Goal: Task Accomplishment & Management: Manage account settings

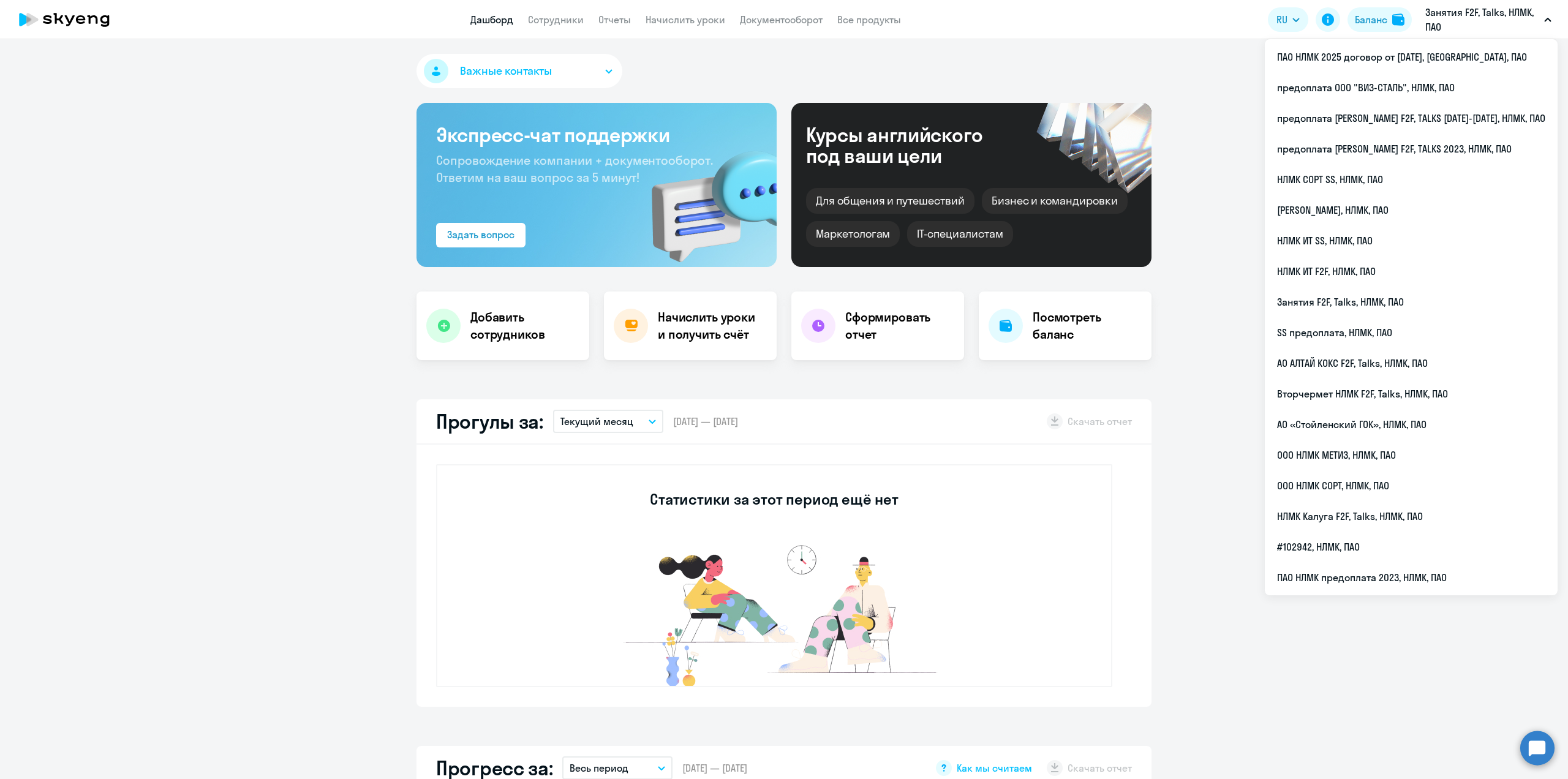
select select "30"
click at [1450, 113] on li "предоплата [PERSON_NAME] F2F, TALKS [DATE]-[DATE], НЛМК, ПАО" at bounding box center [1411, 118] width 293 height 30
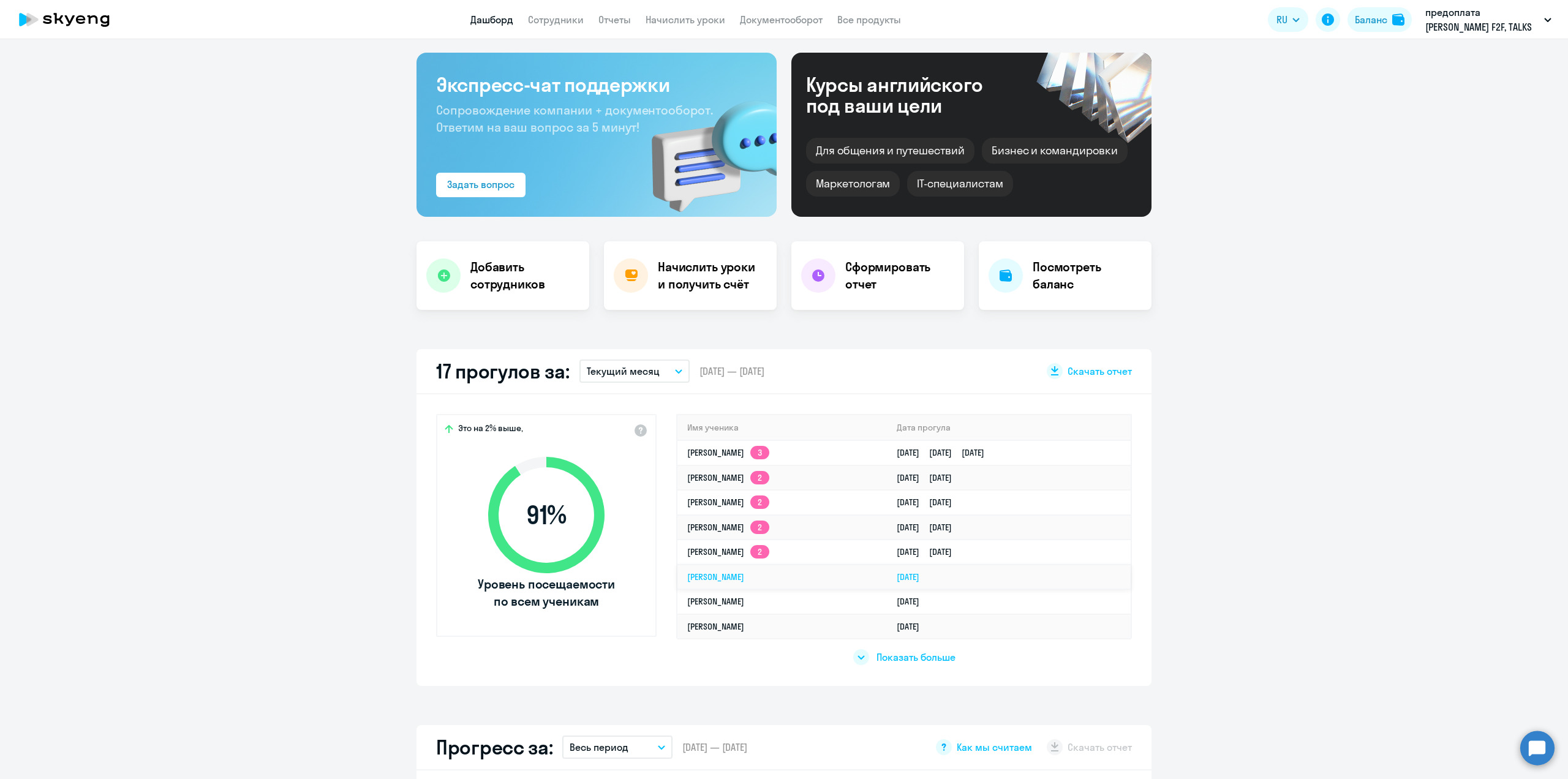
scroll to position [77, 0]
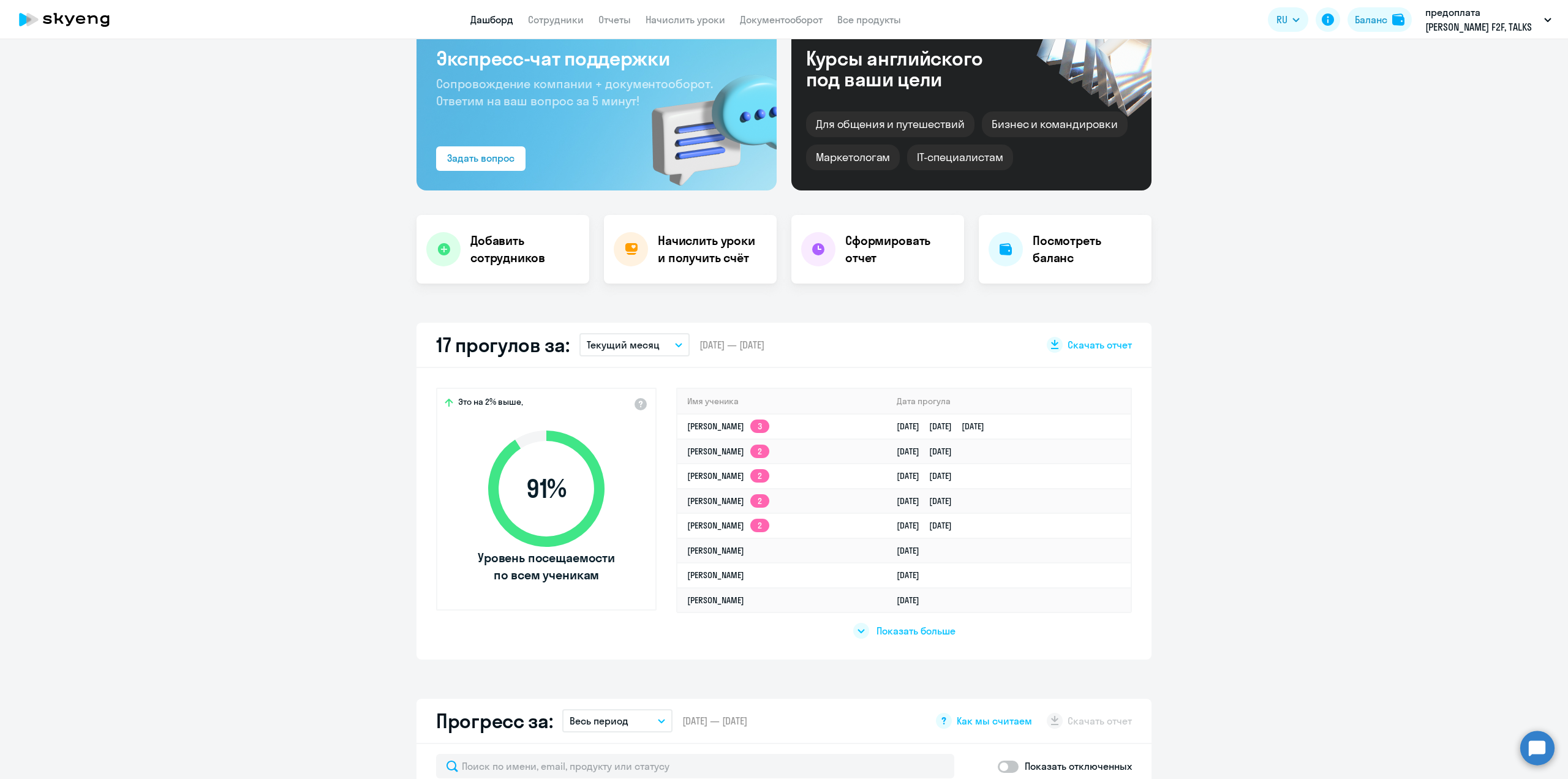
click at [924, 630] on span "Показать больше" at bounding box center [916, 631] width 79 height 14
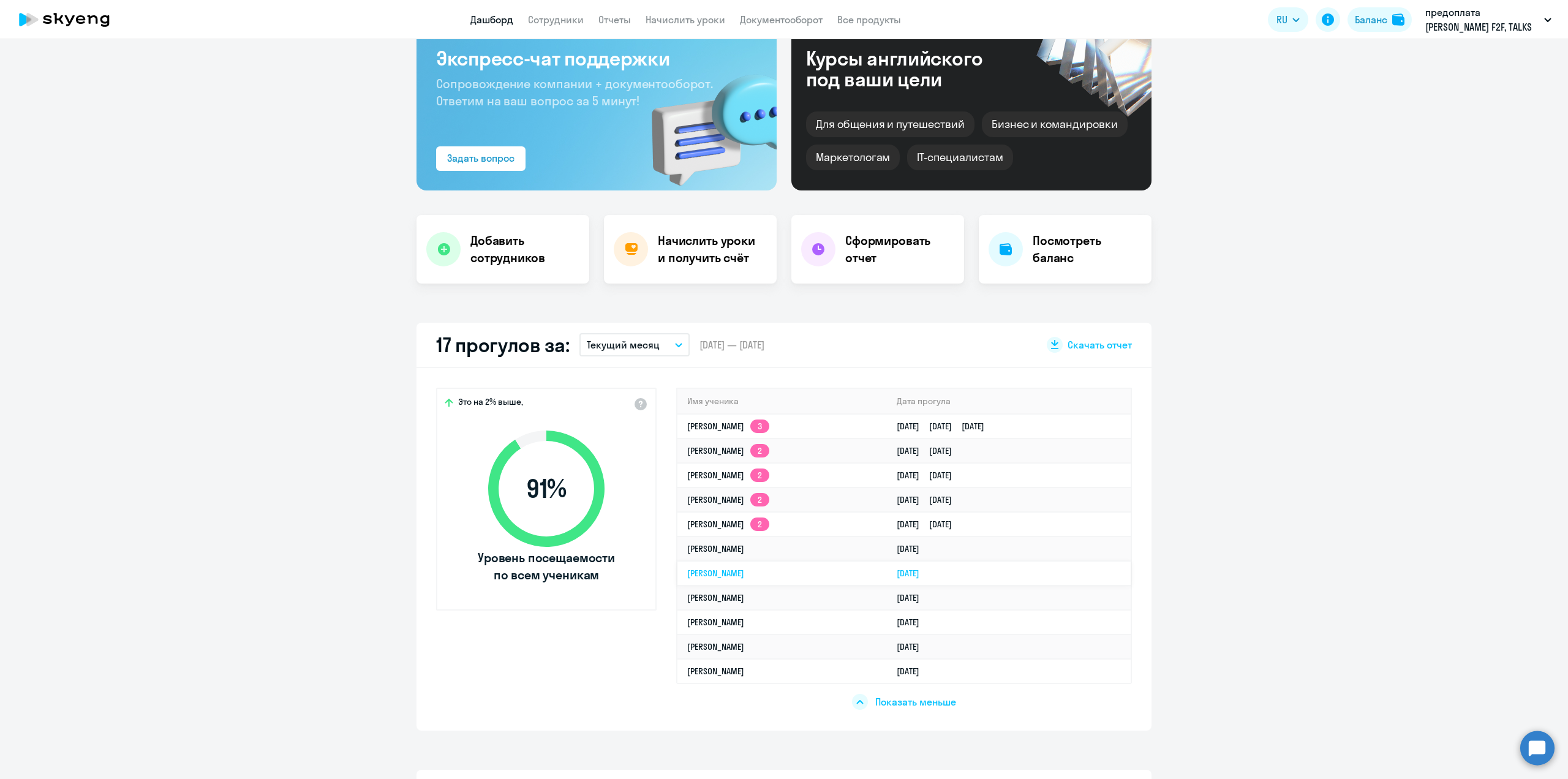
select select "30"
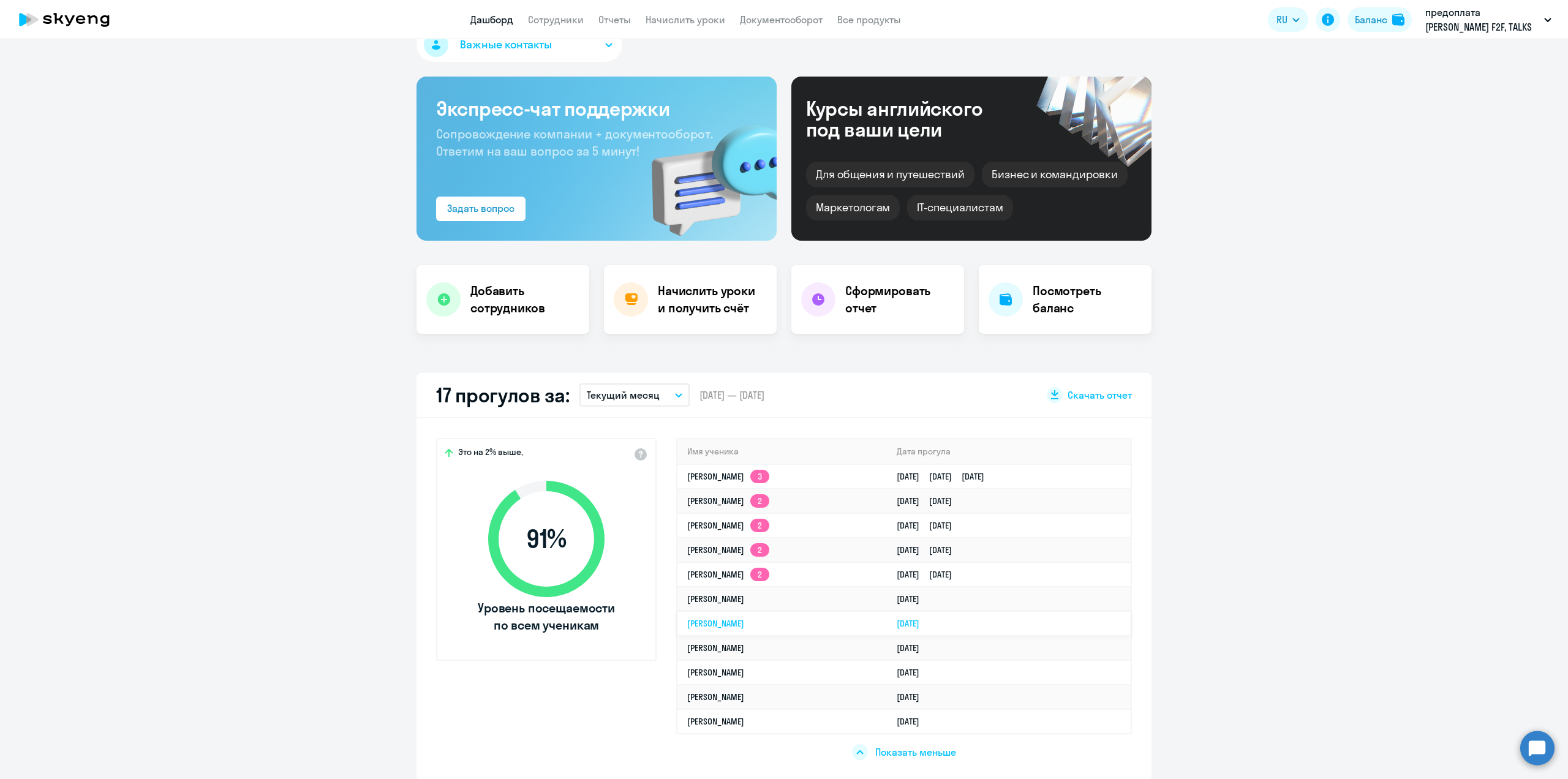
scroll to position [0, 0]
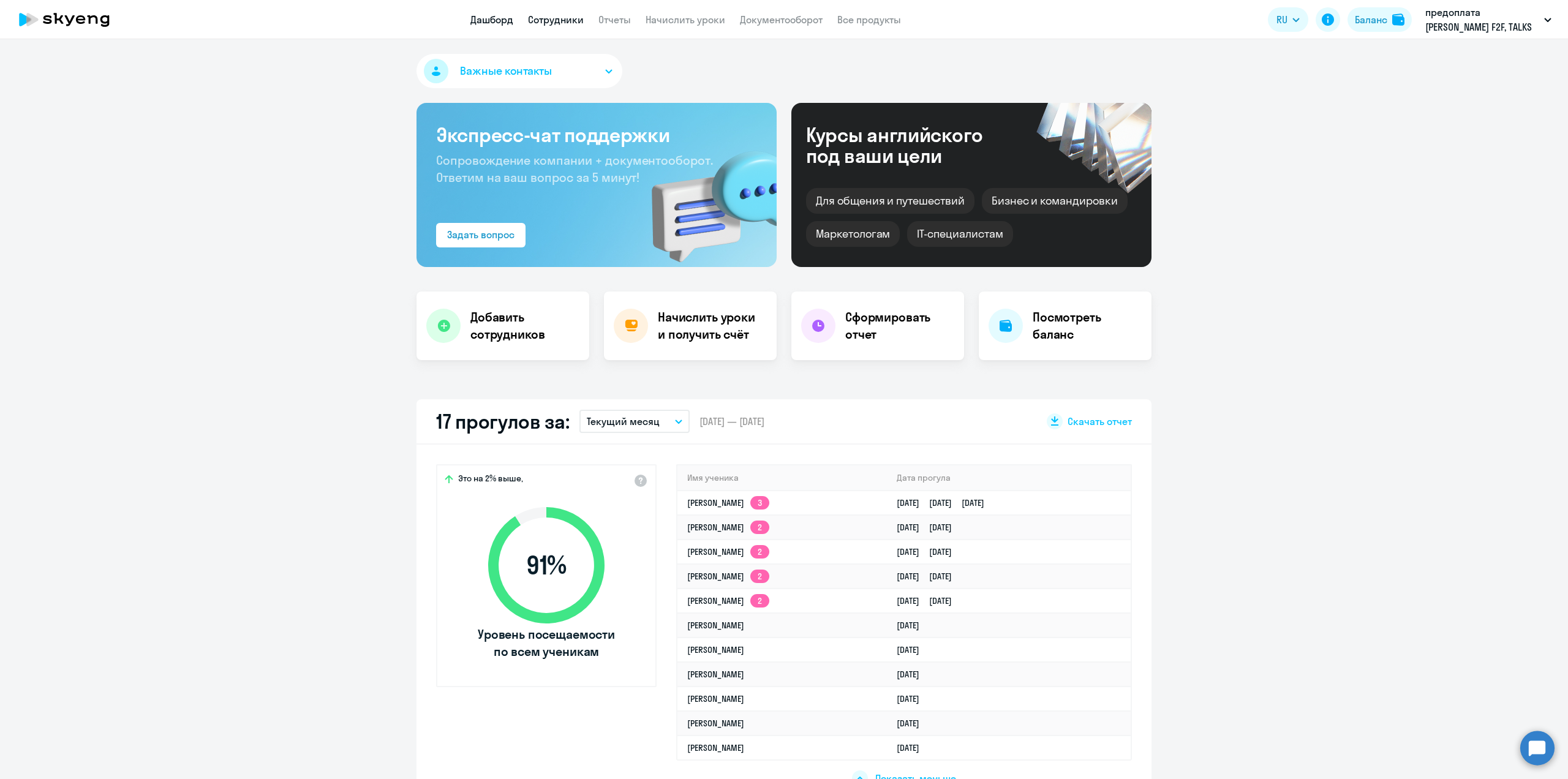
click at [554, 24] on link "Сотрудники" at bounding box center [556, 20] width 56 height 12
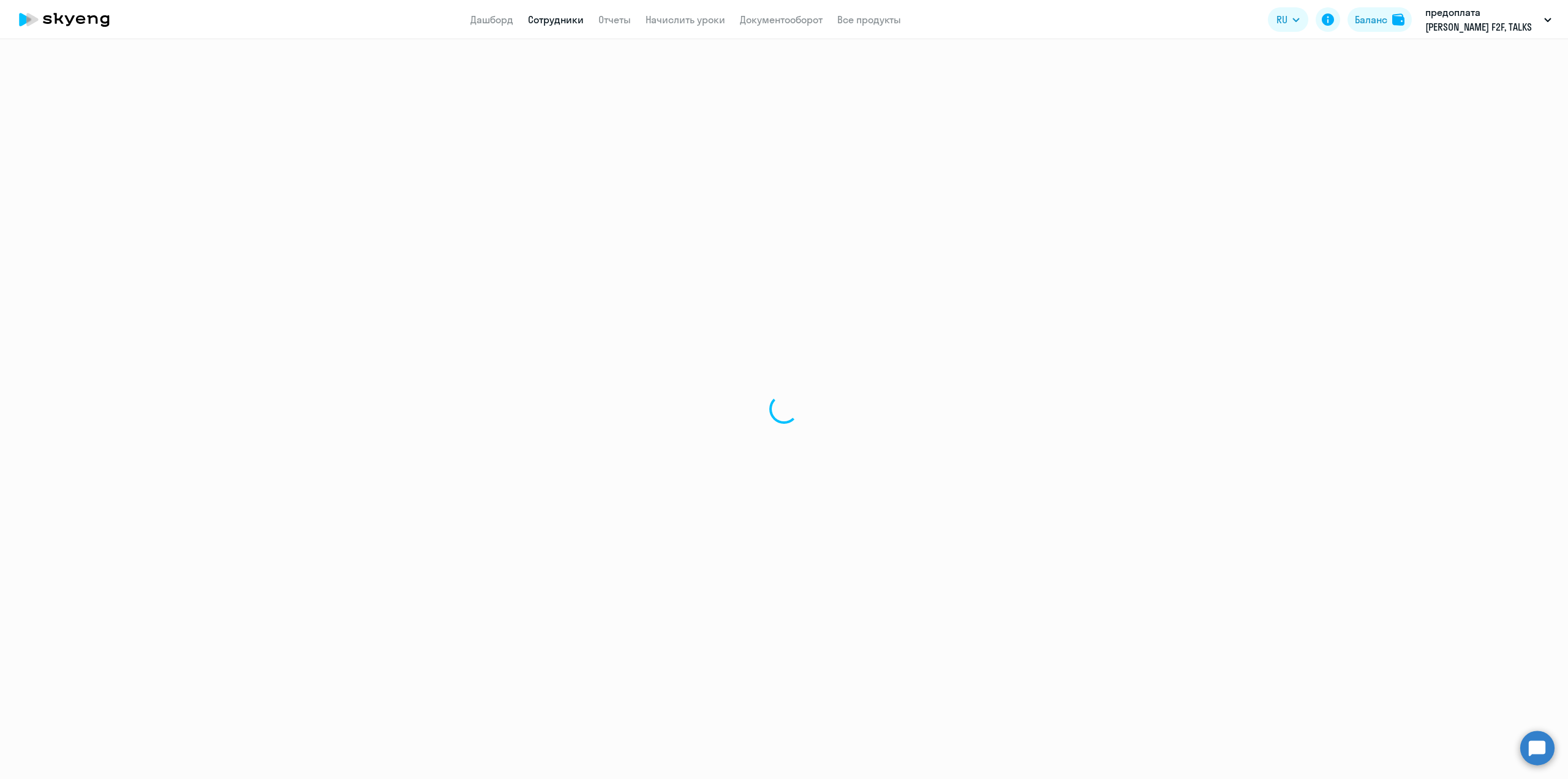
select select "30"
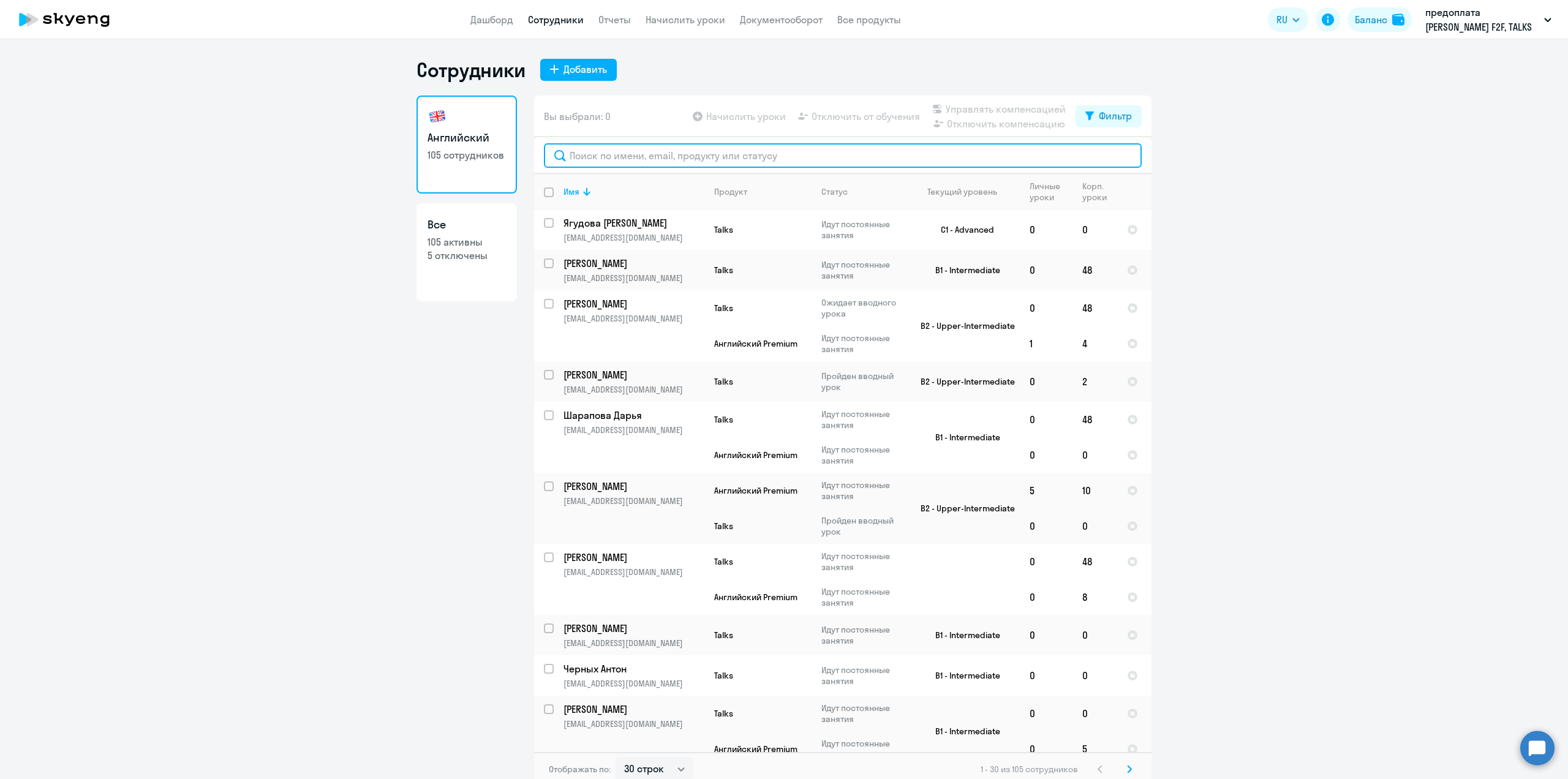
click at [643, 150] on input "text" at bounding box center [842, 155] width 597 height 24
click at [642, 150] on input "text" at bounding box center [842, 155] width 597 height 24
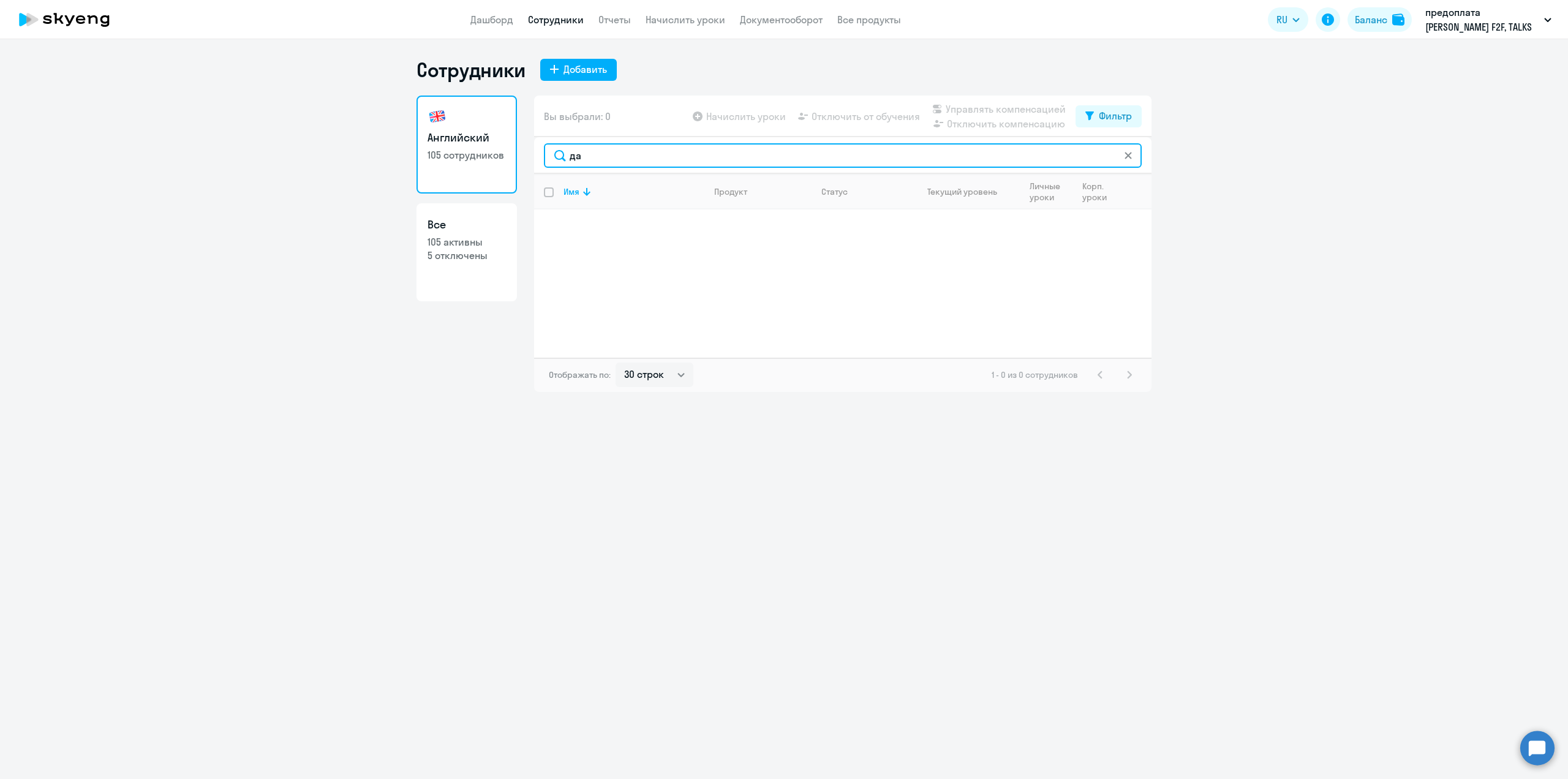
type input "д"
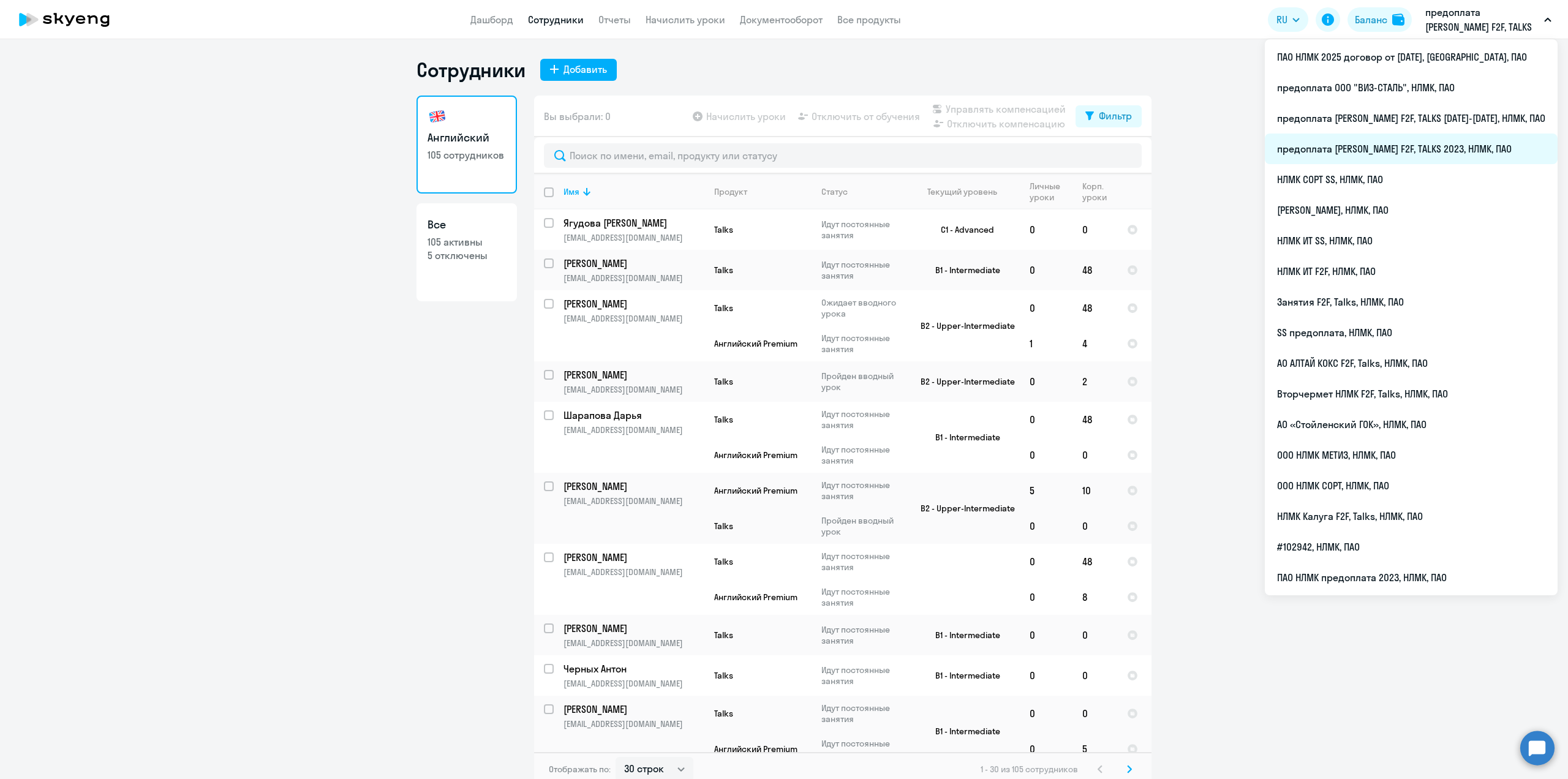
click at [1419, 144] on li "предоплата [PERSON_NAME] F2F, TALKS 2023, НЛМК, ПАО" at bounding box center [1411, 149] width 293 height 30
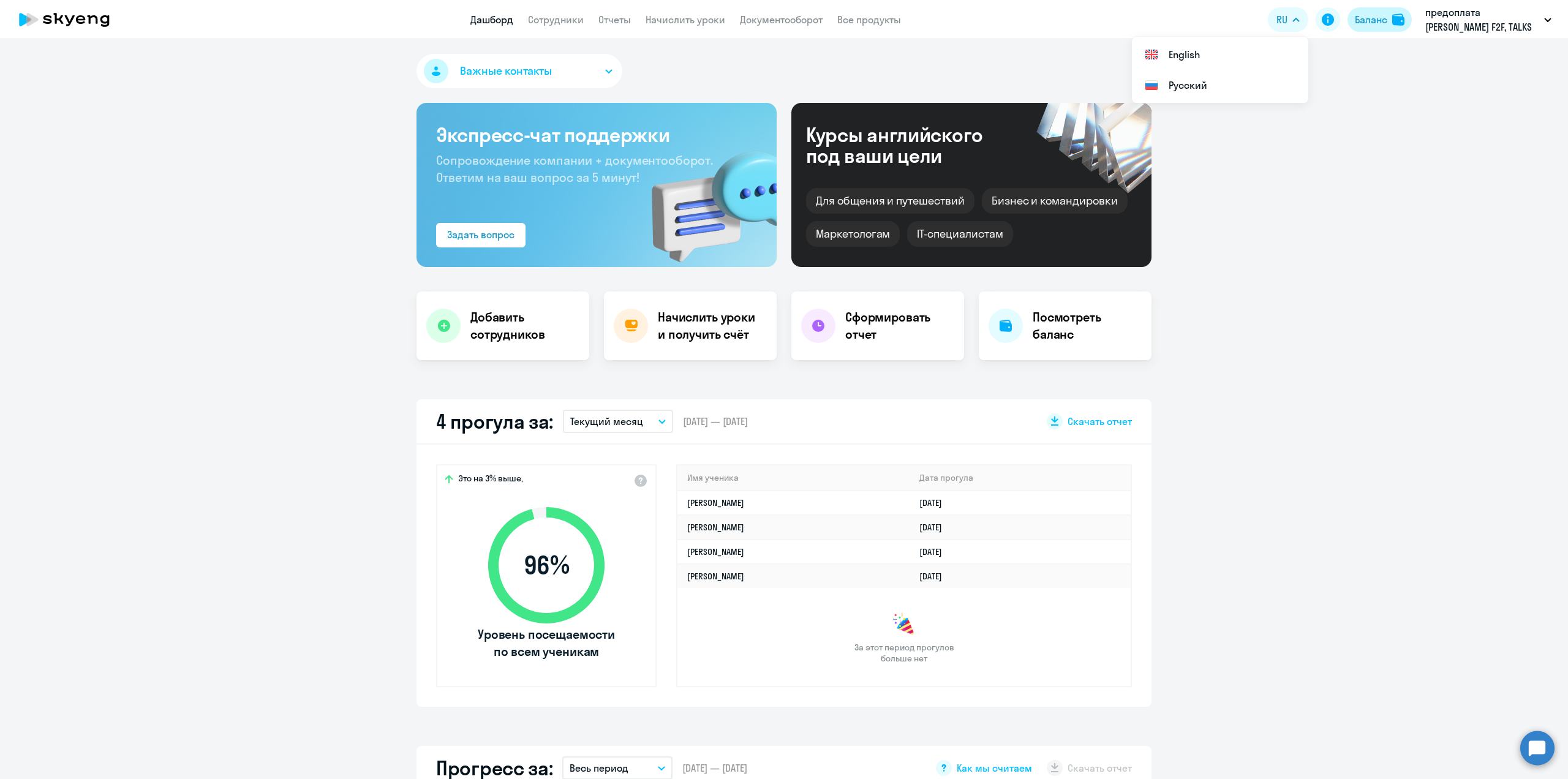
click at [1392, 20] on img at bounding box center [1398, 20] width 12 height 12
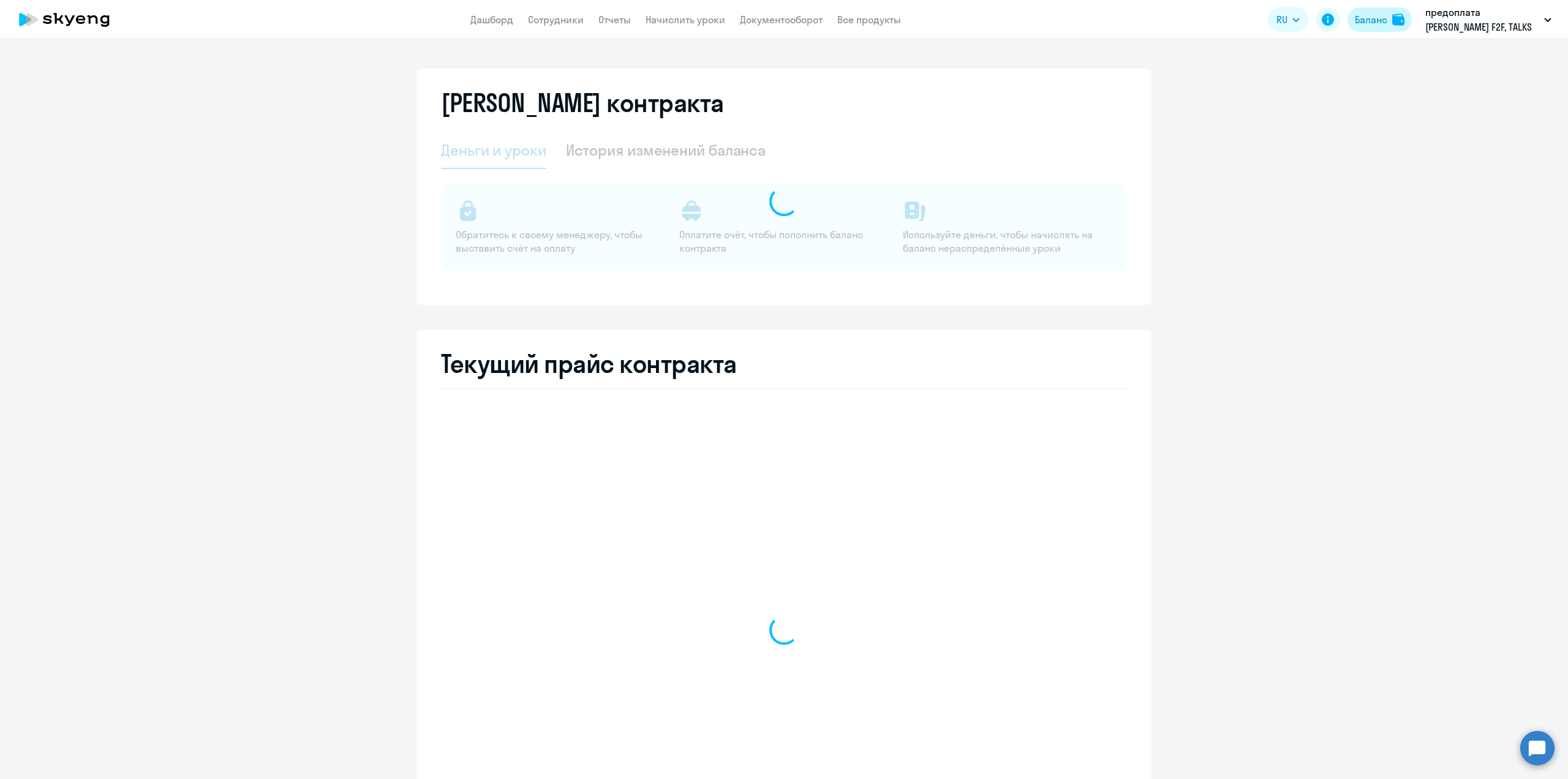
select select "english_adult_not_native_speaker"
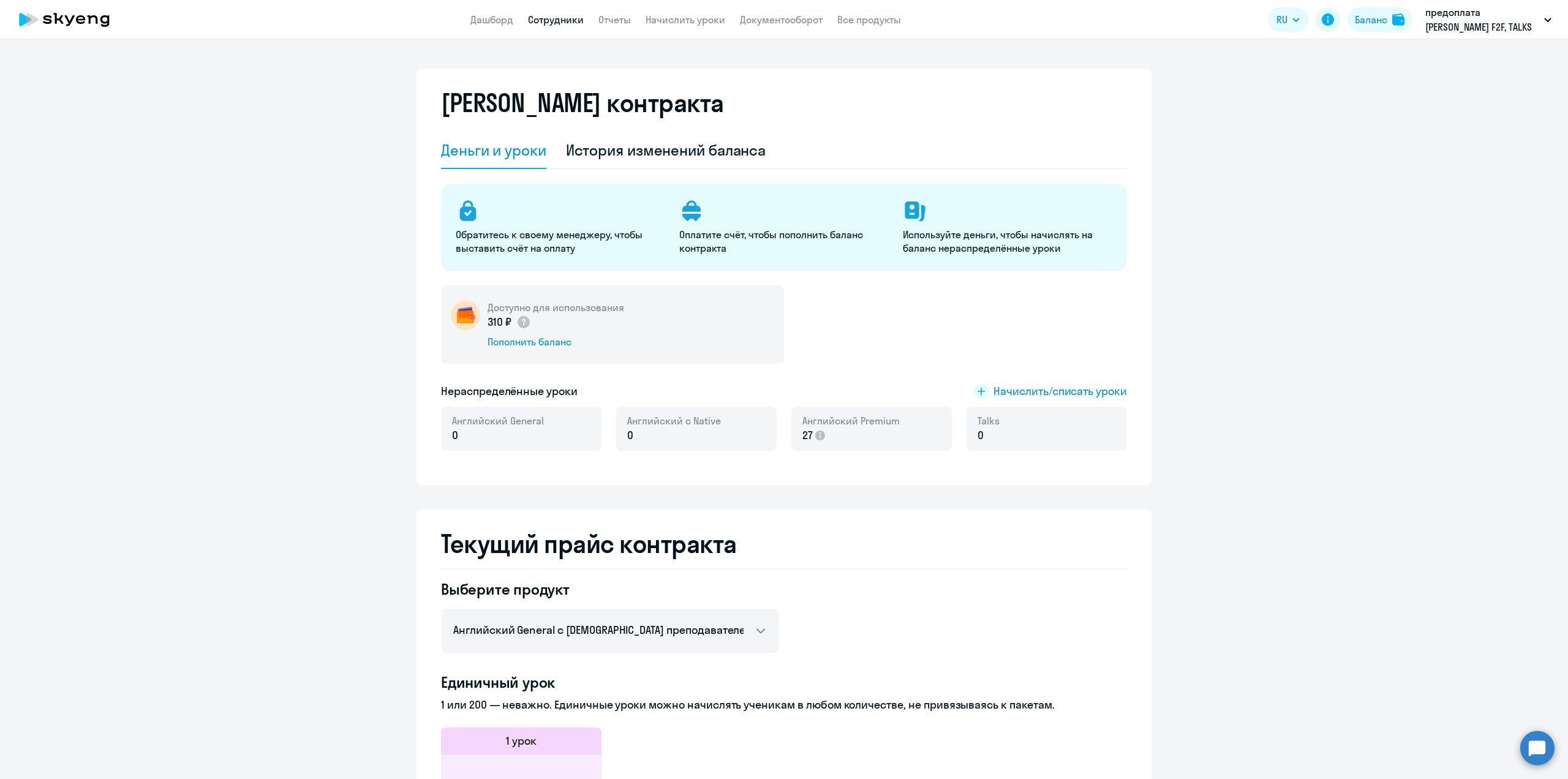
click at [550, 19] on link "Сотрудники" at bounding box center [556, 20] width 56 height 12
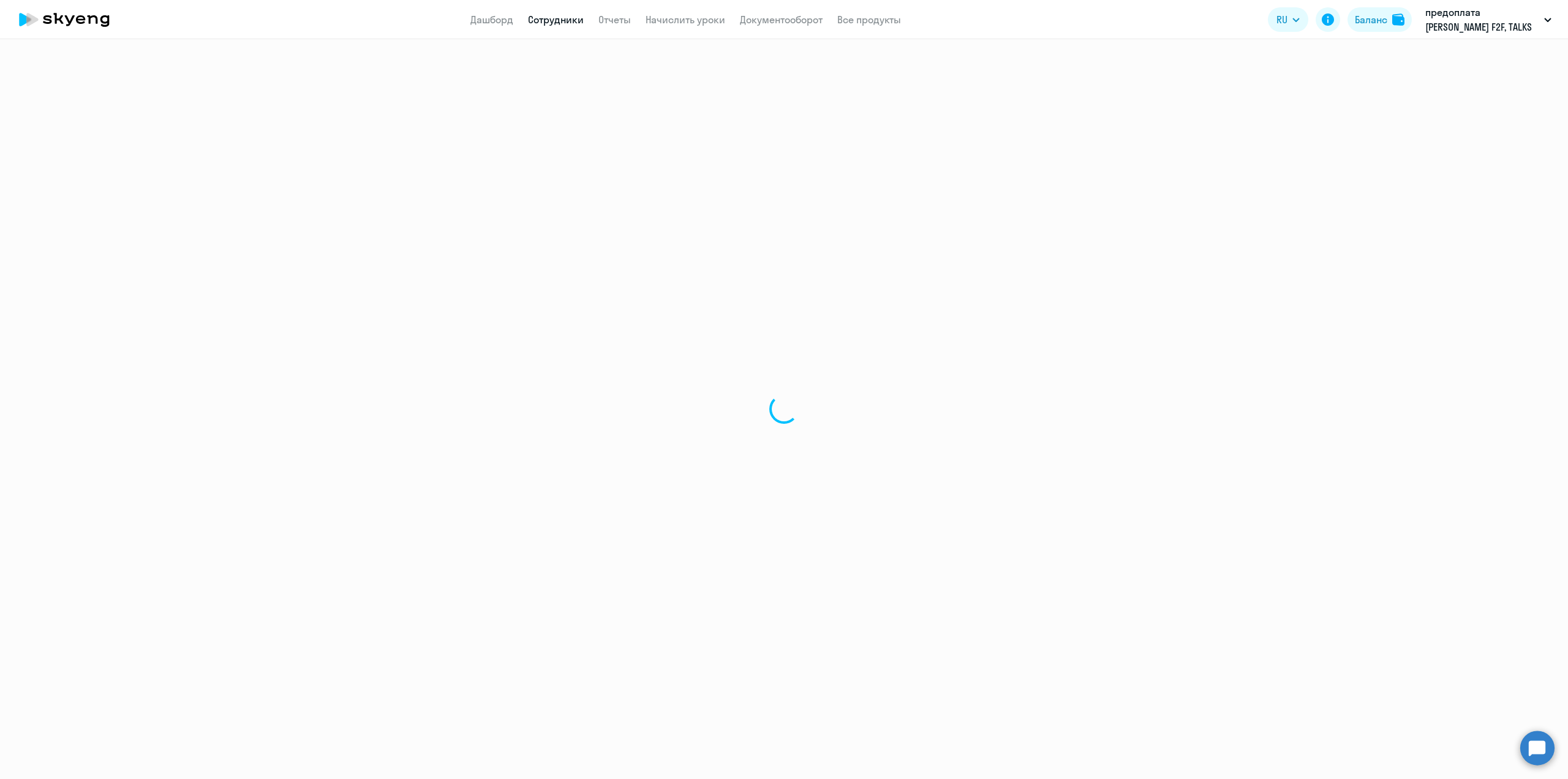
select select "30"
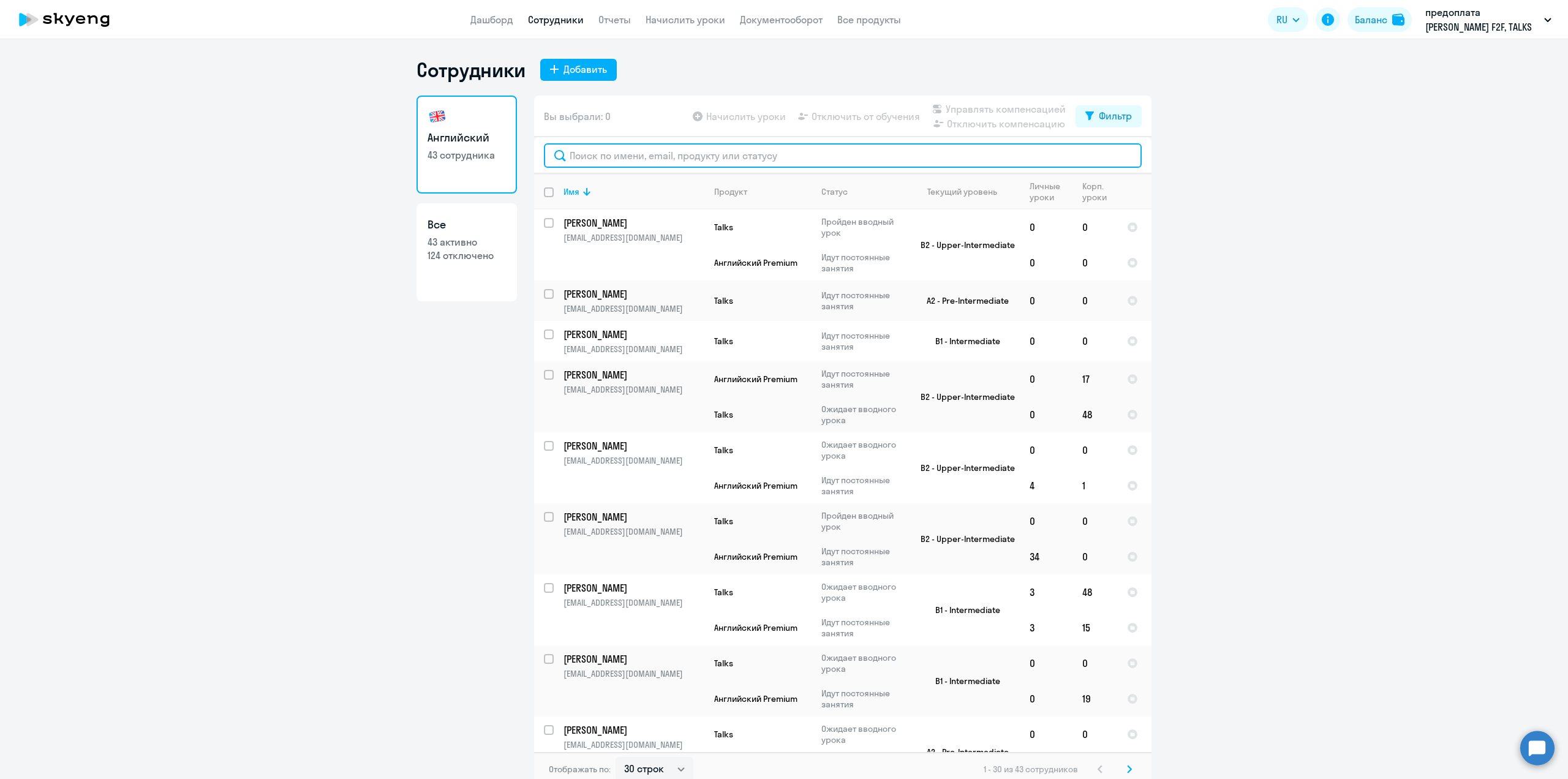
click at [594, 155] on input "text" at bounding box center [842, 155] width 597 height 24
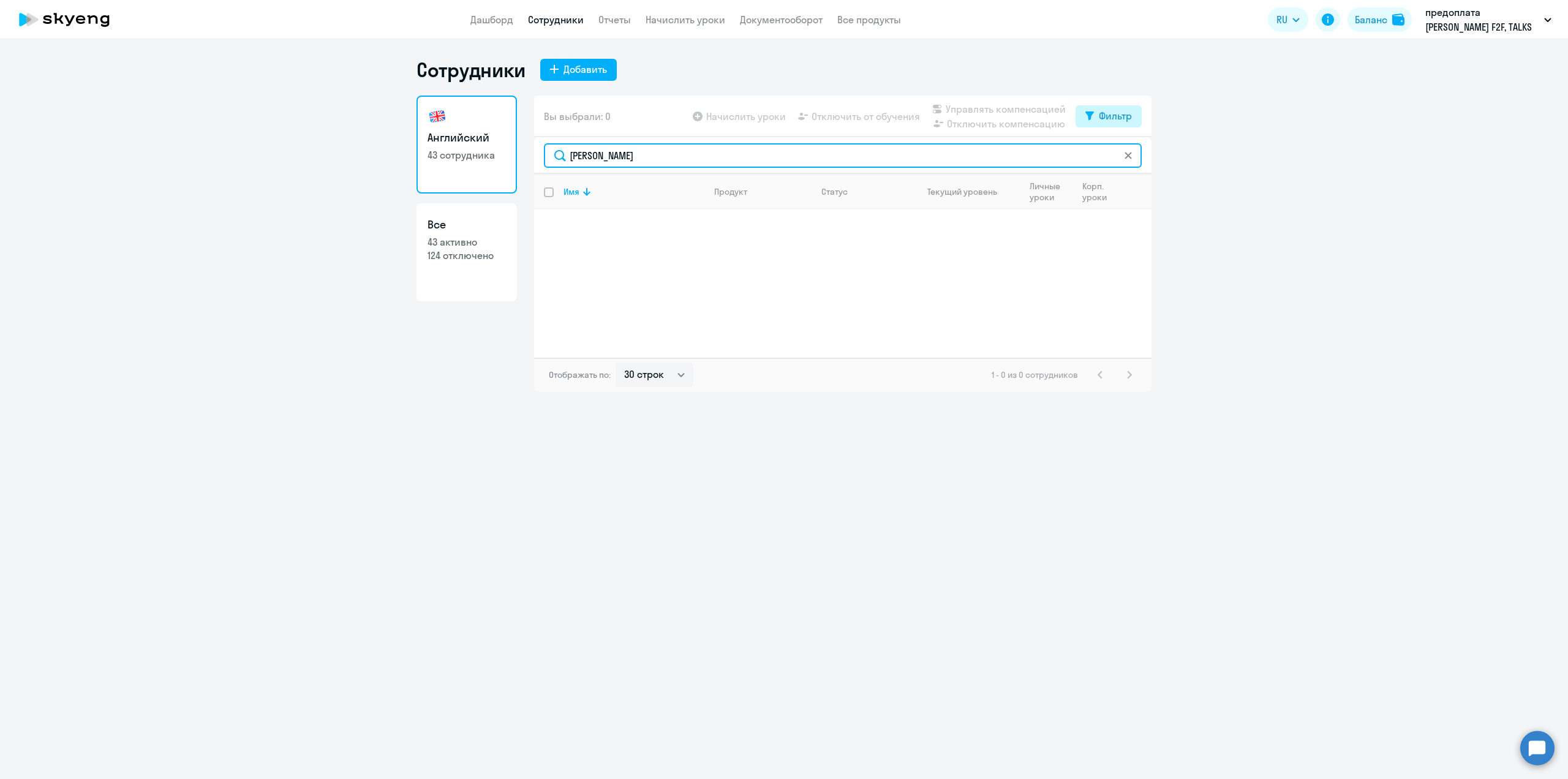
type input "[PERSON_NAME]"
click at [1109, 124] on button "Фильтр" at bounding box center [1108, 116] width 66 height 22
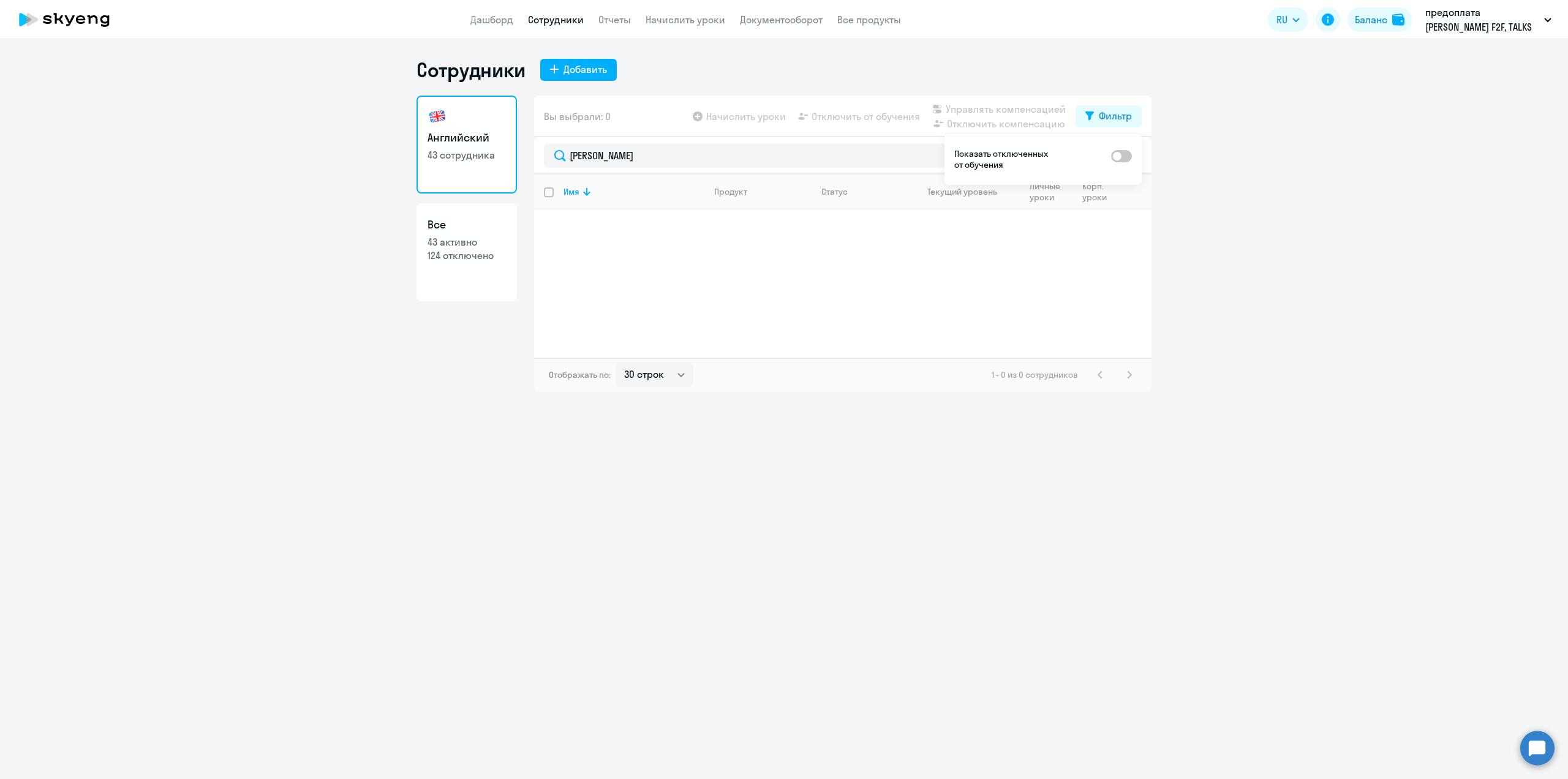
click at [1117, 159] on span at bounding box center [1121, 156] width 20 height 12
click at [1111, 156] on input "checkbox" at bounding box center [1110, 155] width 1 height 1
checkbox input "true"
click at [632, 234] on p "[EMAIL_ADDRESS][DOMAIN_NAME]" at bounding box center [633, 237] width 140 height 11
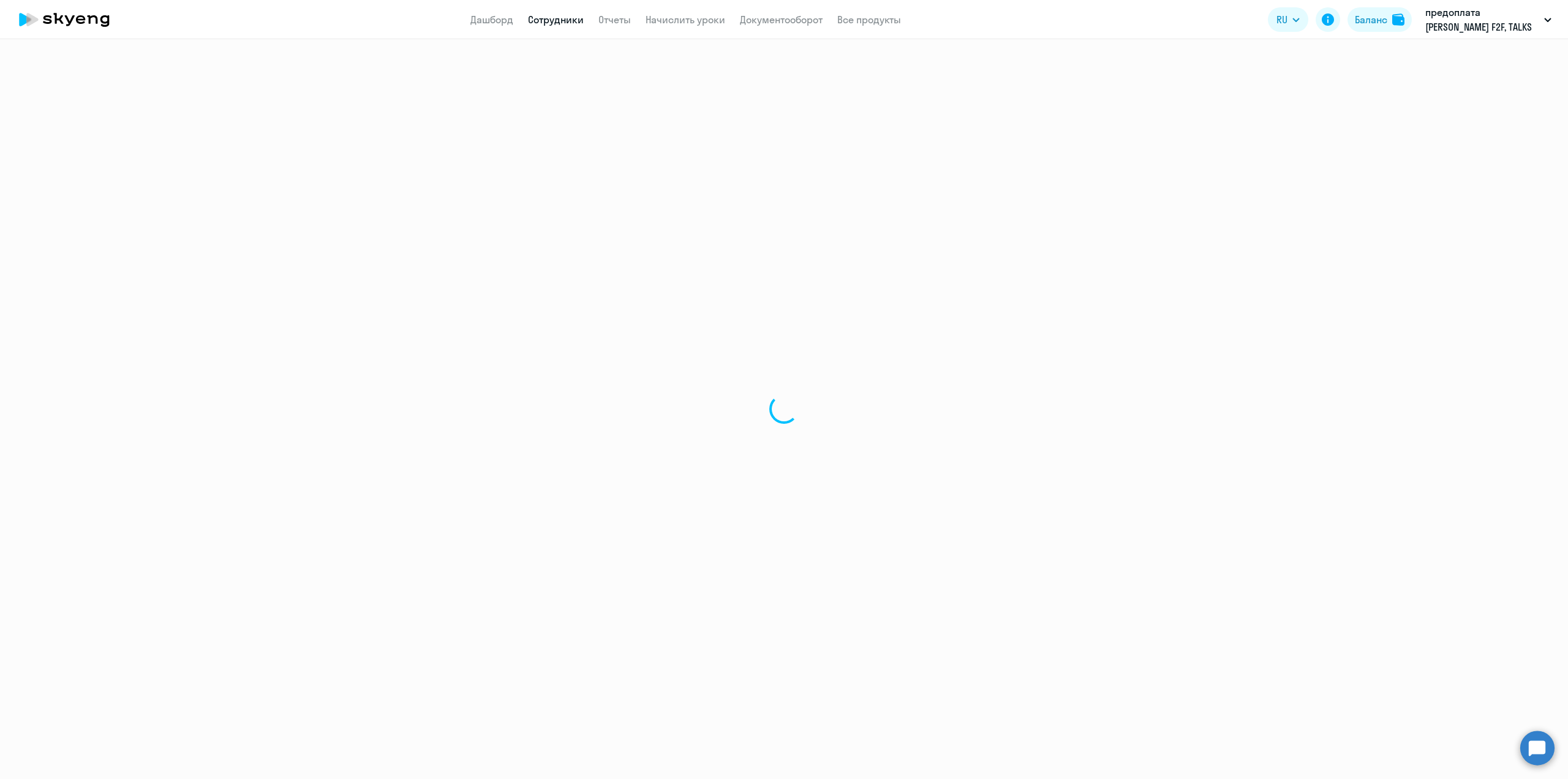
select select "english"
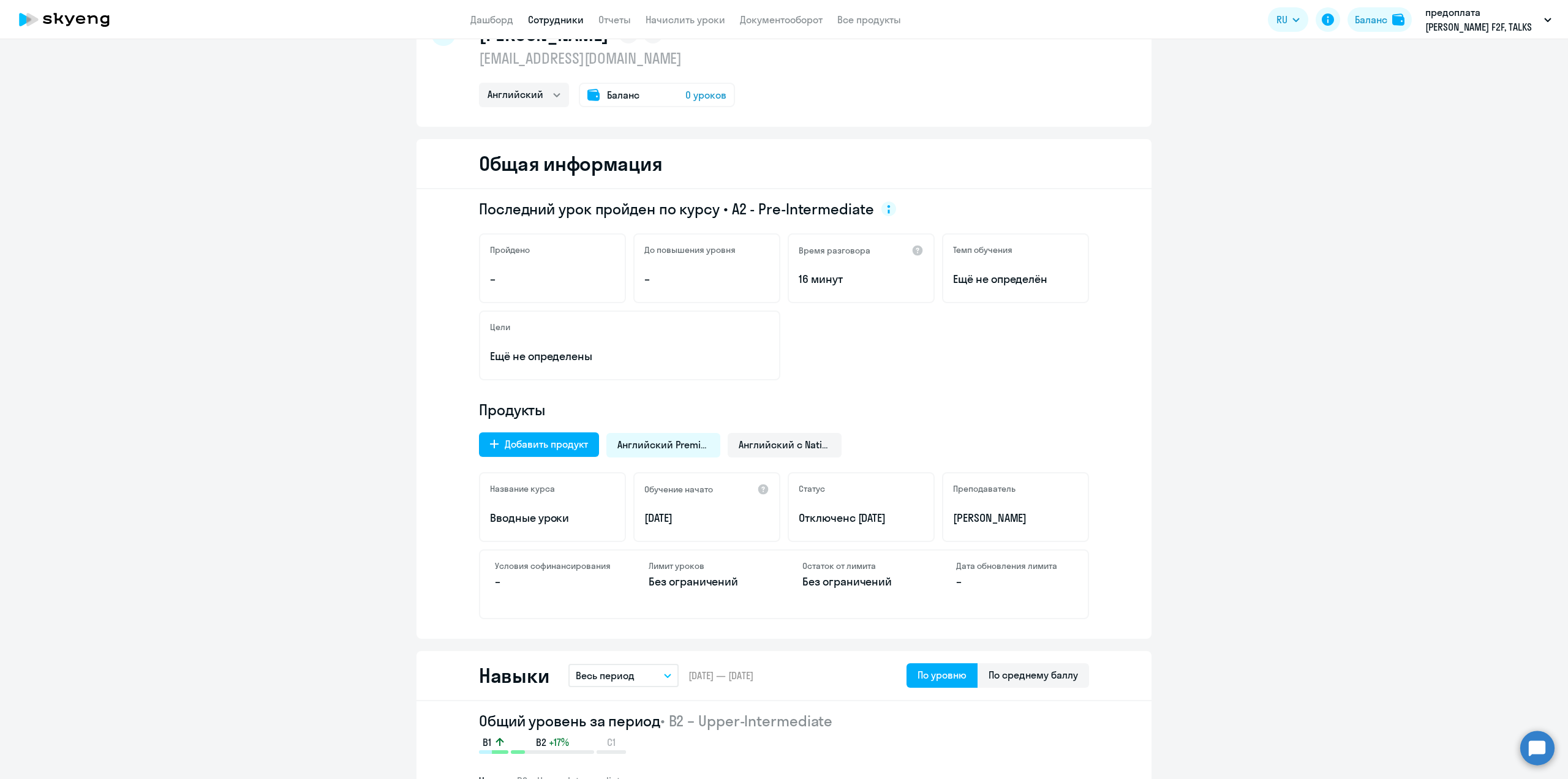
scroll to position [77, 0]
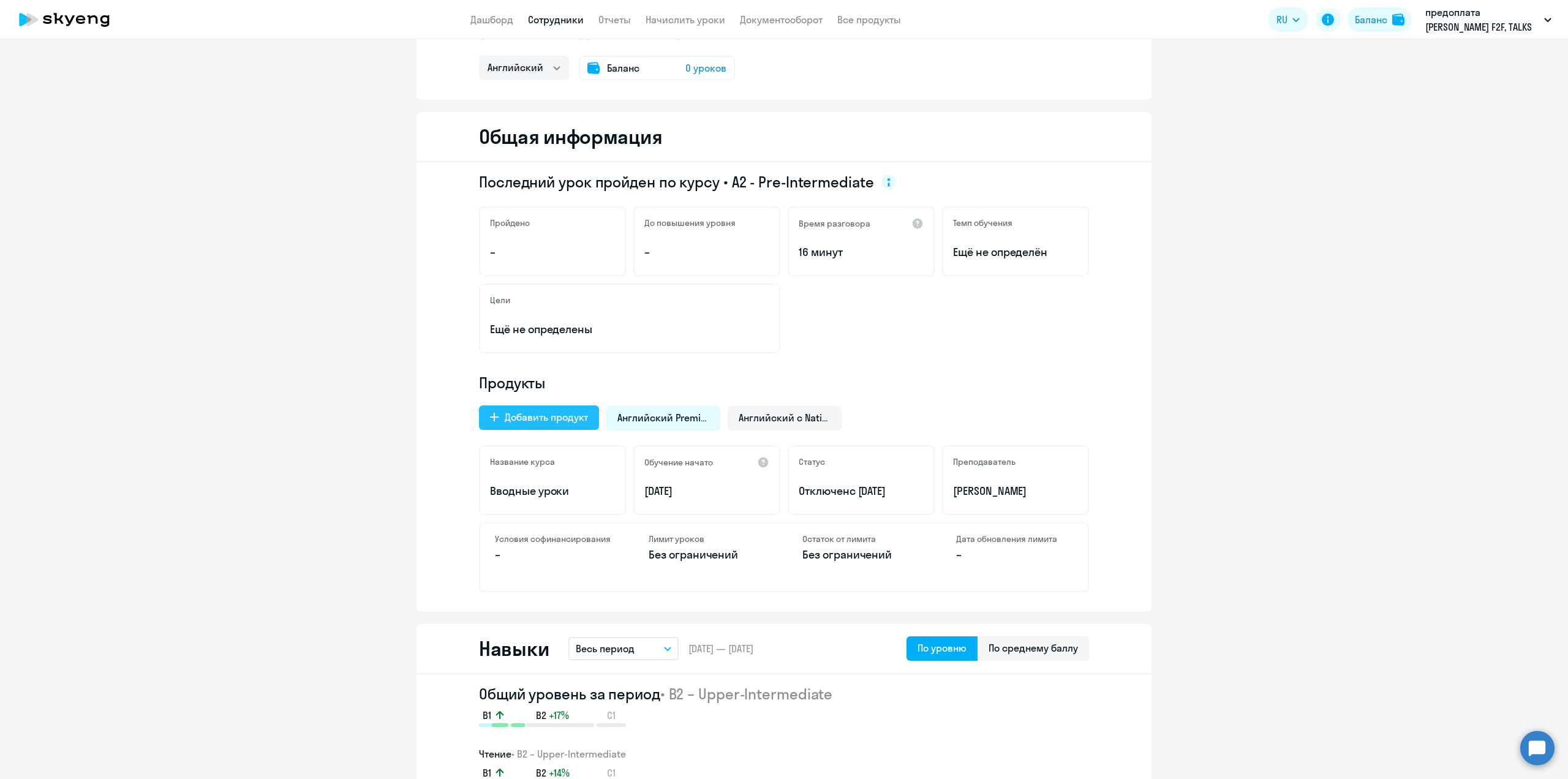
click at [548, 419] on div "Добавить продукт" at bounding box center [547, 416] width 83 height 14
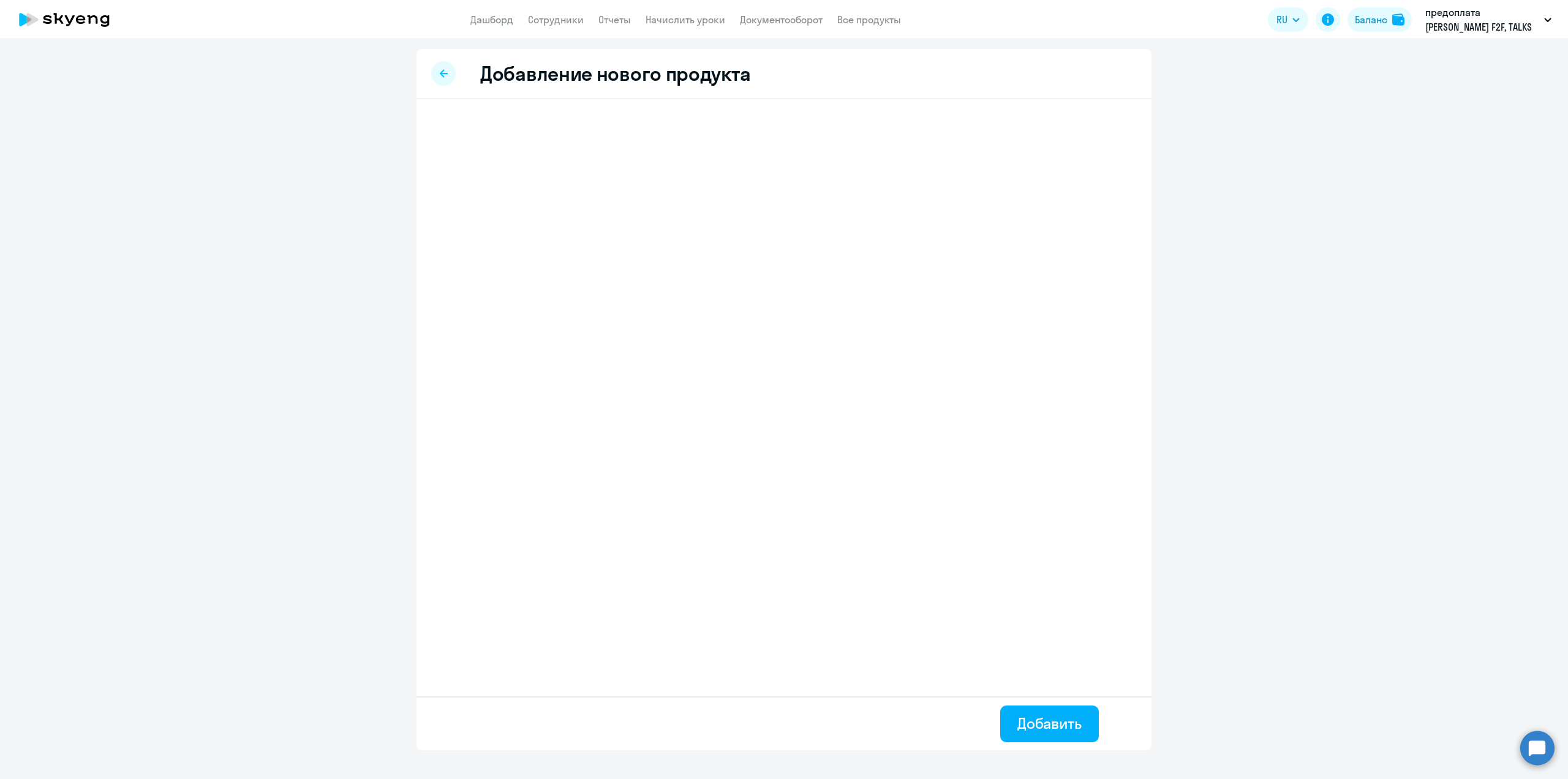
click at [450, 76] on div at bounding box center [444, 74] width 24 height 24
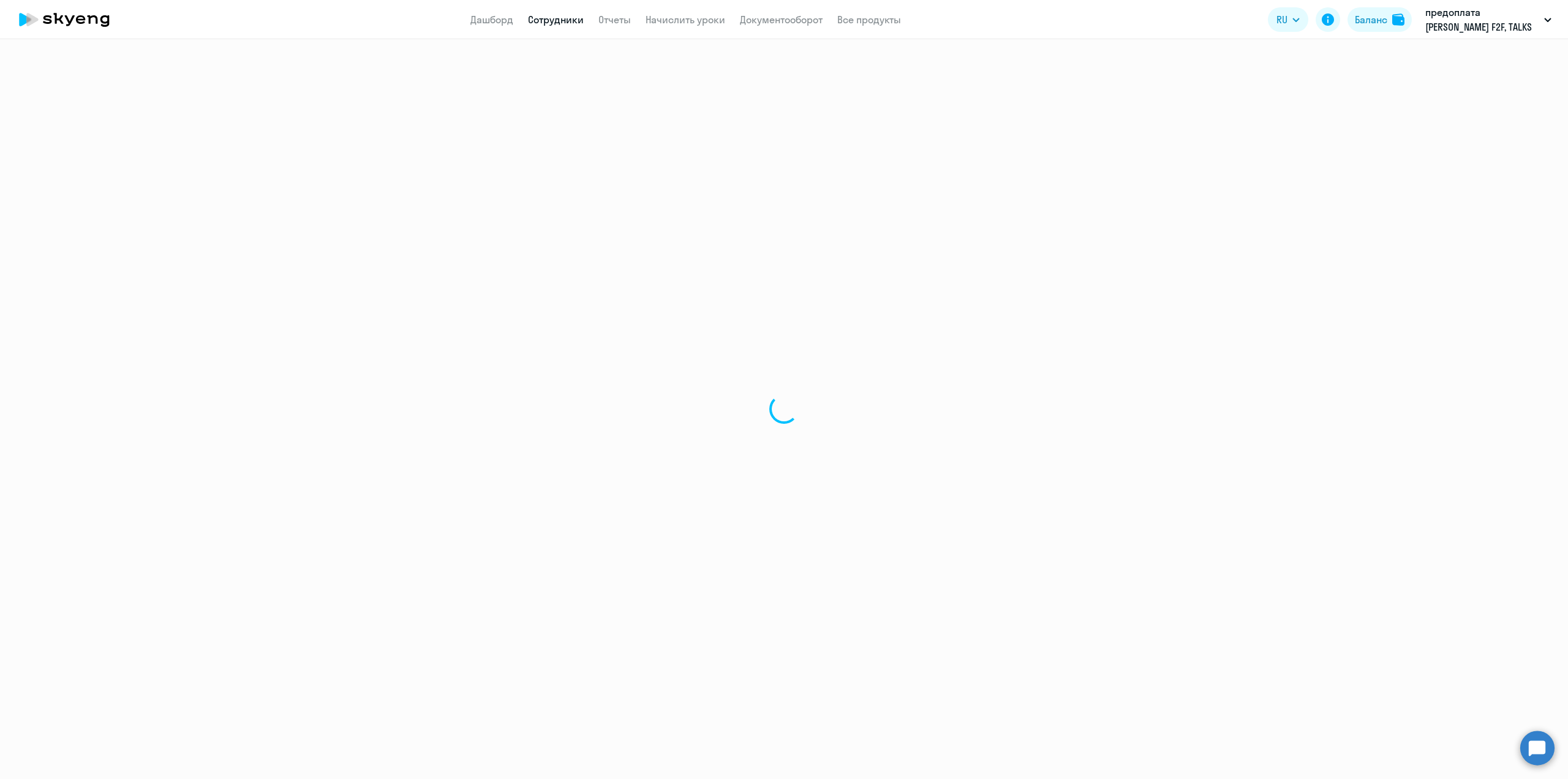
select select "english"
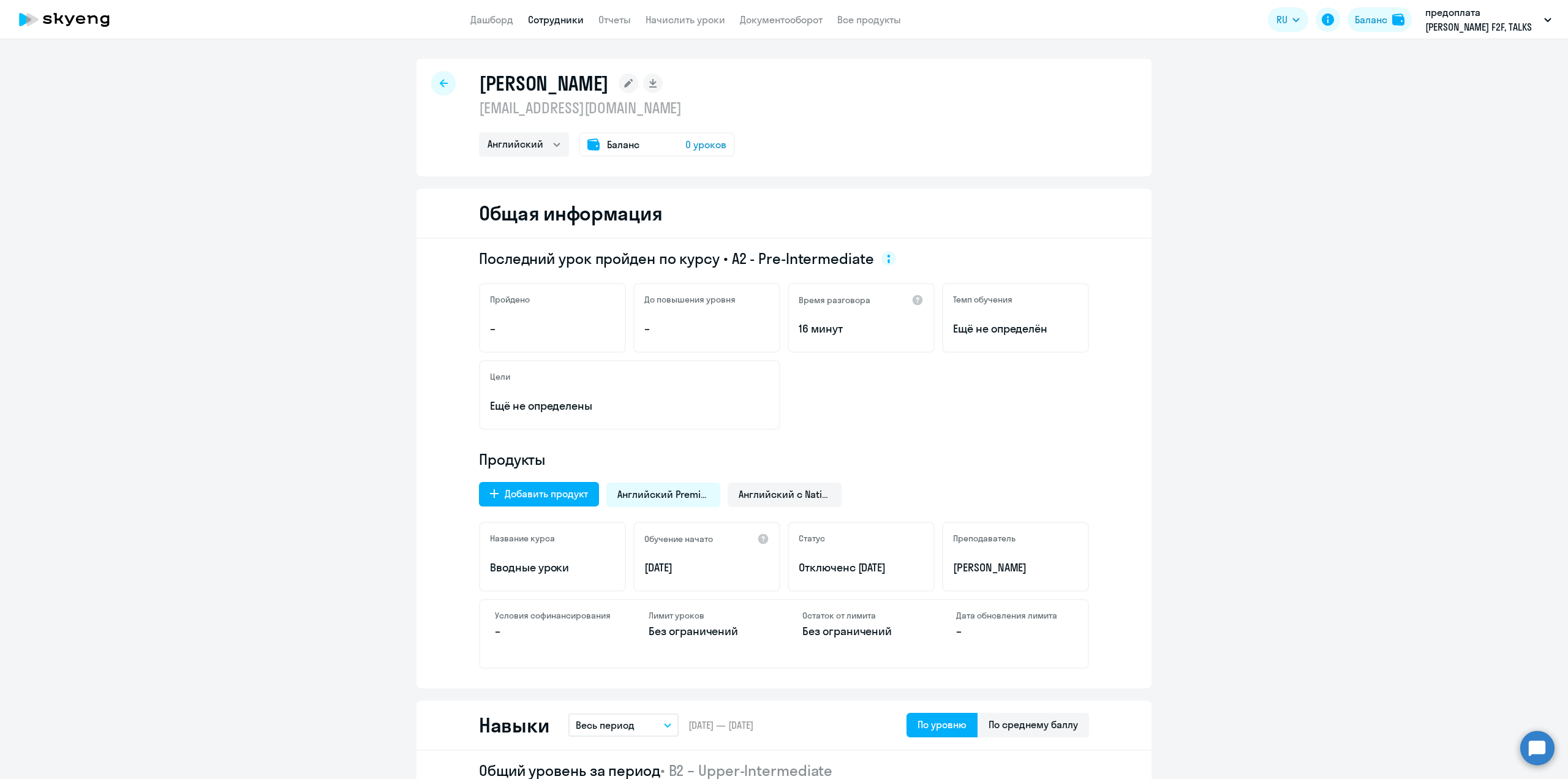
click at [441, 84] on icon at bounding box center [444, 83] width 8 height 8
select select "30"
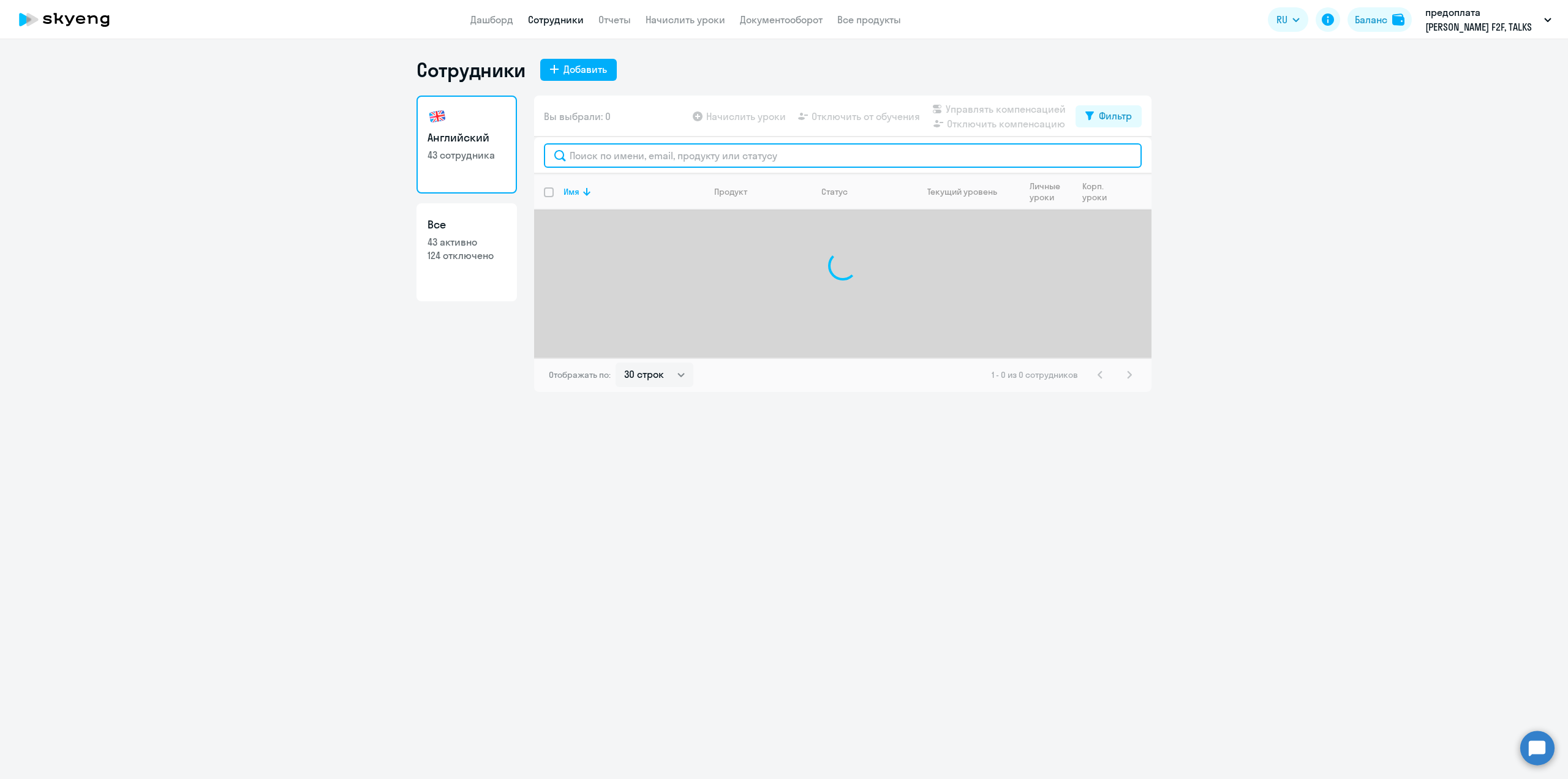
click at [604, 161] on input "text" at bounding box center [842, 155] width 597 height 24
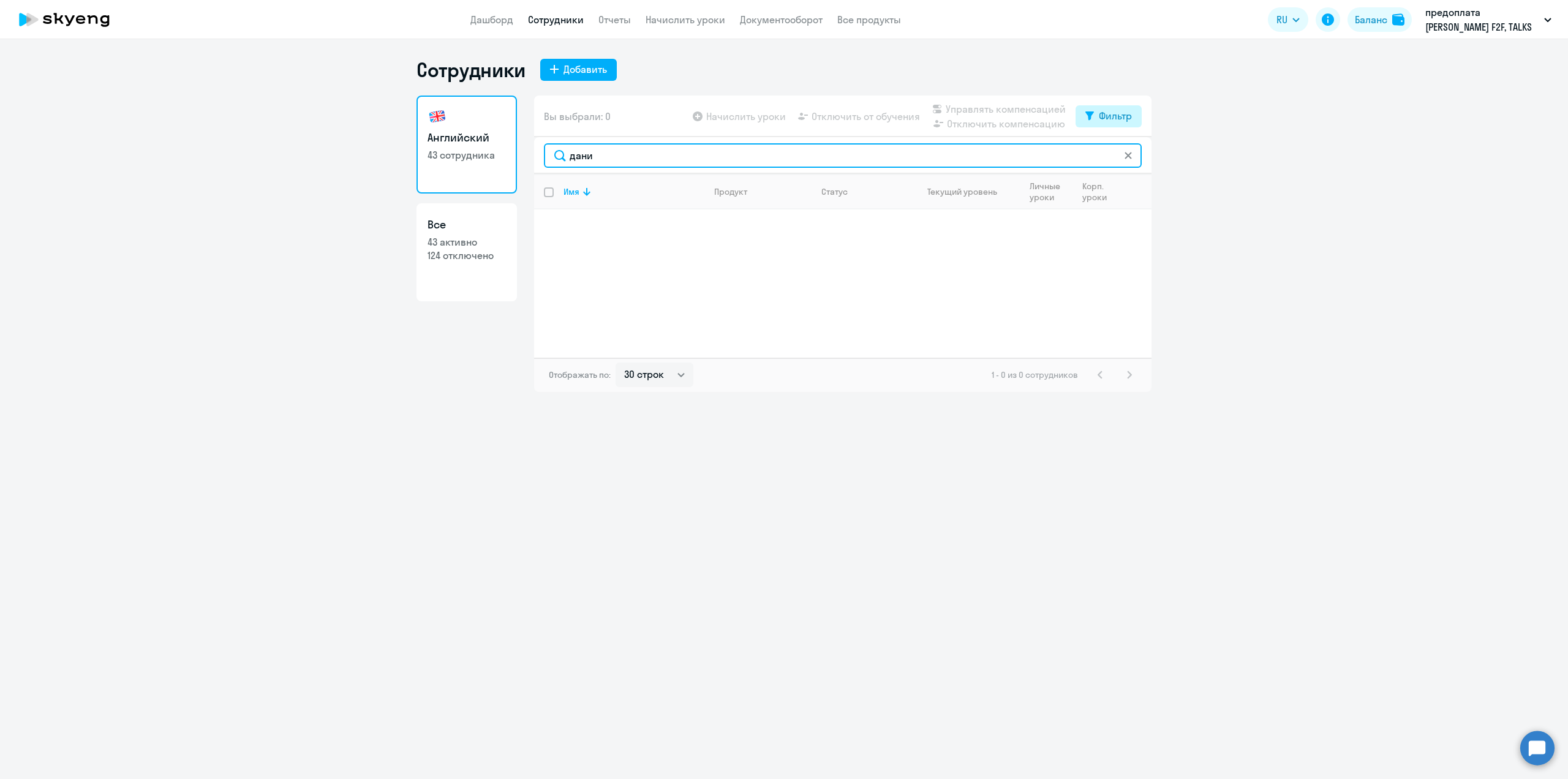
type input "дани"
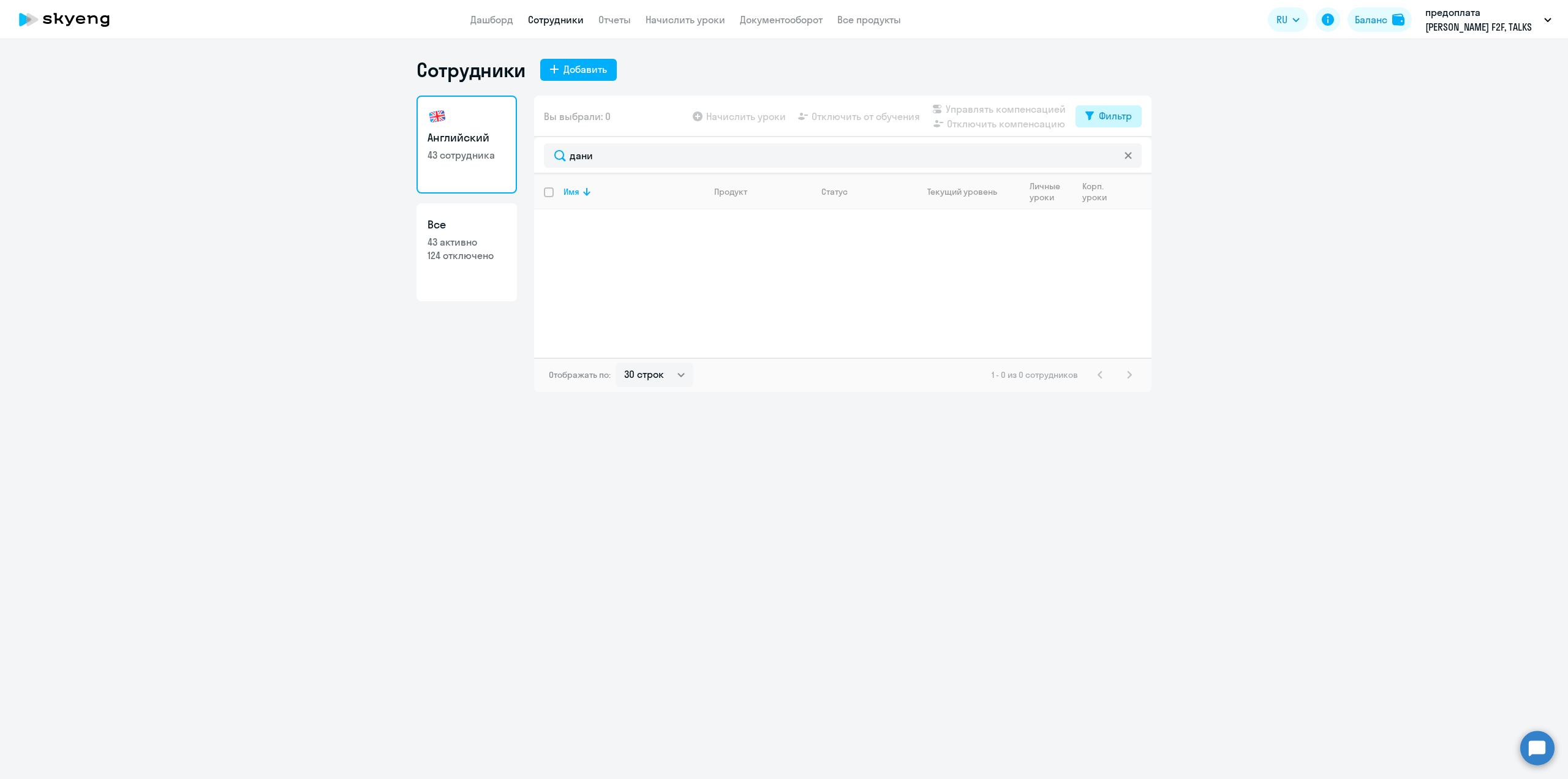
click at [1122, 120] on div "Фильтр" at bounding box center [1115, 115] width 33 height 14
click at [1128, 155] on span at bounding box center [1121, 156] width 20 height 12
click at [1111, 155] on input "checkbox" at bounding box center [1110, 155] width 1 height 1
checkbox input "true"
click at [547, 226] on input "select row 4482444" at bounding box center [556, 231] width 24 height 24
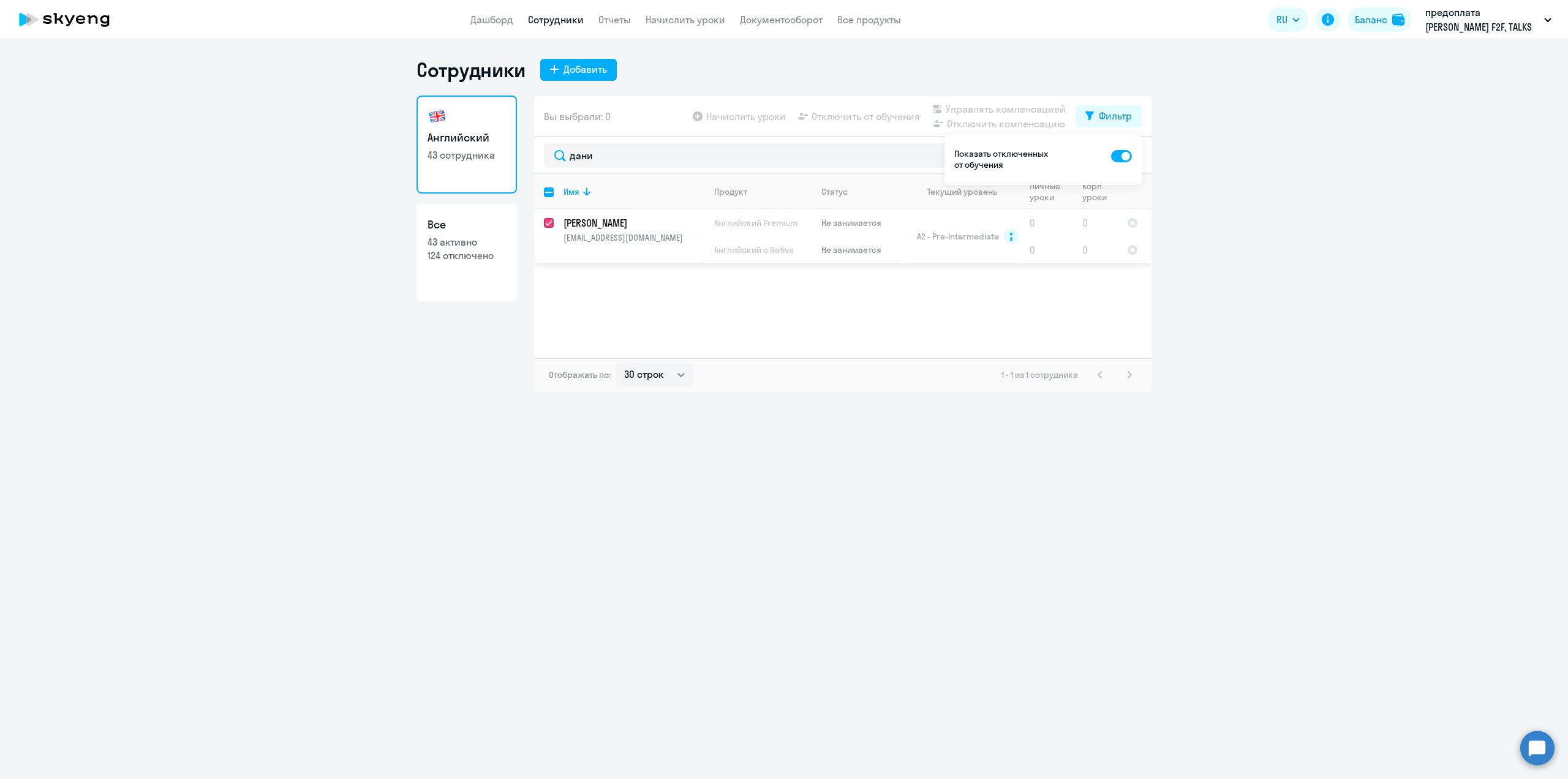
checkbox input "true"
click at [1112, 122] on div "Фильтр" at bounding box center [1115, 115] width 33 height 14
click at [951, 393] on div "Сотрудники Добавить Английский 43 сотрудника Все 43 активно 124 отключено Вы вы…" at bounding box center [784, 410] width 1568 height 740
click at [723, 118] on span "Начислить уроки" at bounding box center [745, 116] width 80 height 14
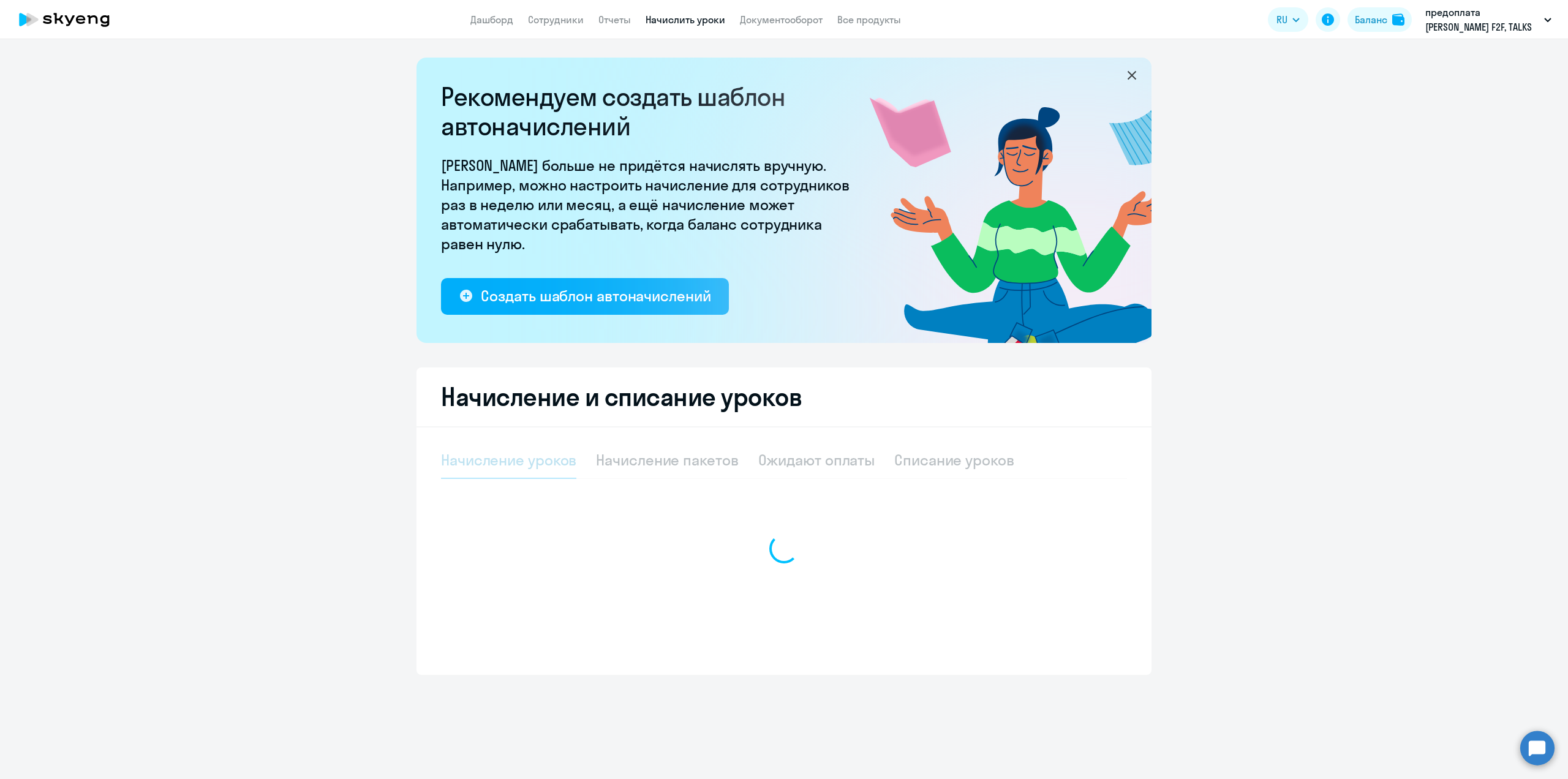
select select "10"
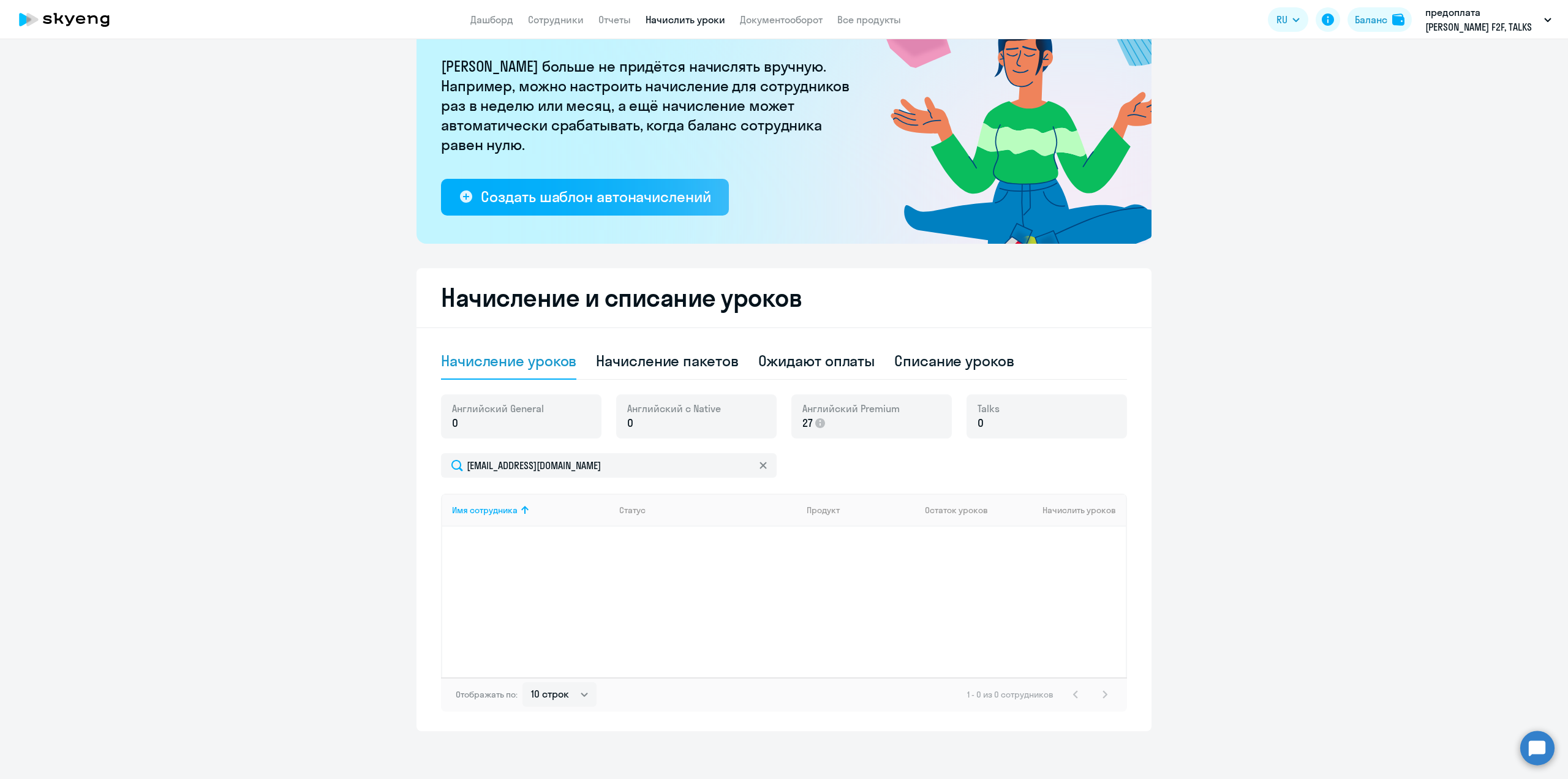
scroll to position [100, 0]
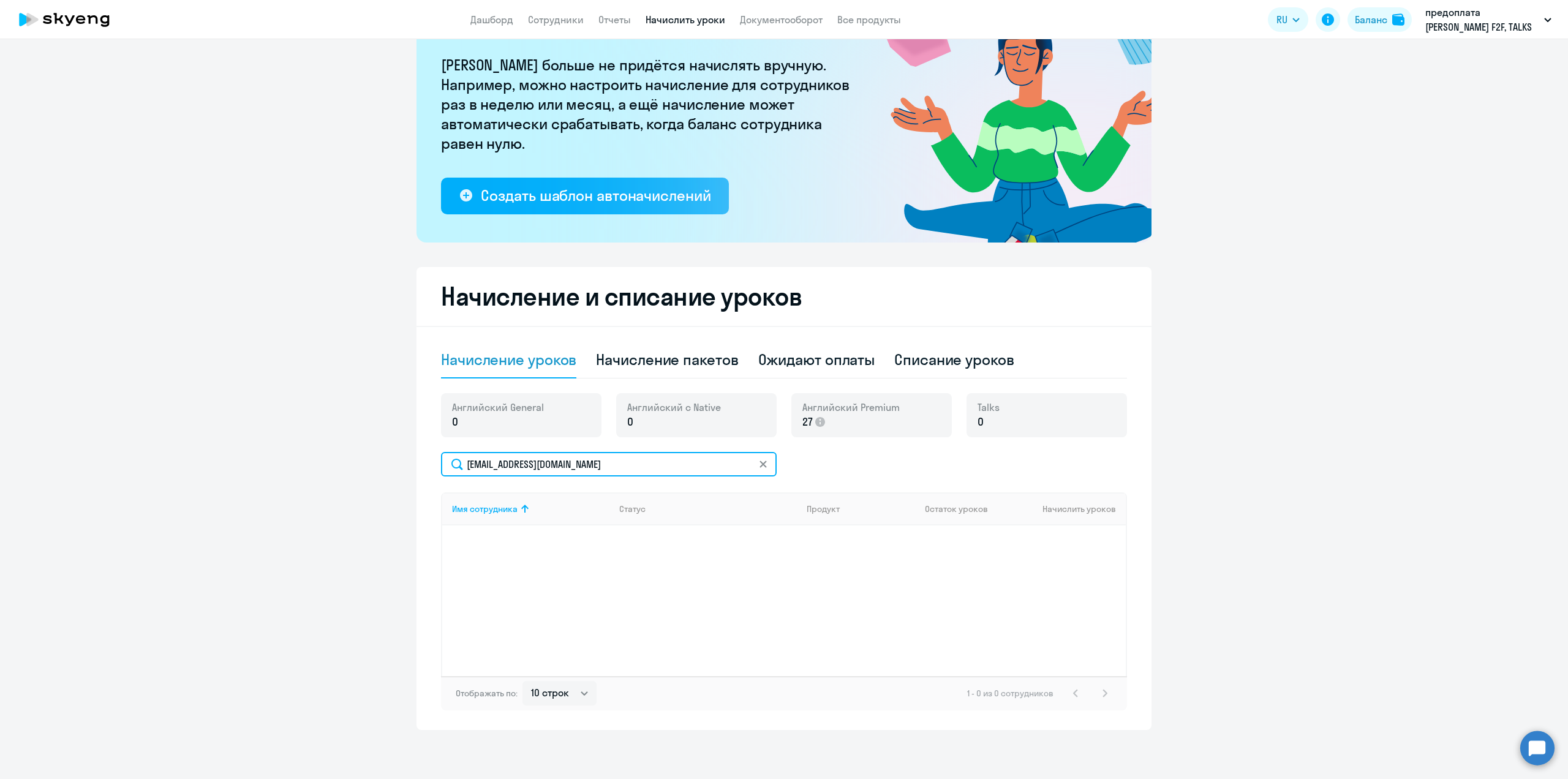
drag, startPoint x: 629, startPoint y: 468, endPoint x: 518, endPoint y: 470, distance: 111.0
click at [518, 470] on input "[EMAIL_ADDRESS][DOMAIN_NAME]" at bounding box center [609, 464] width 336 height 24
type input "d"
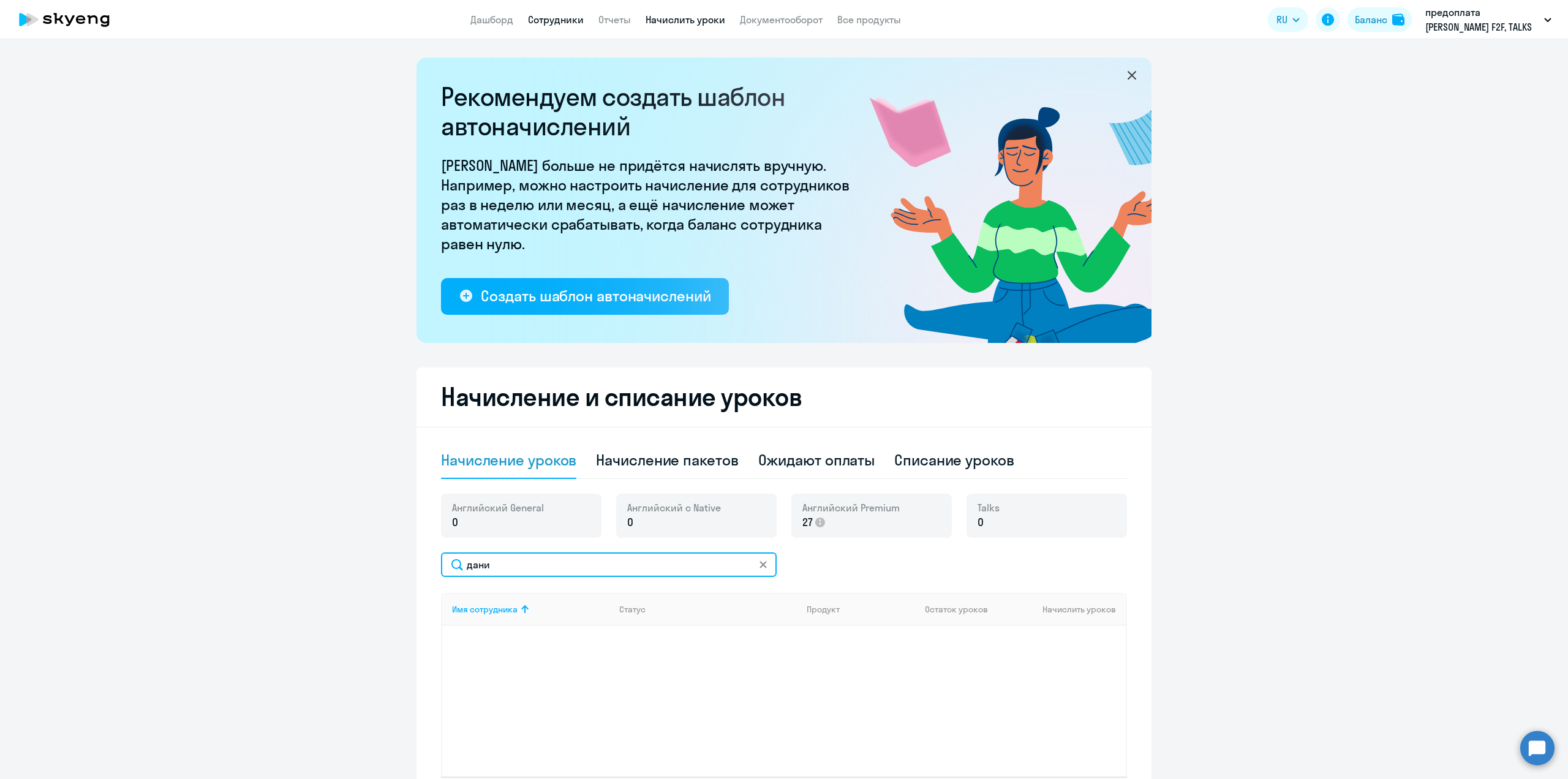
type input "дани"
click at [556, 22] on link "Сотрудники" at bounding box center [556, 20] width 56 height 12
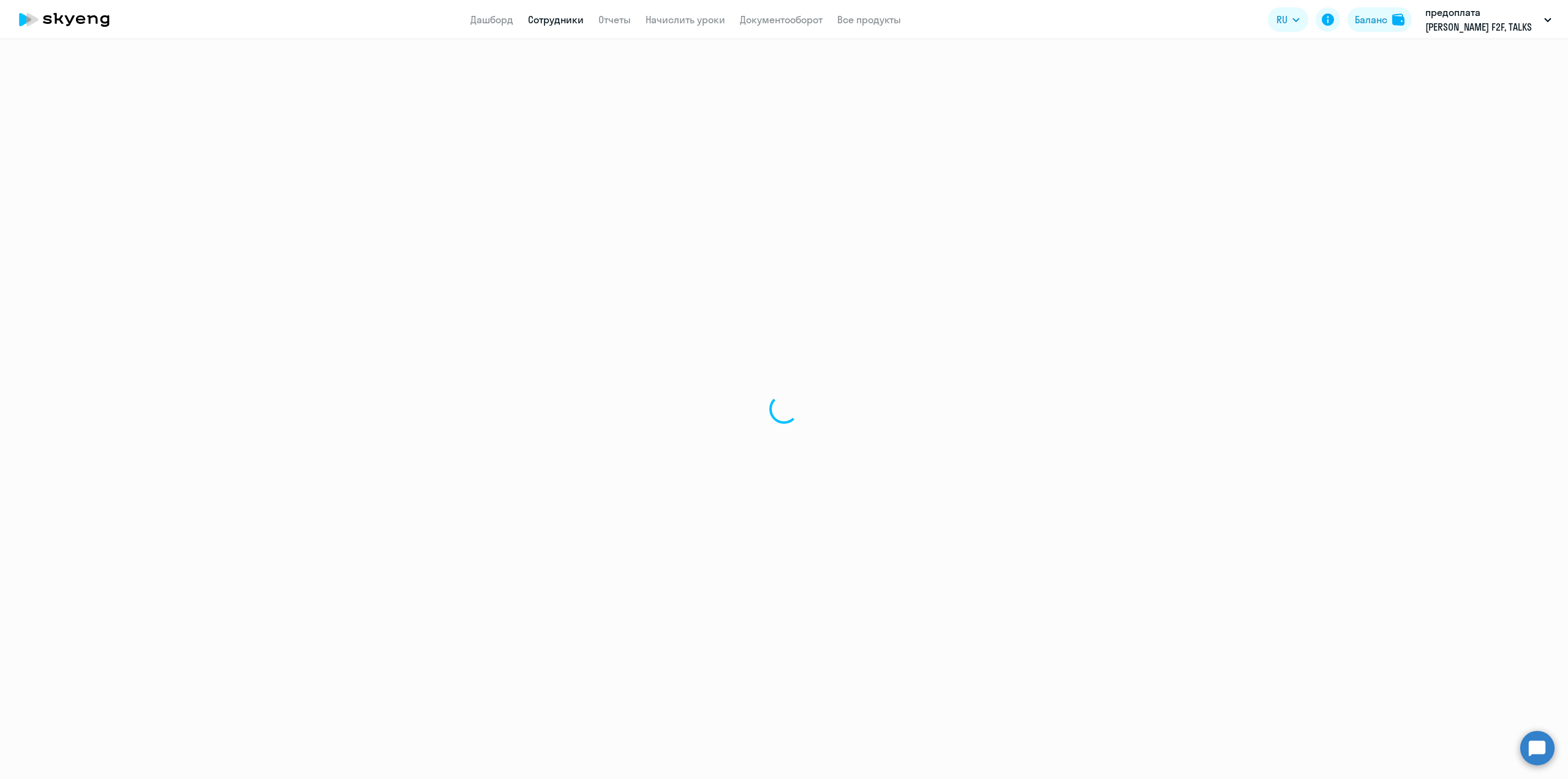
select select "30"
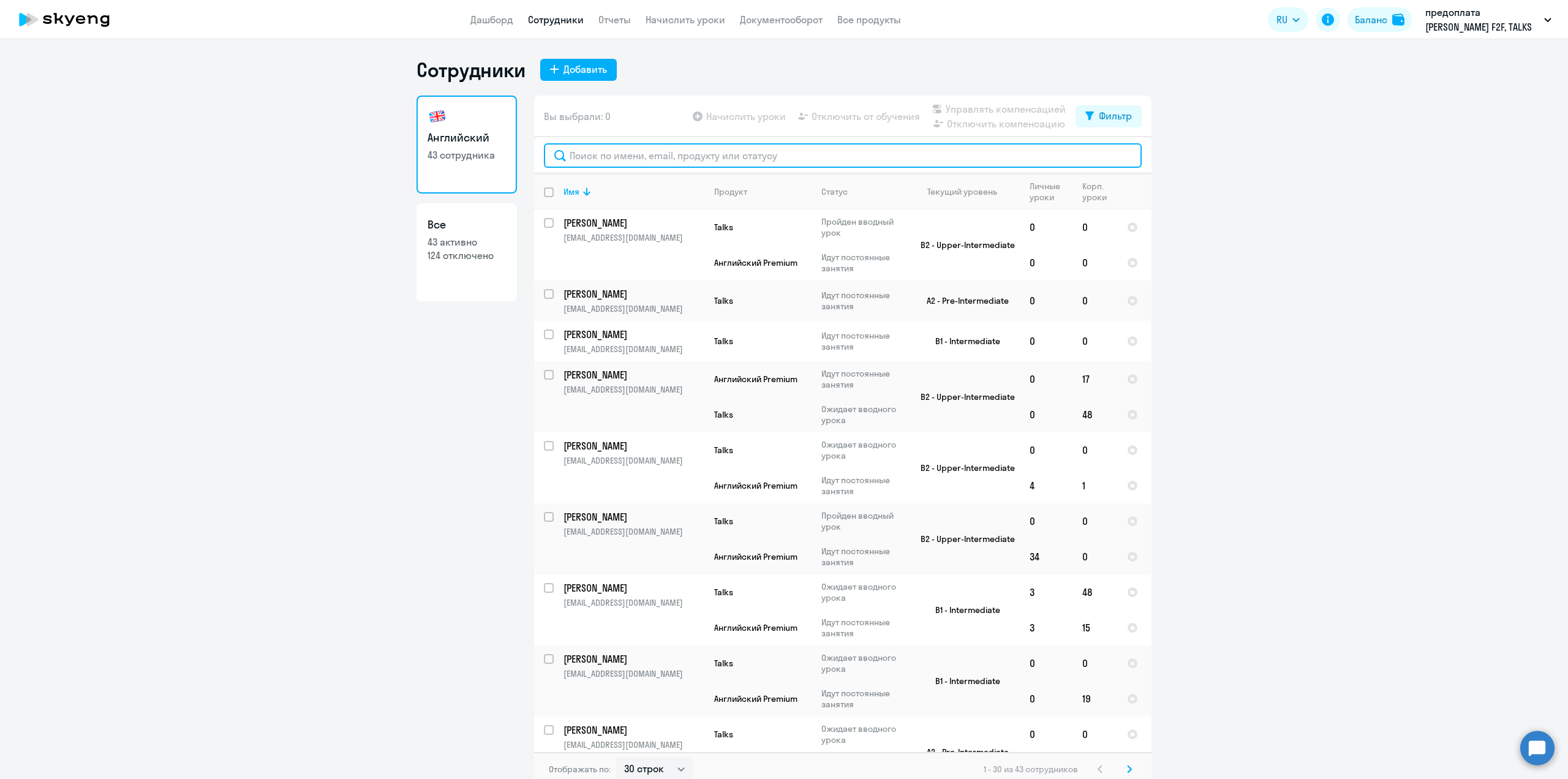
click at [626, 158] on input "text" at bounding box center [842, 155] width 597 height 24
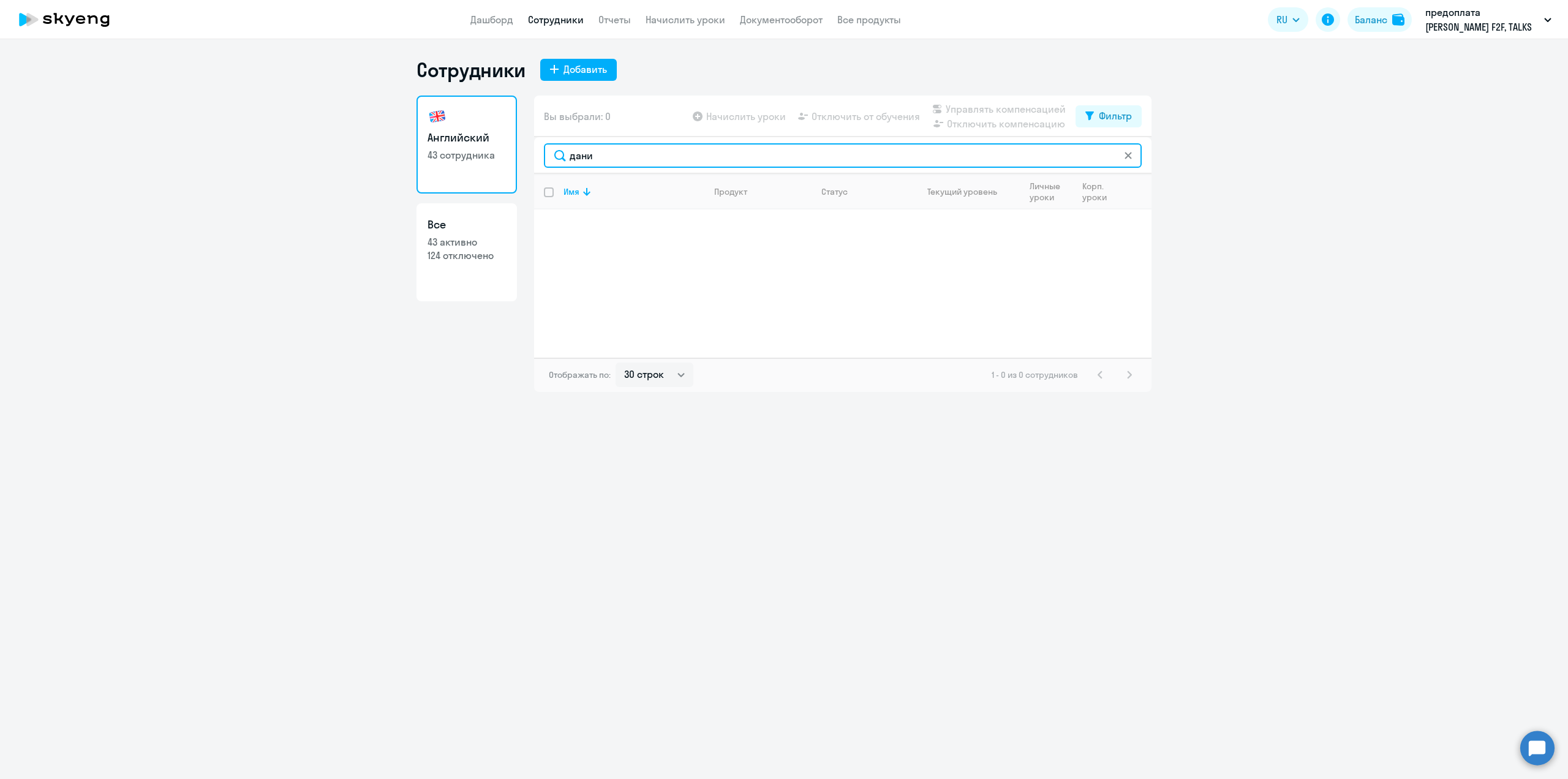
type input "дани"
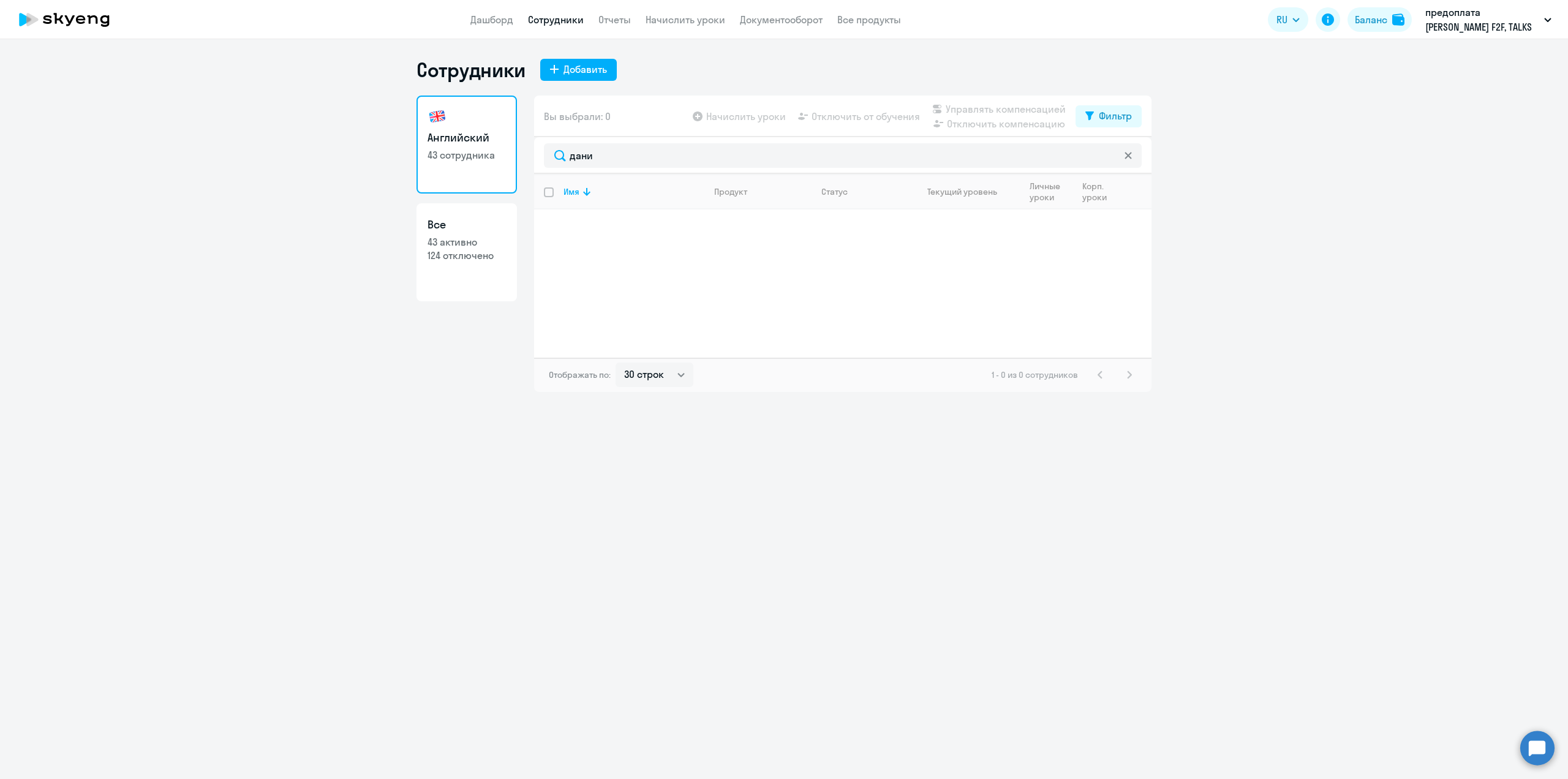
click at [449, 246] on p "43 активно" at bounding box center [466, 242] width 78 height 14
select select "30"
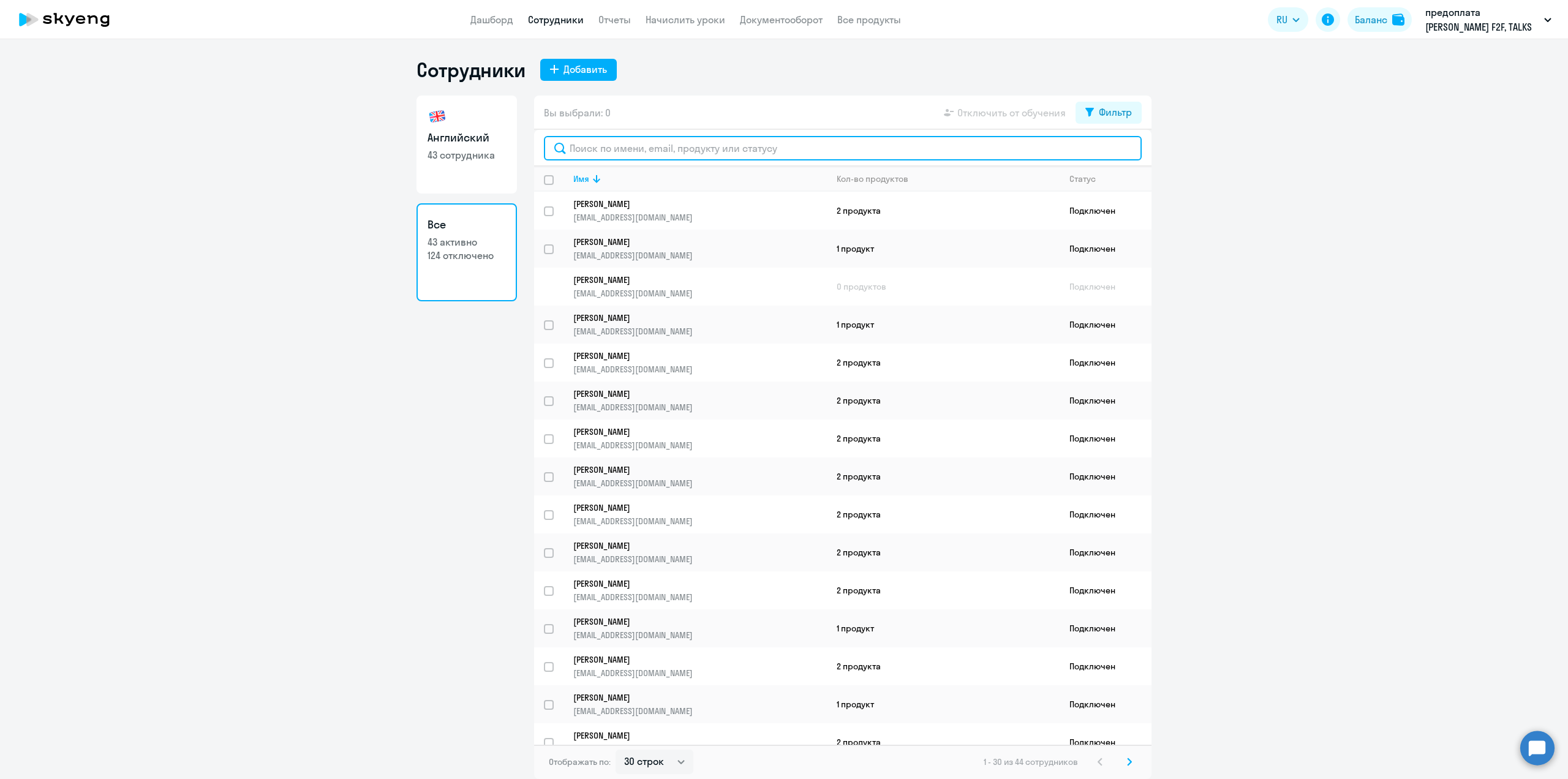
click at [635, 154] on input "text" at bounding box center [842, 148] width 597 height 24
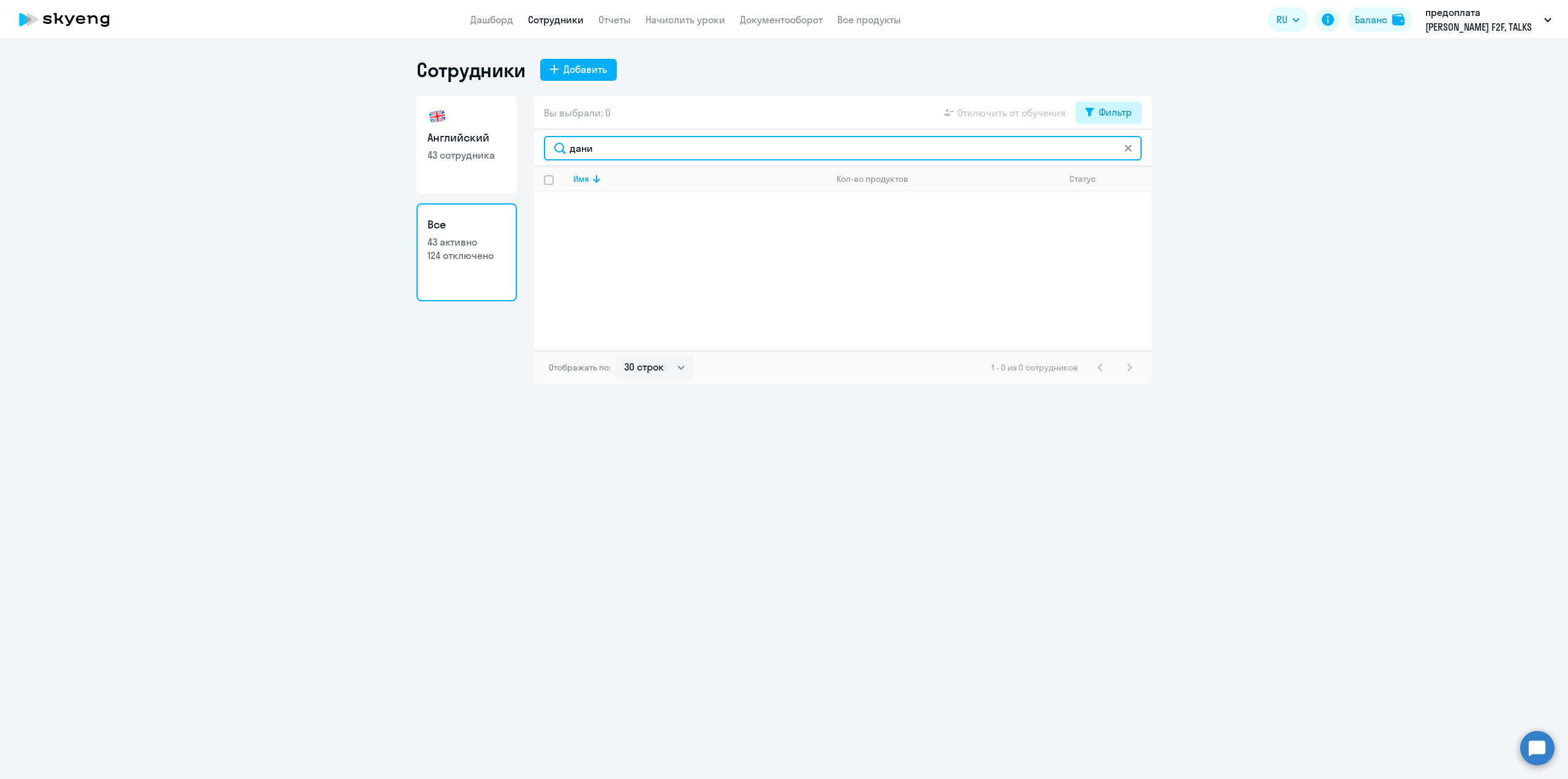
type input "дани"
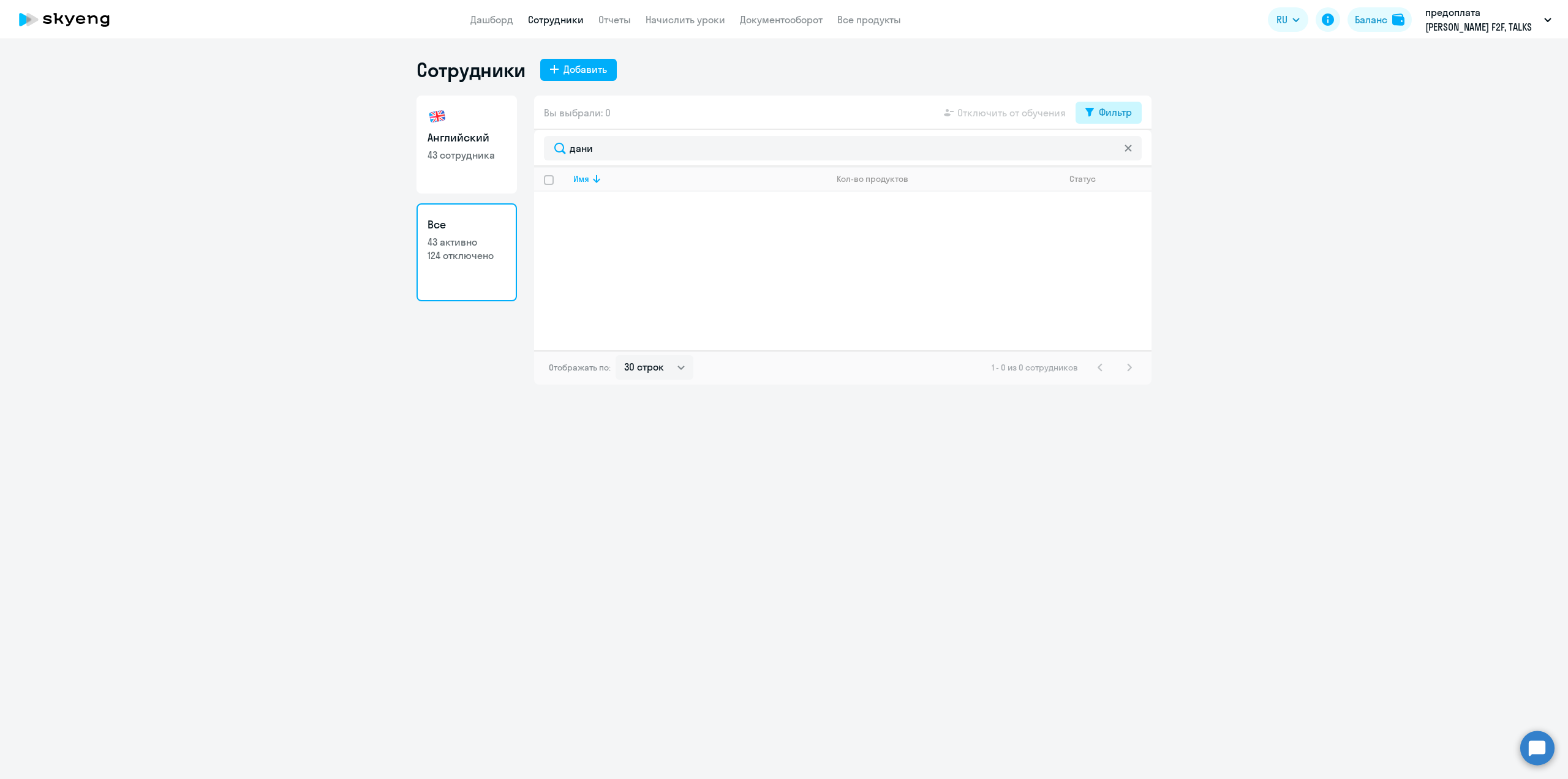
click at [1109, 112] on div "Фильтр" at bounding box center [1115, 112] width 33 height 14
click at [1117, 151] on span at bounding box center [1121, 152] width 20 height 12
click at [1111, 152] on input "checkbox" at bounding box center [1110, 152] width 1 height 1
checkbox input "true"
click at [550, 212] on input "select row 4482444" at bounding box center [556, 218] width 24 height 24
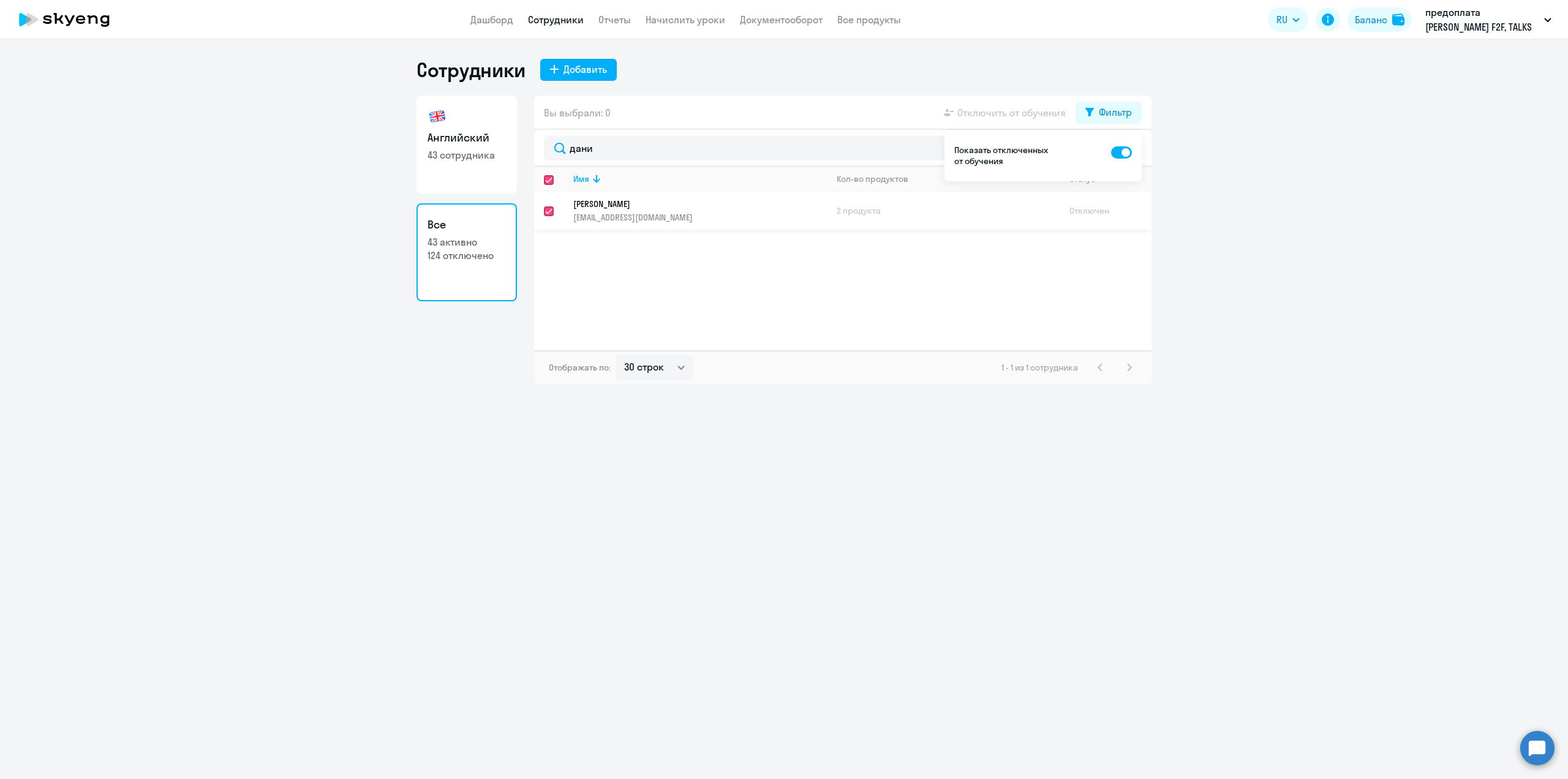
checkbox input "true"
click at [981, 113] on span "Отключить от обучения" at bounding box center [1011, 112] width 108 height 14
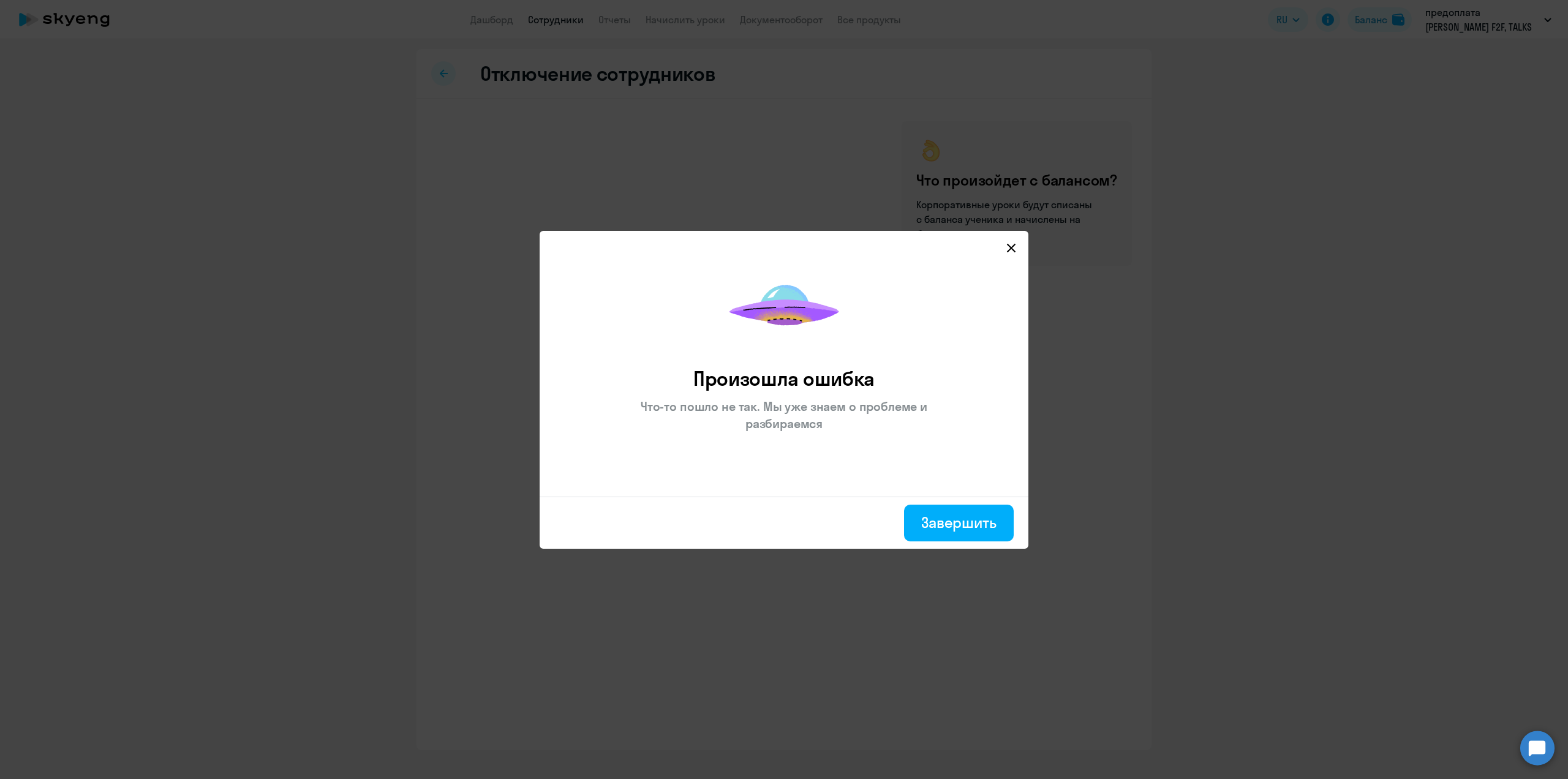
click at [1008, 247] on icon at bounding box center [1011, 248] width 10 height 10
select select "30"
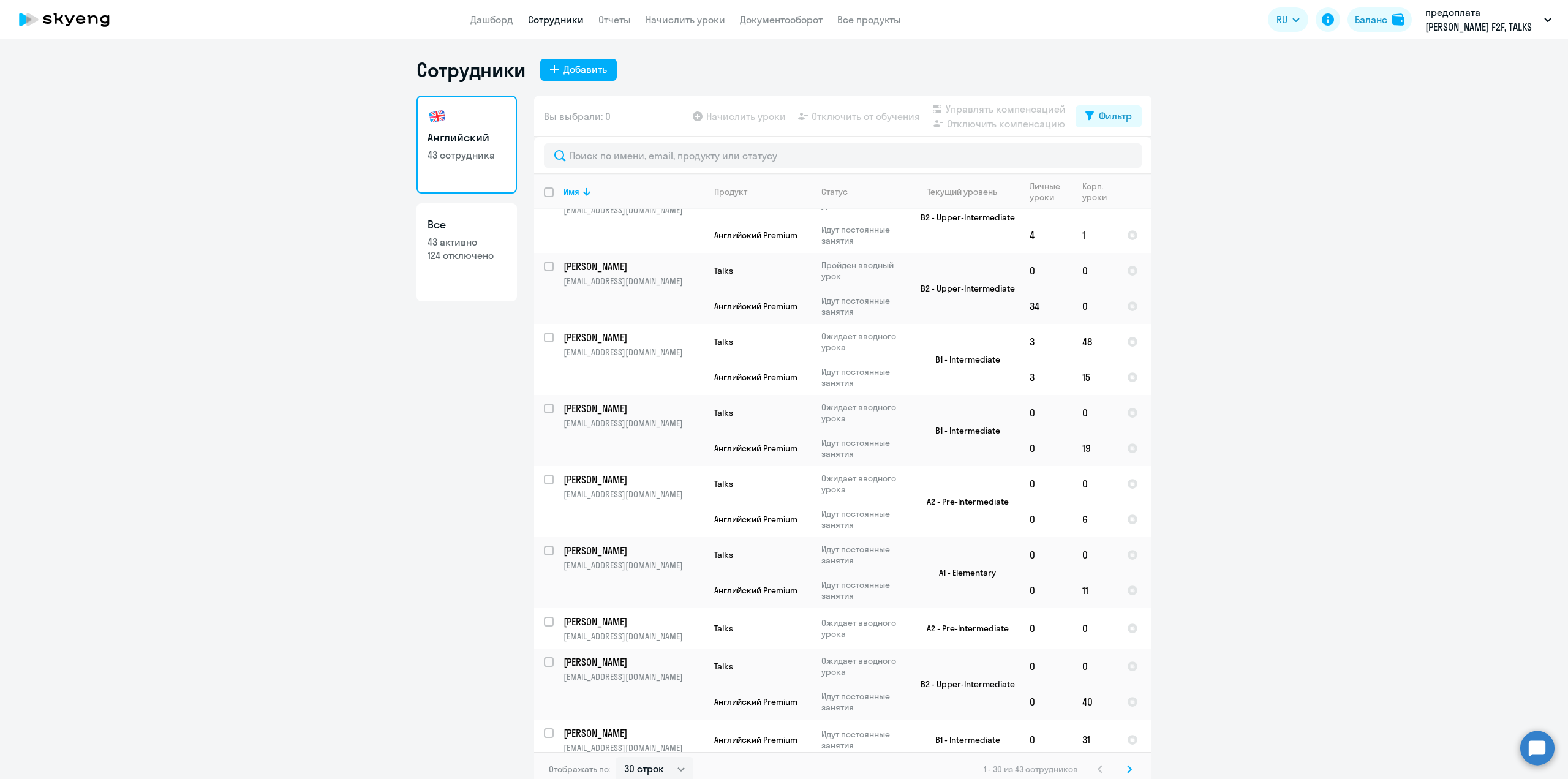
scroll to position [153, 0]
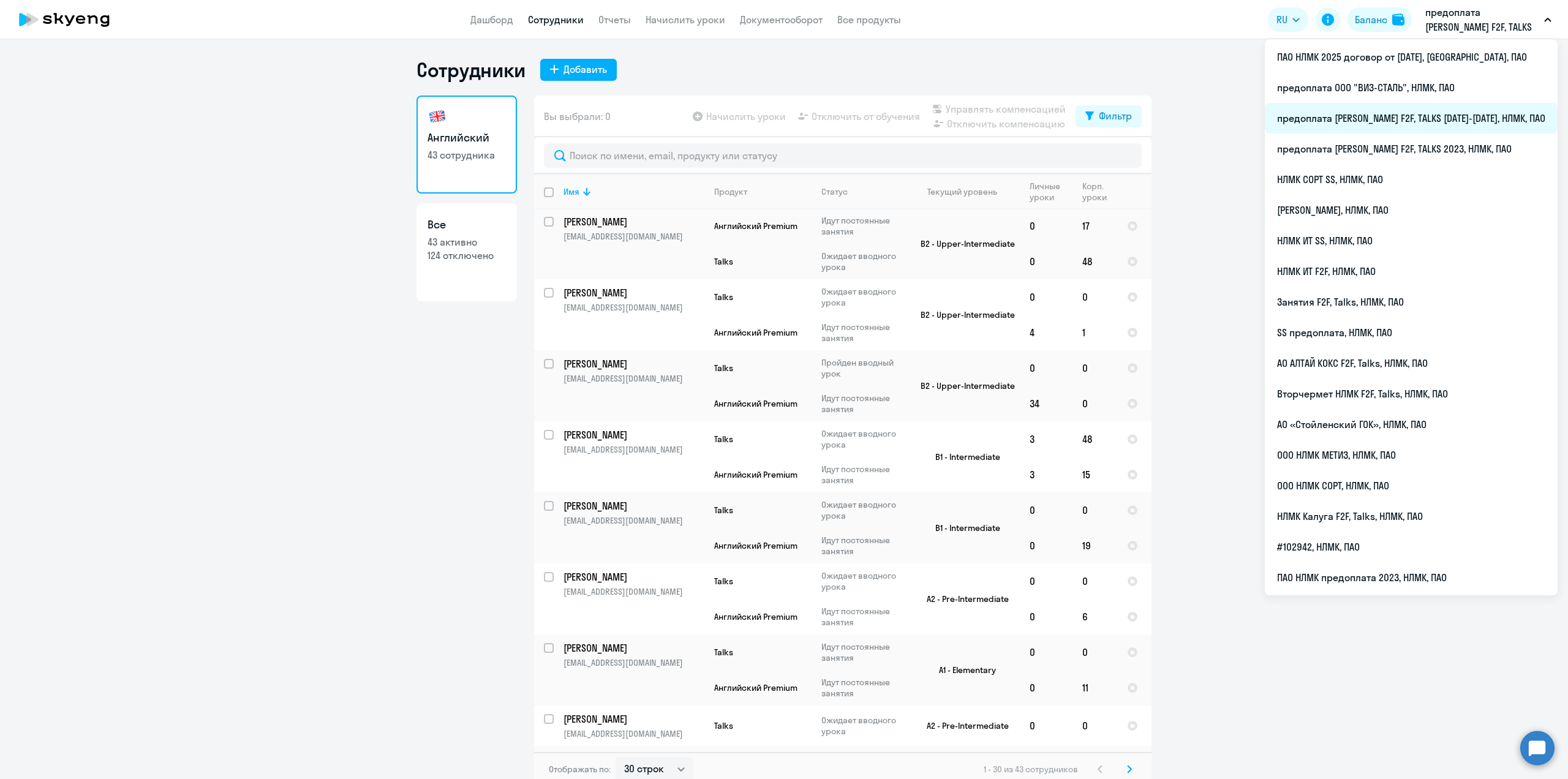
click at [1440, 124] on li "предоплата [PERSON_NAME] F2F, TALKS [DATE]-[DATE], НЛМК, ПАО" at bounding box center [1411, 118] width 293 height 30
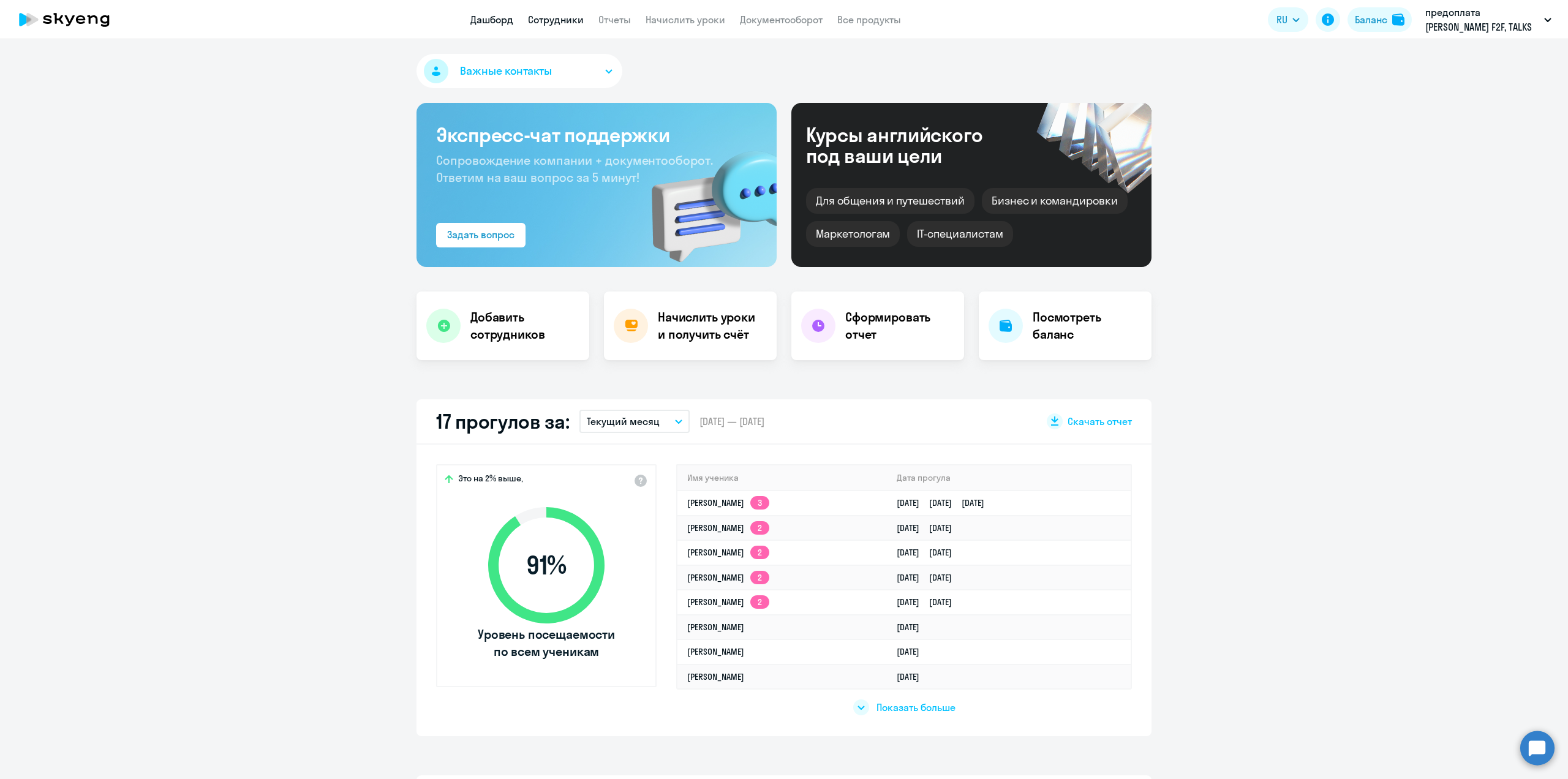
click at [550, 16] on link "Сотрудники" at bounding box center [556, 20] width 56 height 12
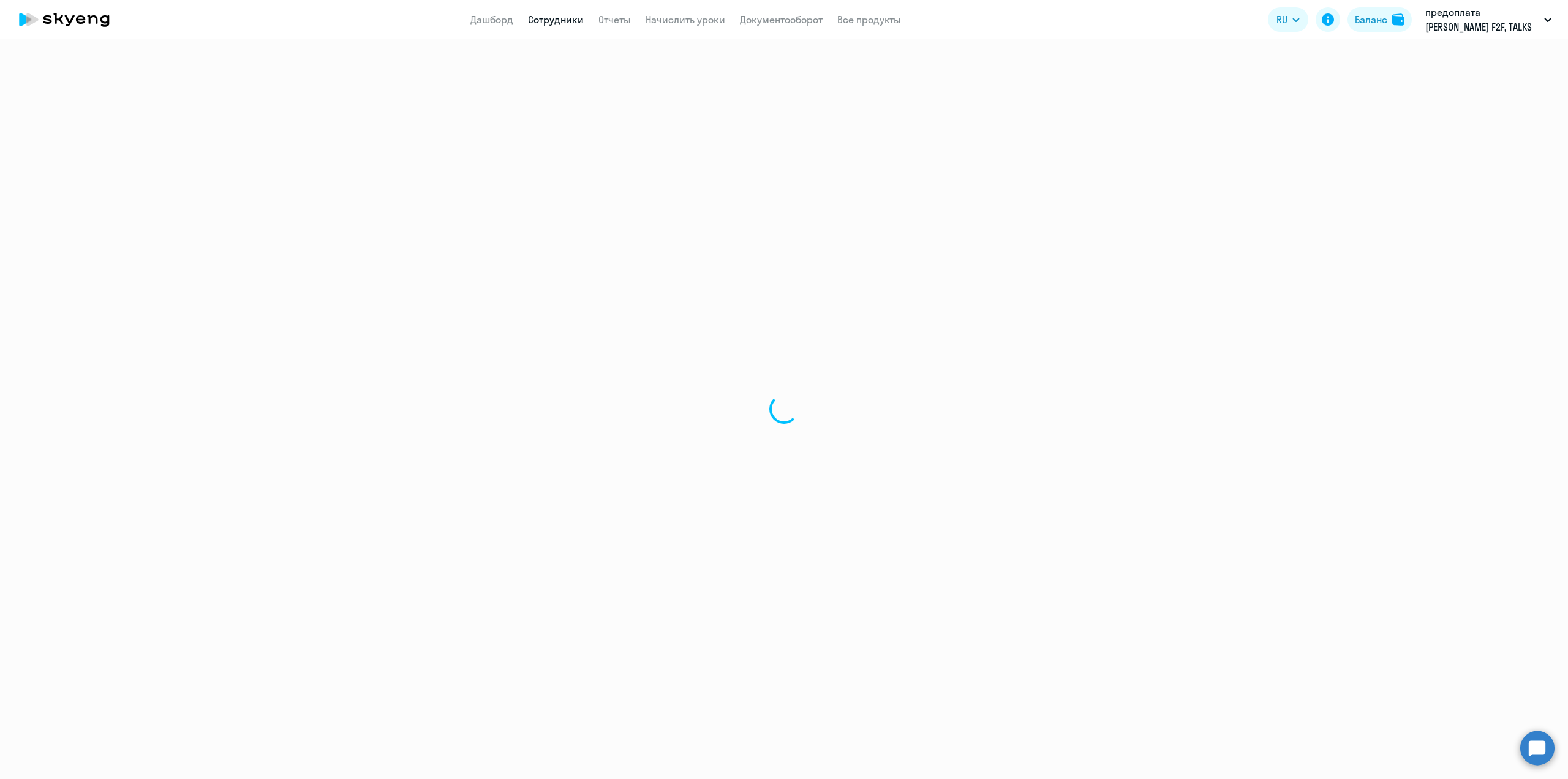
select select "30"
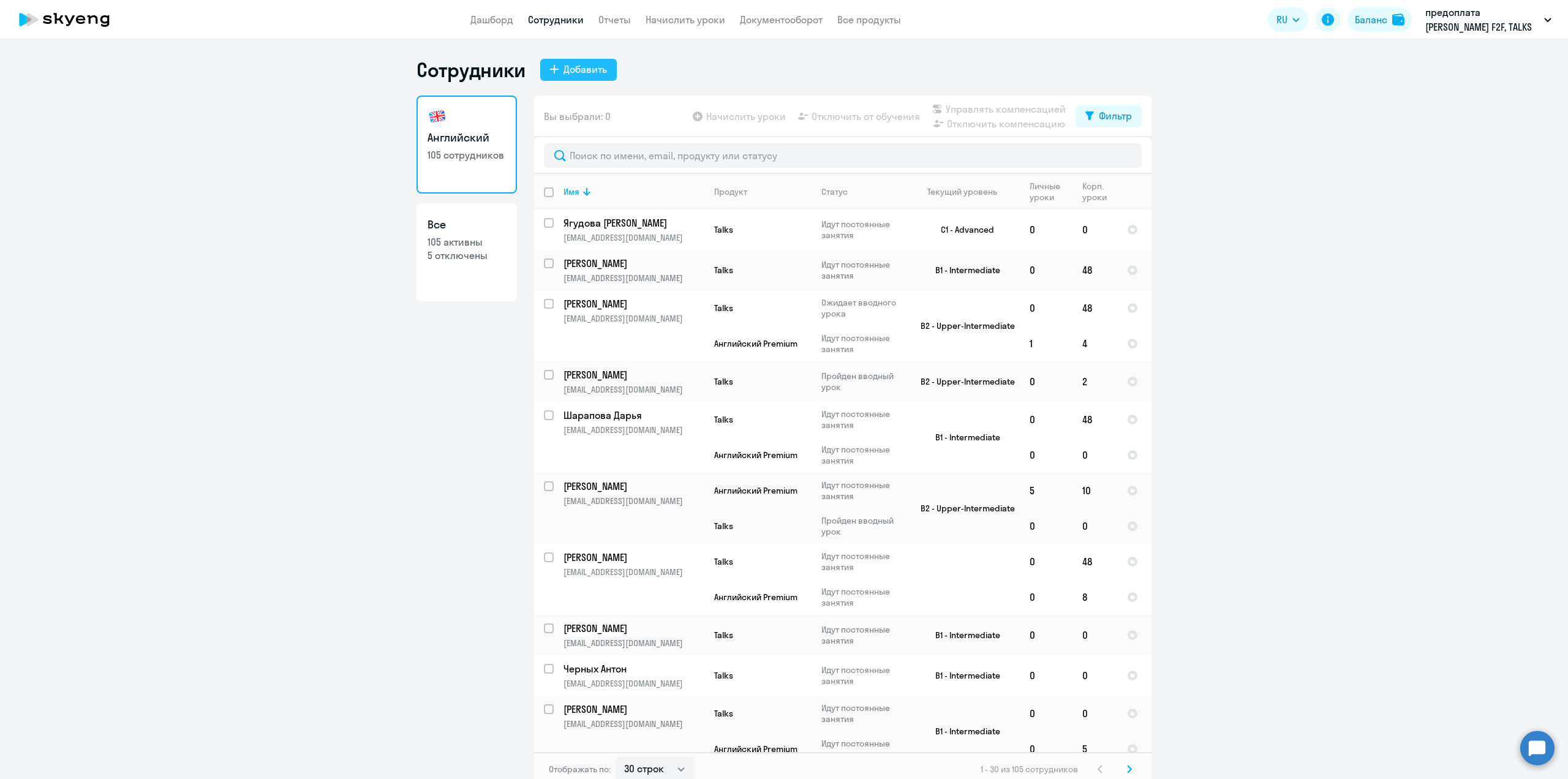
click at [591, 68] on div "Добавить" at bounding box center [585, 69] width 43 height 14
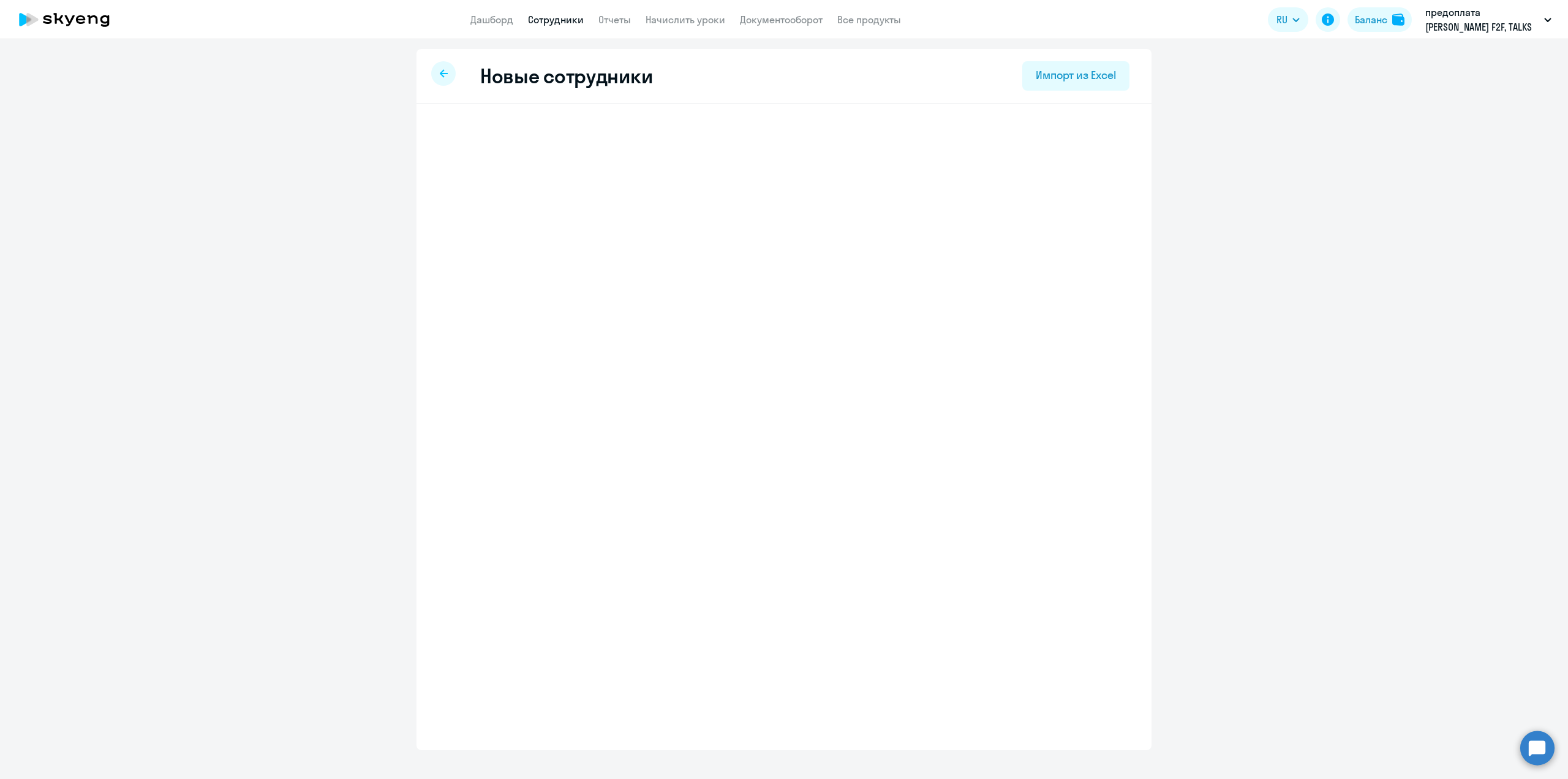
select select "english_adult_not_native_speaker_premium"
select select "3"
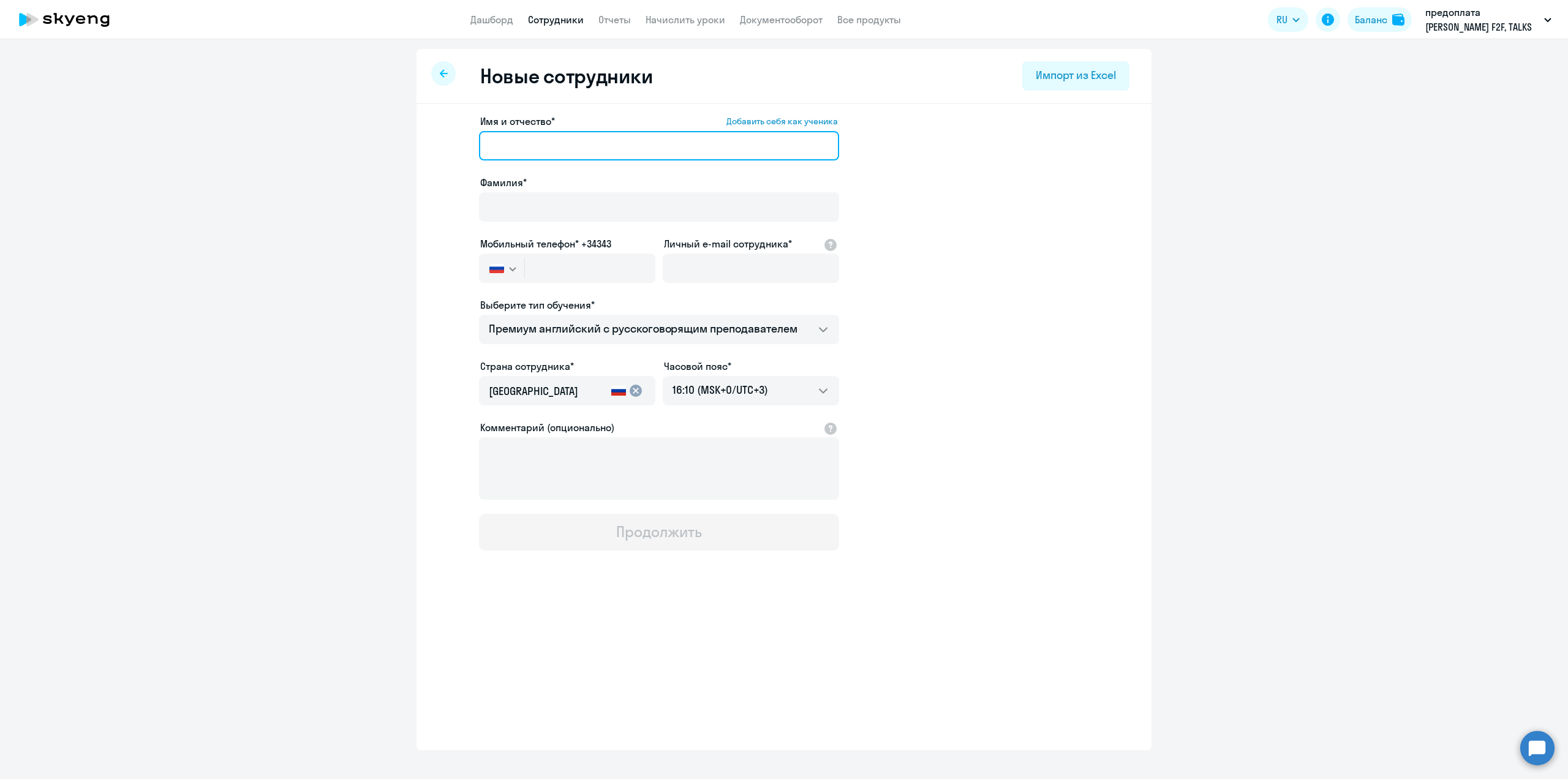
click at [533, 152] on input "Имя и отчество* Добавить себя как ученика" at bounding box center [659, 146] width 360 height 30
type input "к"
type input "[PERSON_NAME]"
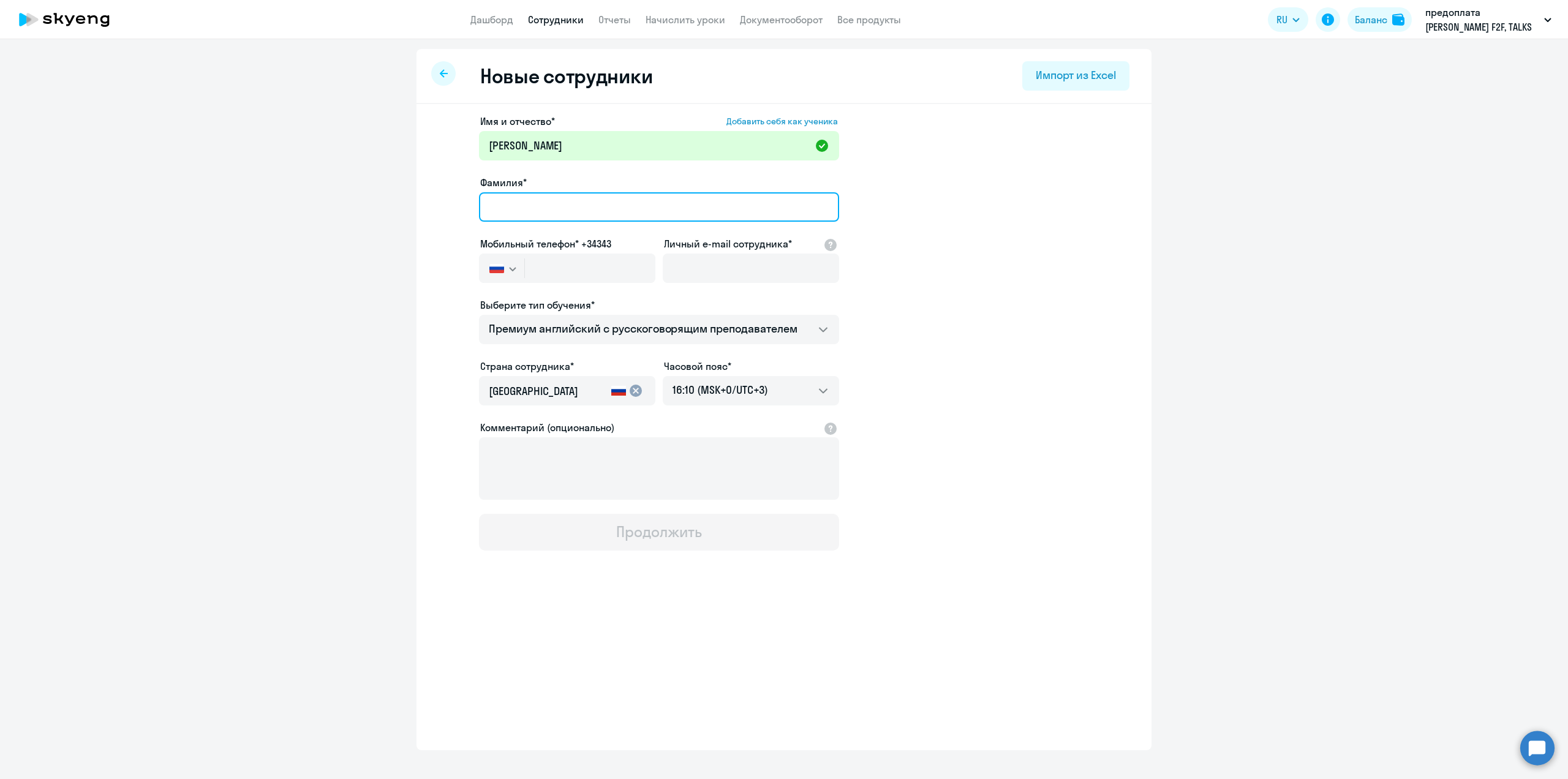
click at [547, 197] on input "Фамилия*" at bounding box center [659, 207] width 360 height 30
type input "[PERSON_NAME]"
click at [569, 265] on input "text" at bounding box center [590, 268] width 130 height 30
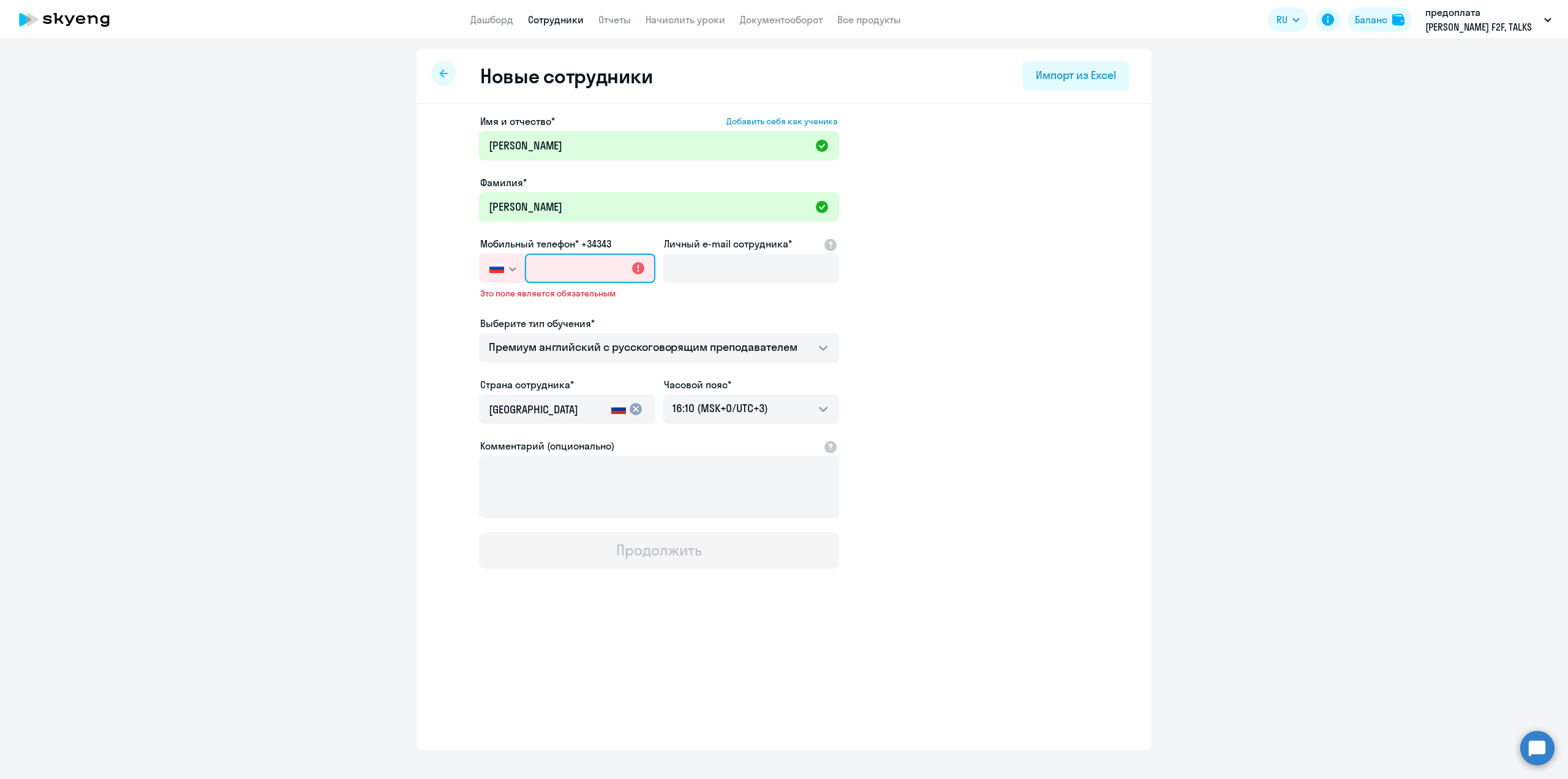
click at [579, 266] on input "text" at bounding box center [590, 268] width 130 height 30
paste input "[PHONE_NUMBER]"
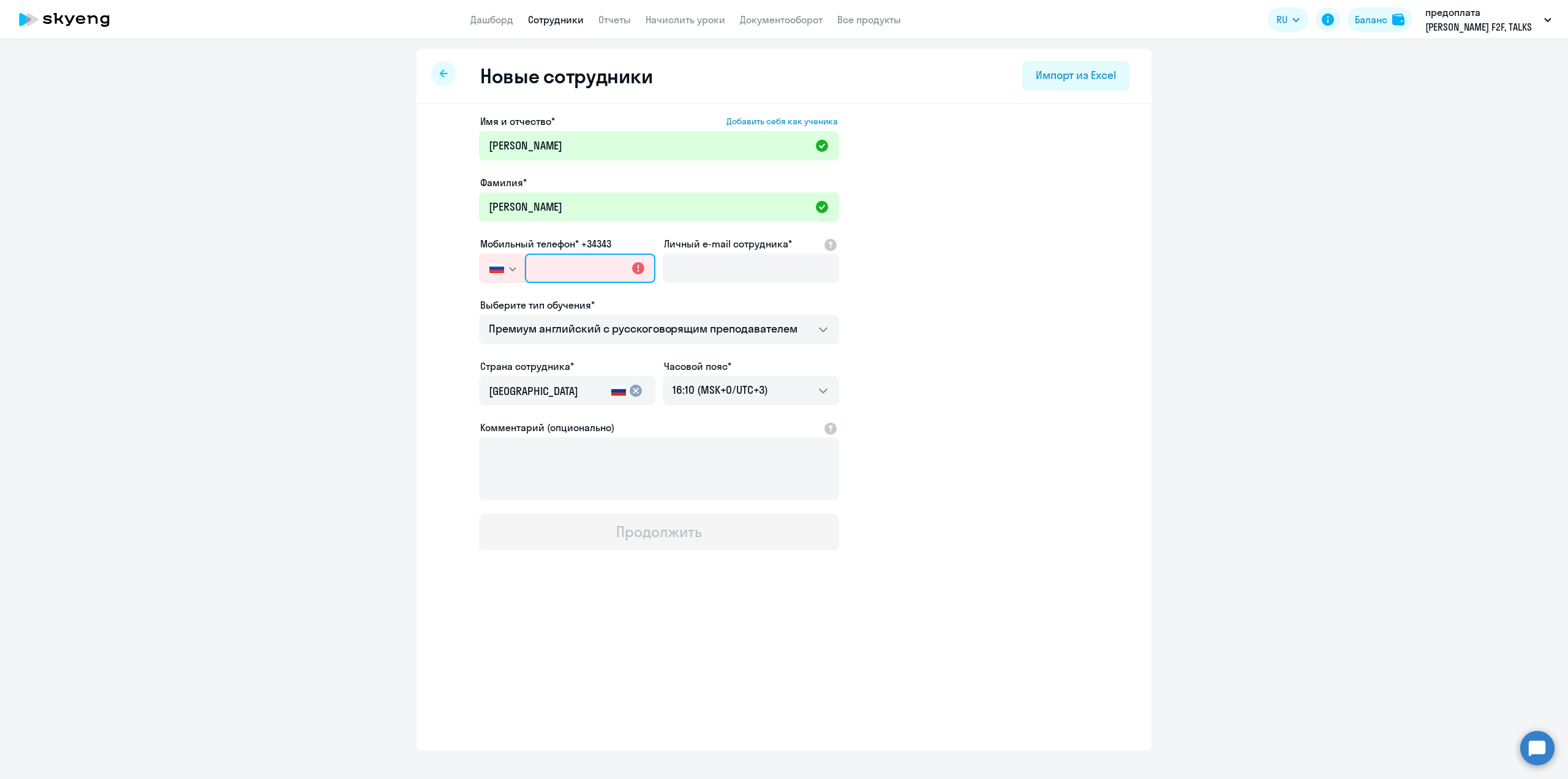
type input "[PHONE_NUMBER]"
click at [688, 271] on input "Личный e-mail сотрудника*" at bounding box center [751, 268] width 177 height 30
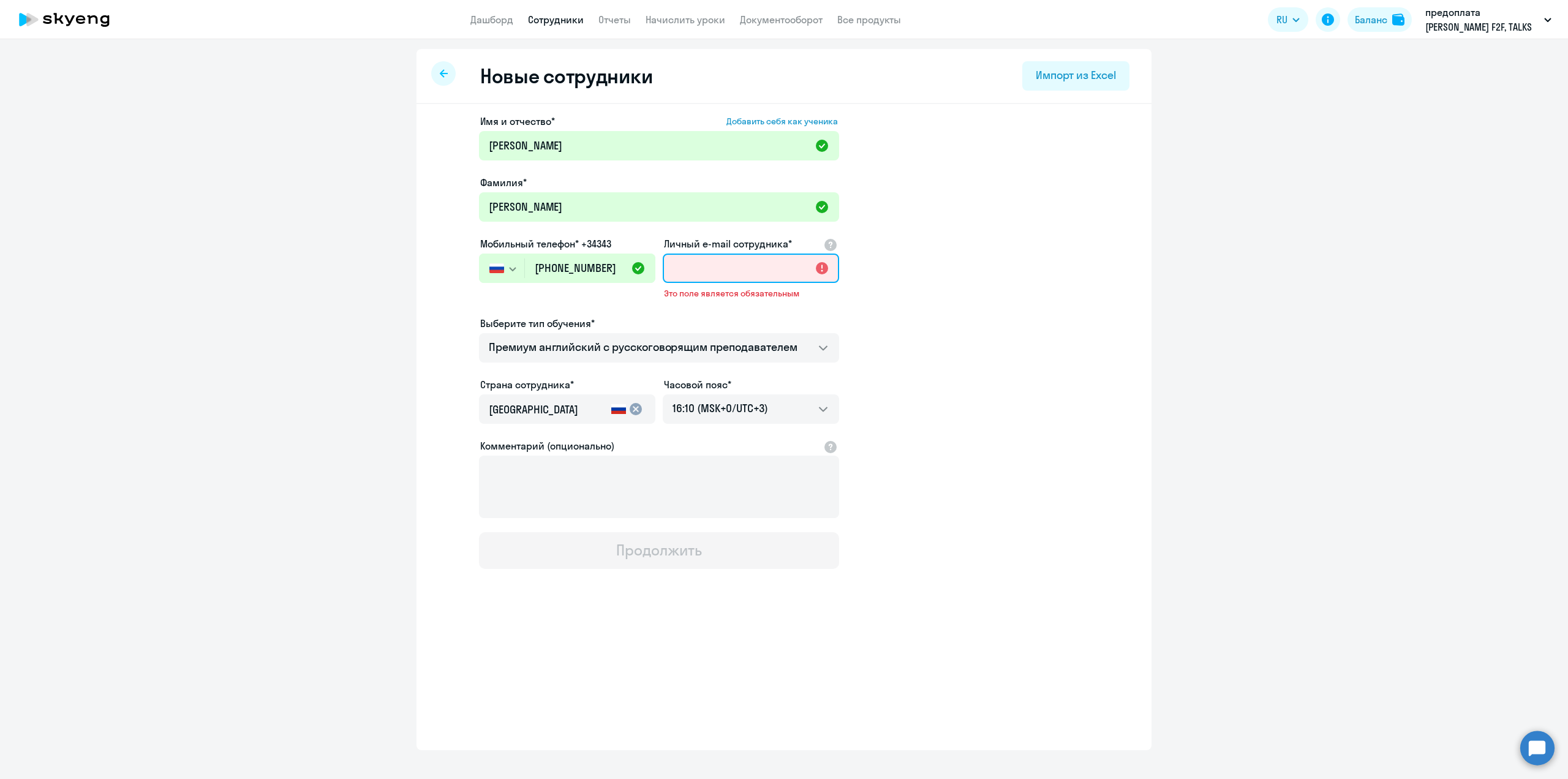
click at [734, 269] on input "Личный e-mail сотрудника*" at bounding box center [751, 268] width 177 height 30
click at [705, 269] on input "Личный e-mail сотрудника*" at bounding box center [751, 268] width 177 height 30
paste input "[EMAIL_ADDRESS][DOMAIN_NAME]"
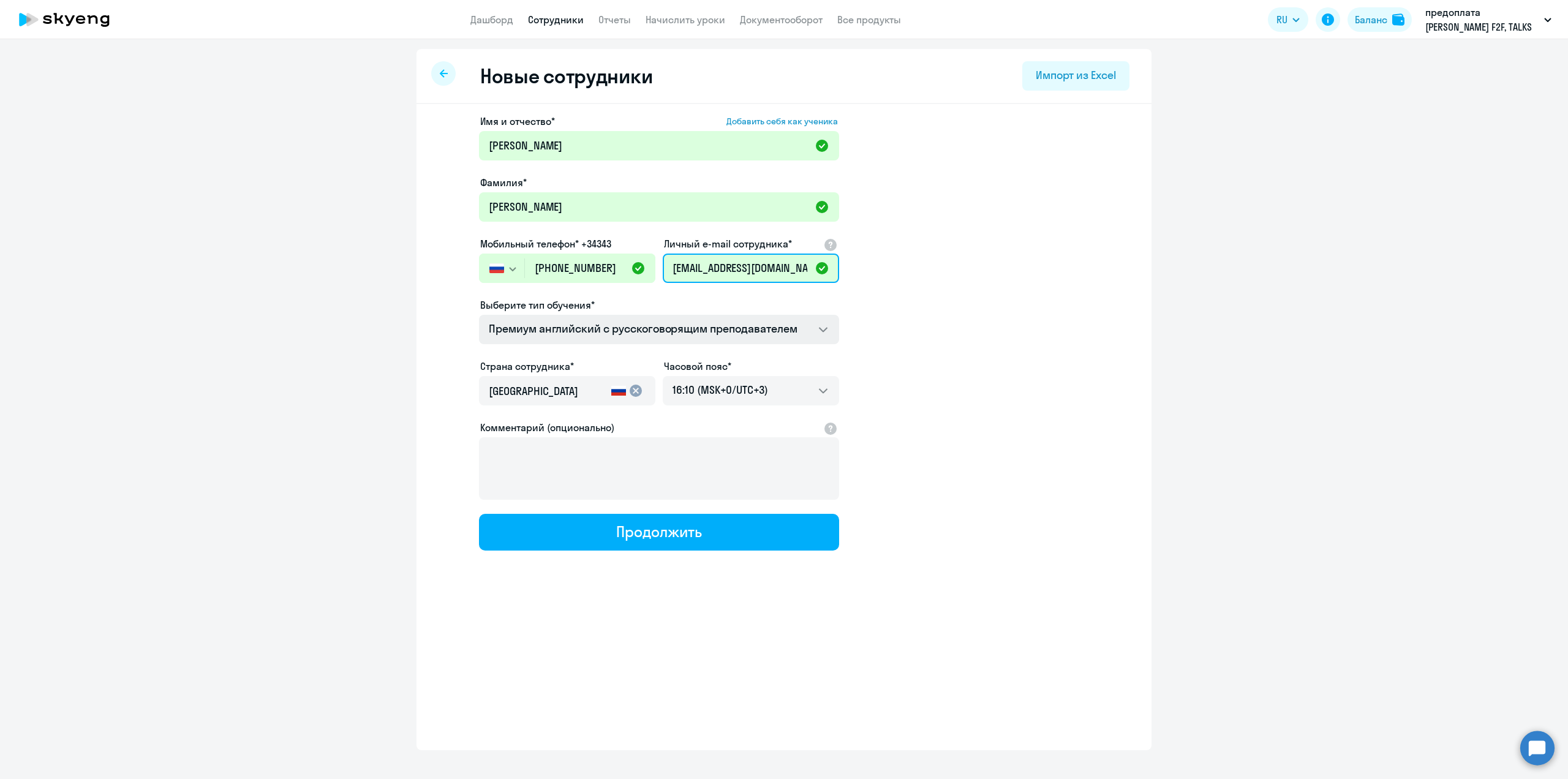
type input "[EMAIL_ADDRESS][DOMAIN_NAME]"
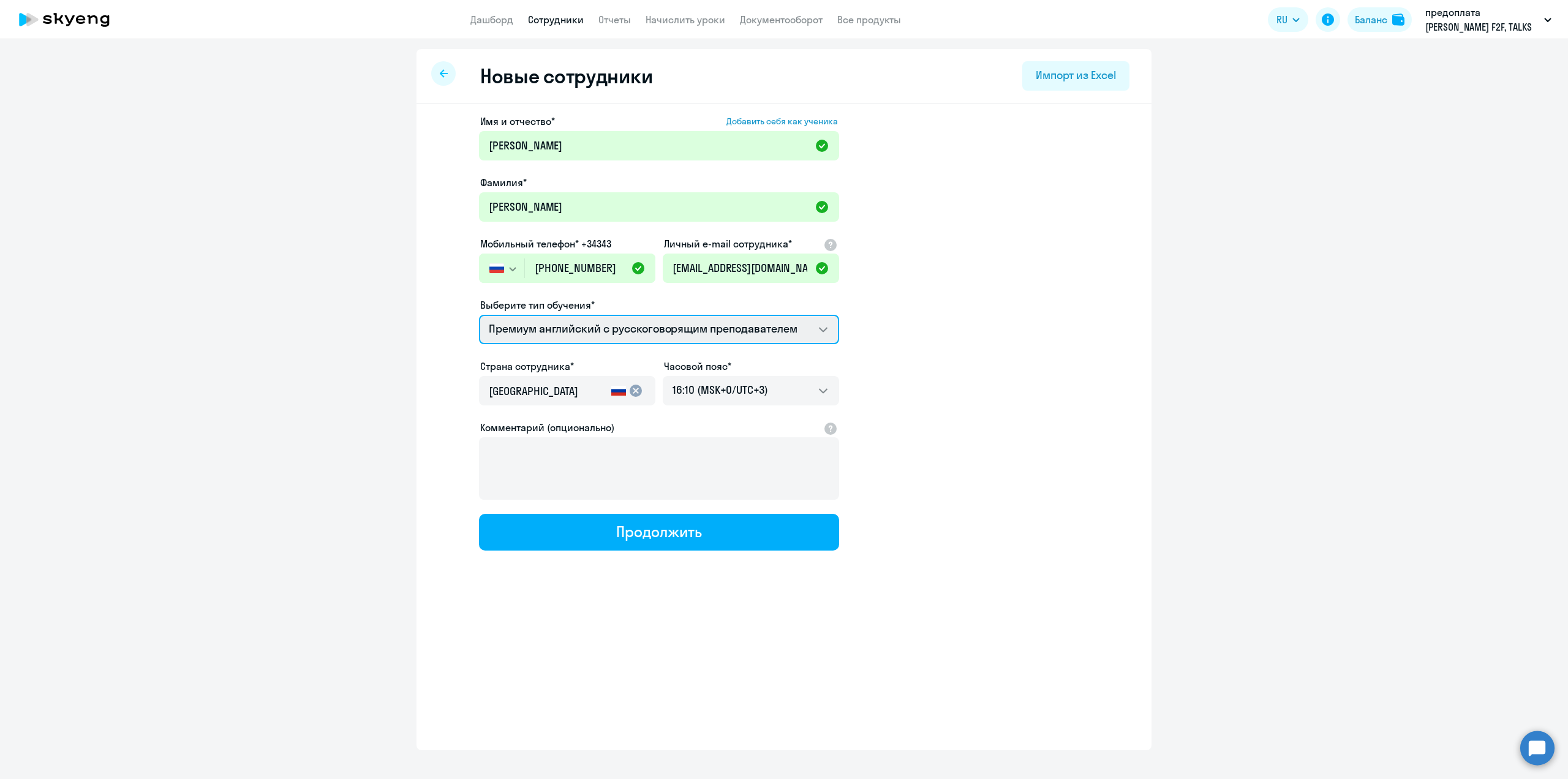
click at [821, 330] on select "Премиум английский с русскоговорящим преподавателем Talks 15 минутные разговоры…" at bounding box center [659, 329] width 360 height 30
click at [479, 315] on select "Премиум английский с русскоговорящим преподавателем Talks 15 минутные разговоры…" at bounding box center [659, 329] width 360 height 30
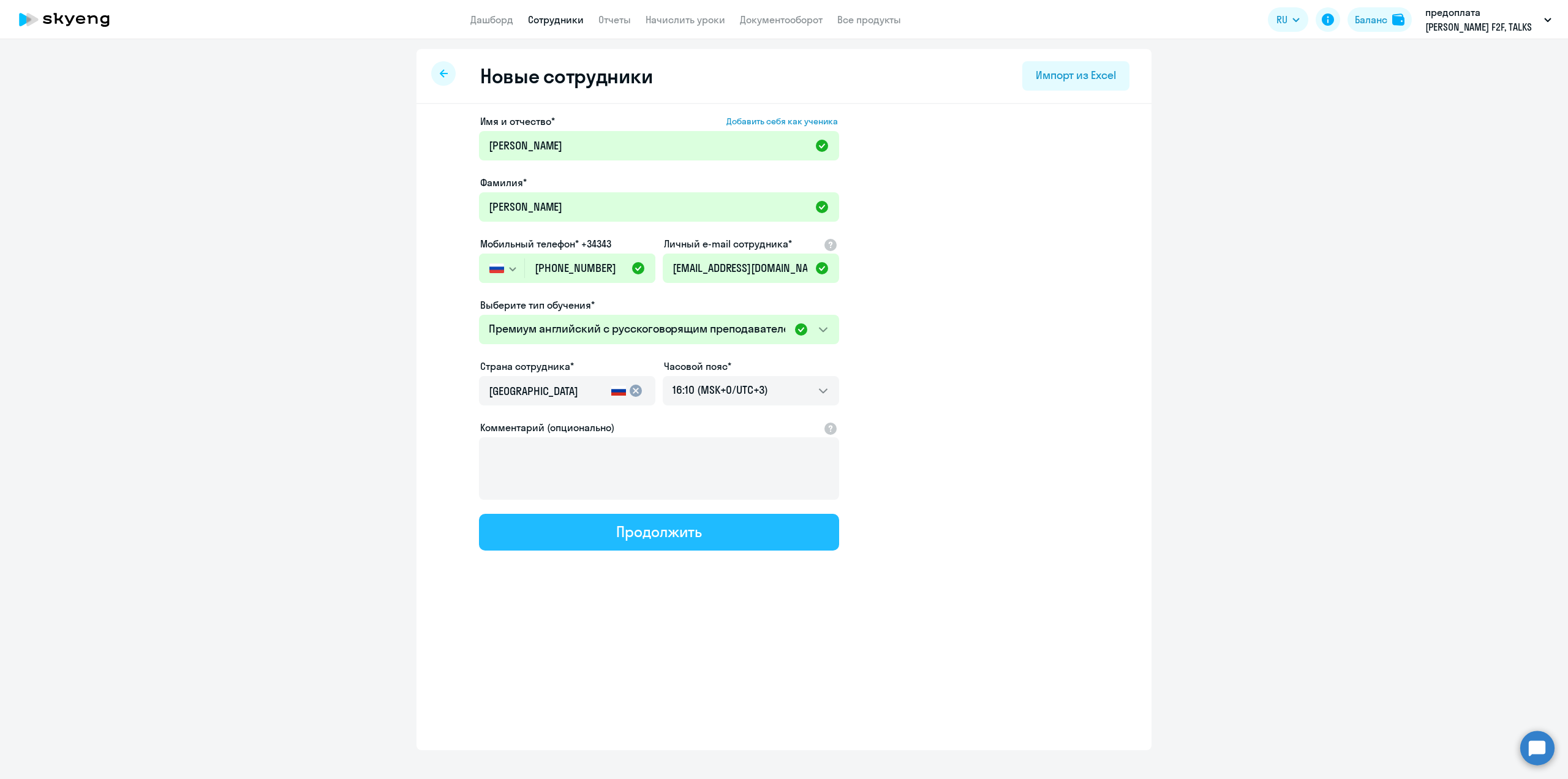
click at [673, 539] on div "Продолжить" at bounding box center [659, 532] width 85 height 20
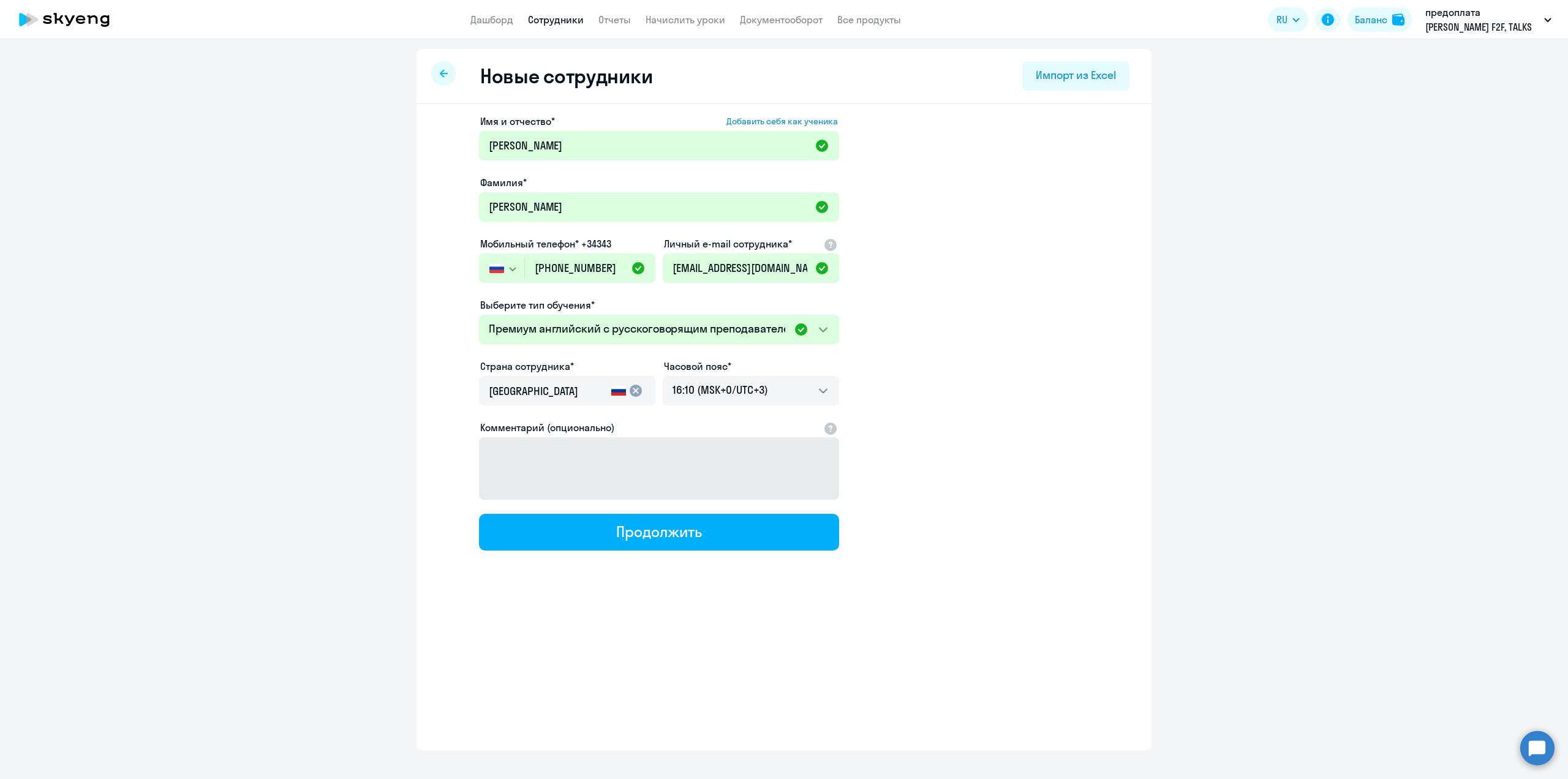
select select "english_adult_not_native_speaker_premium"
select select "3"
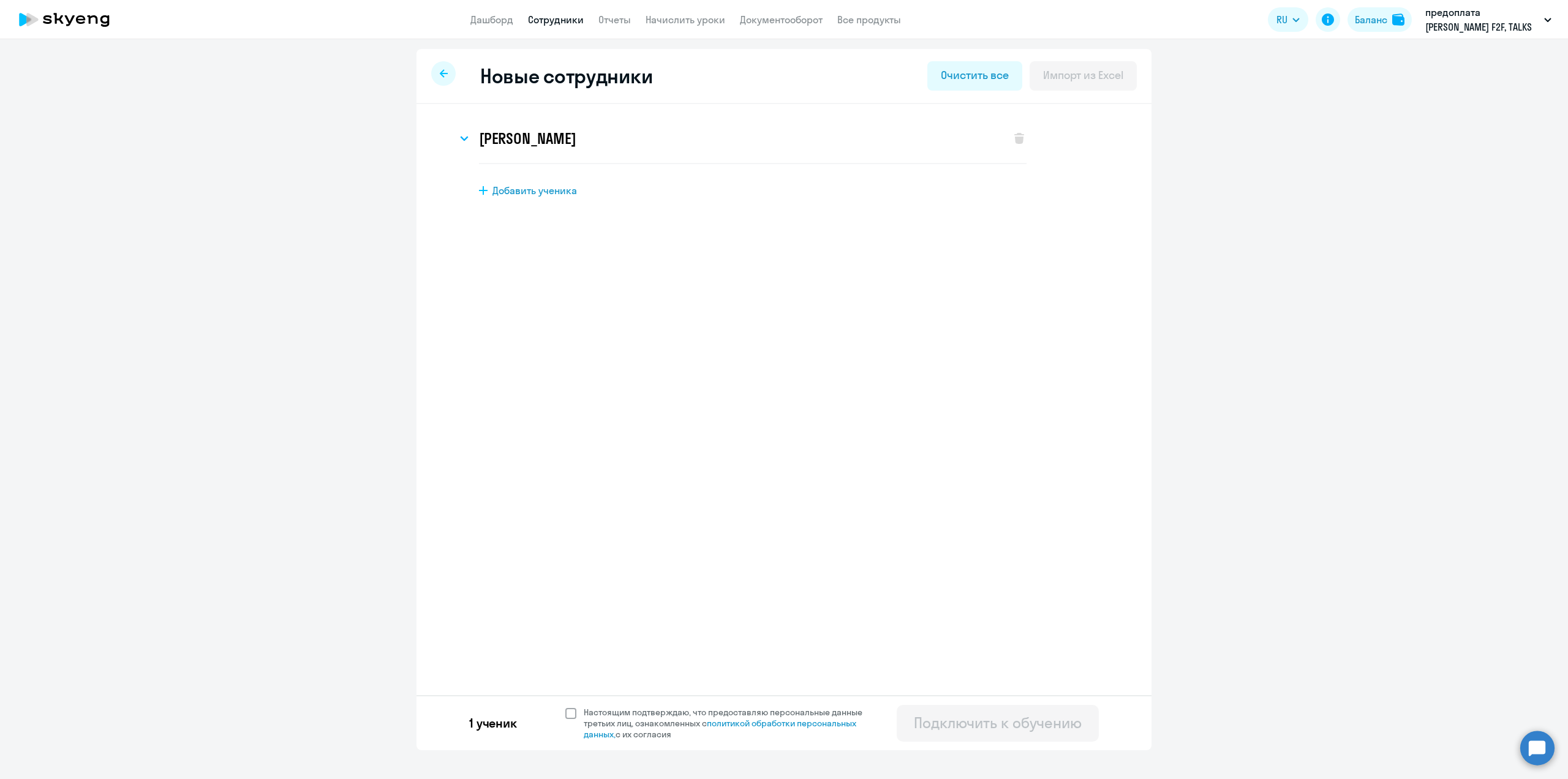
click at [575, 712] on span at bounding box center [571, 714] width 11 height 11
click at [566, 707] on input "Настоящим подтверждаю, что предоставляю персональные данные третьих лиц, ознако…" at bounding box center [565, 706] width 1 height 1
checkbox input "true"
click at [939, 726] on div "Подключить к обучению" at bounding box center [997, 723] width 168 height 20
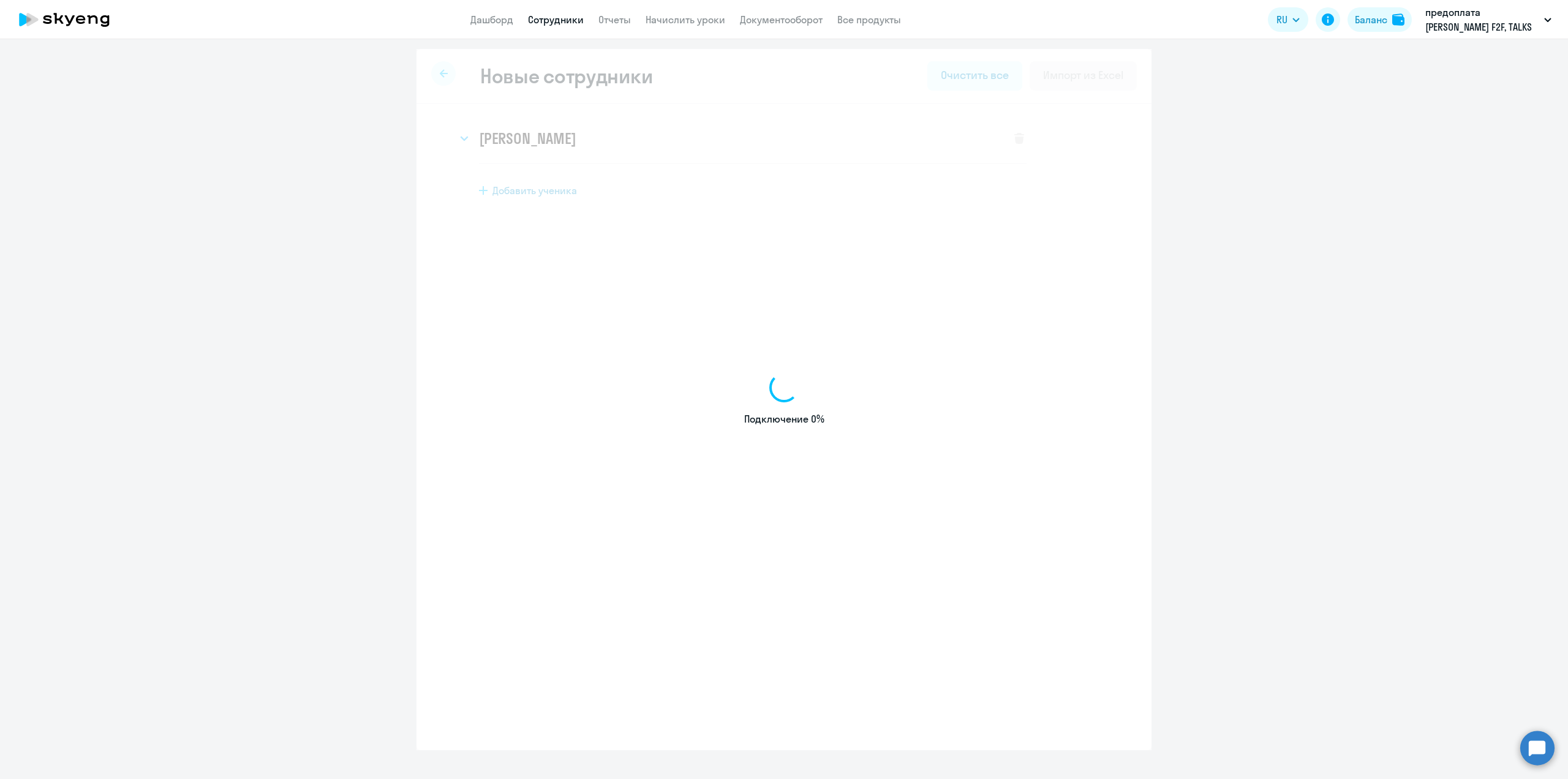
select select "english_adult_not_native_speaker_premium"
select select "3"
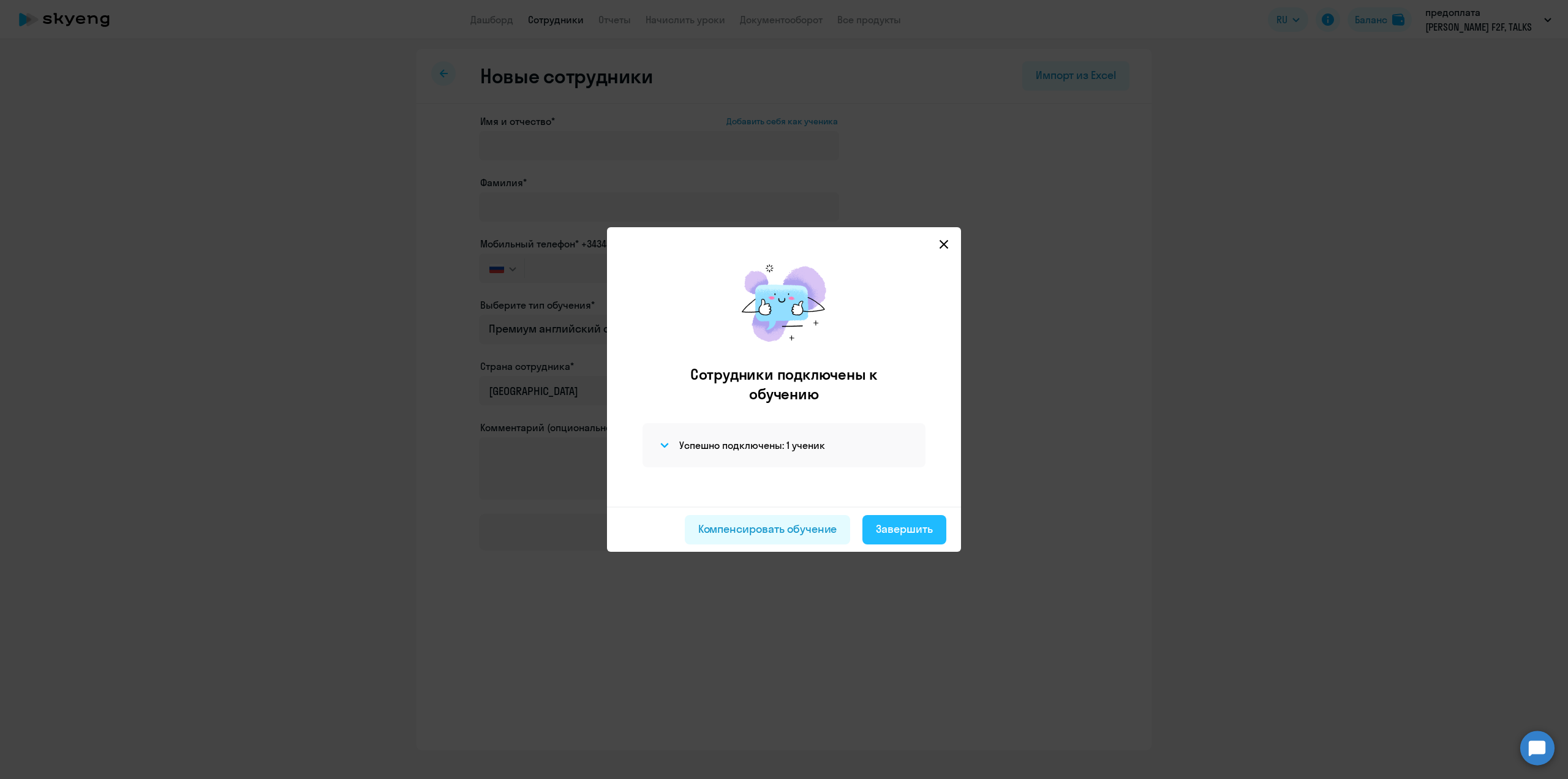
click at [894, 542] on button "Завершить" at bounding box center [904, 529] width 84 height 30
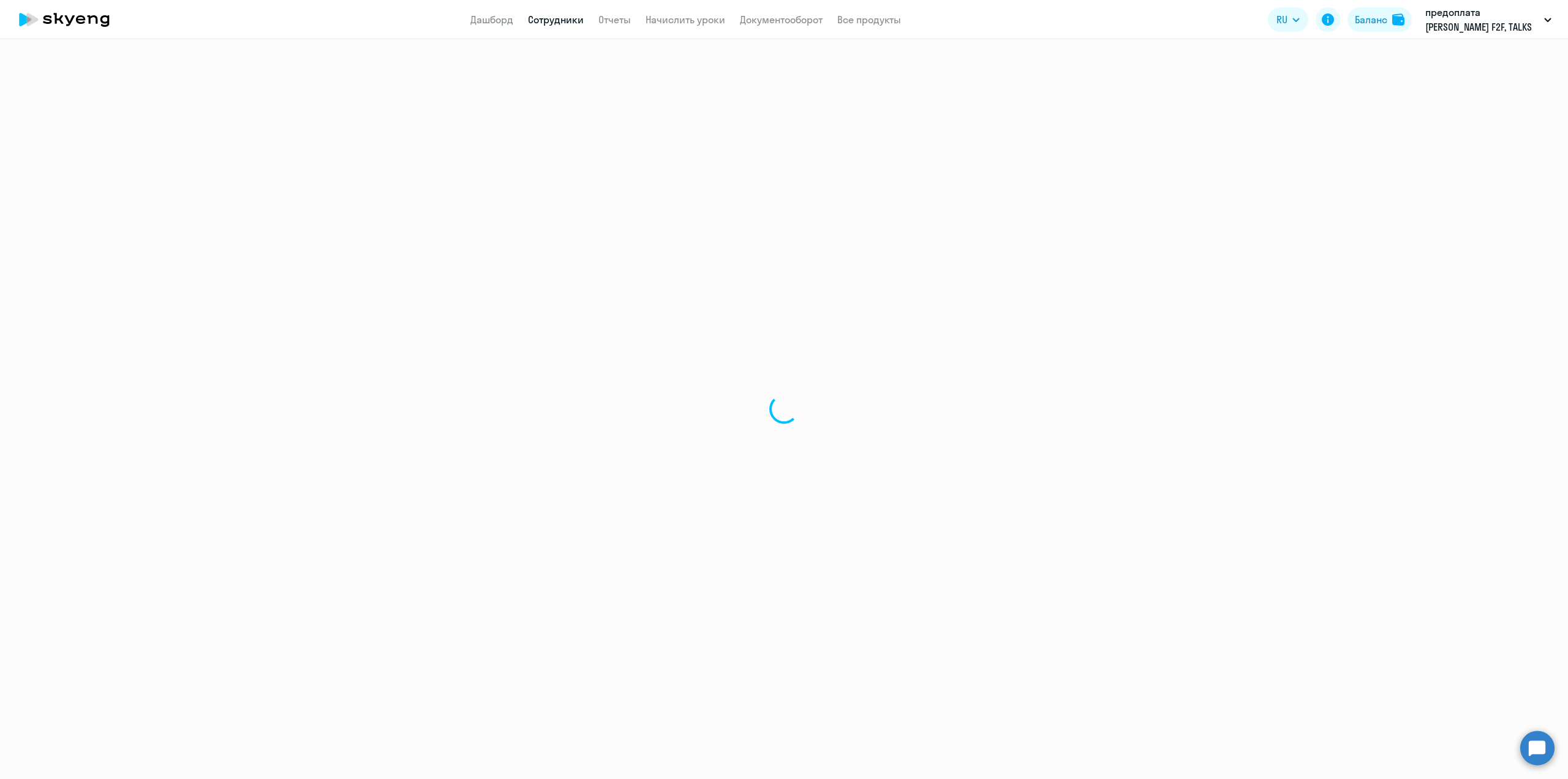
select select "30"
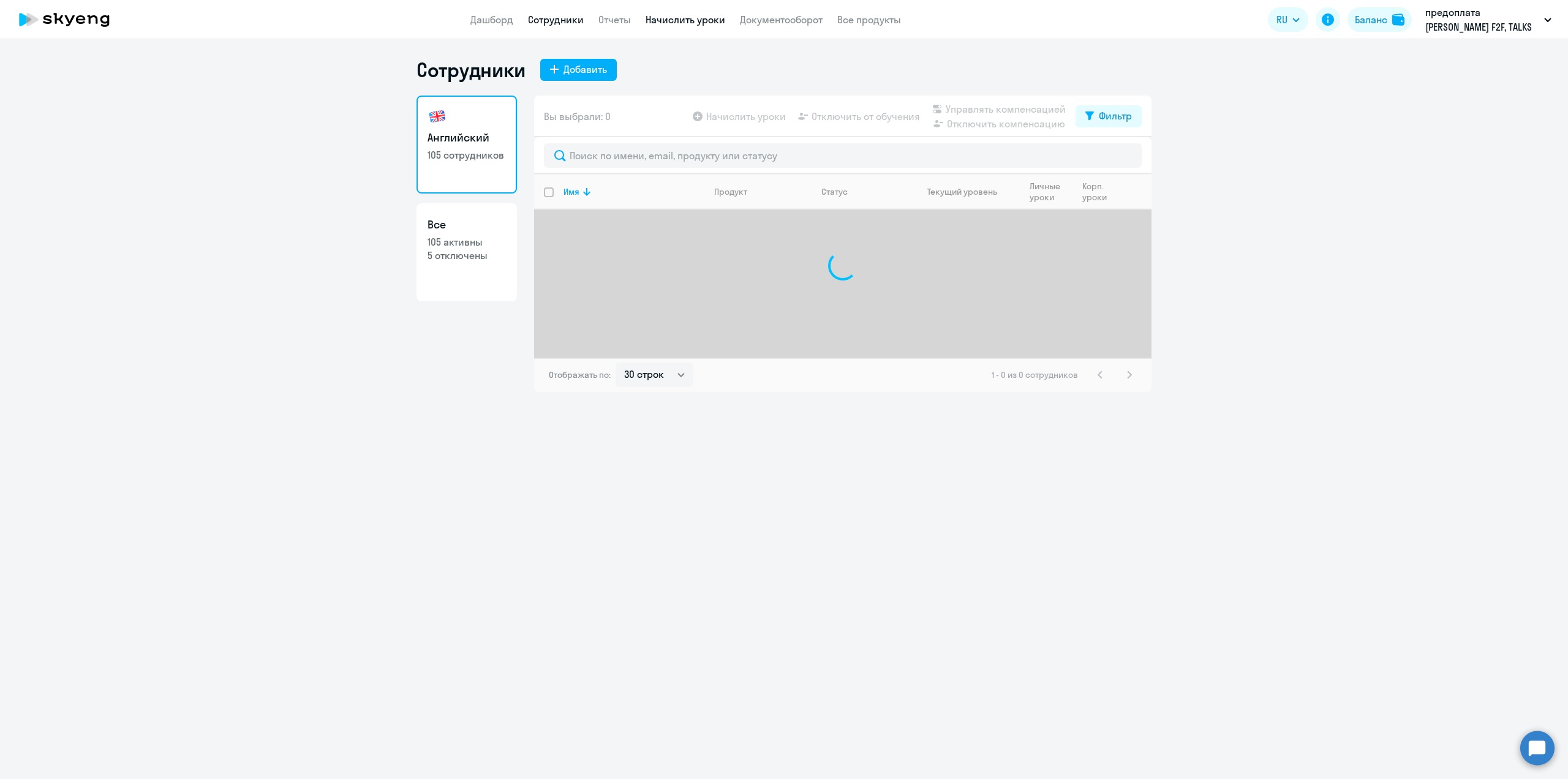
click at [662, 17] on link "Начислить уроки" at bounding box center [685, 20] width 80 height 12
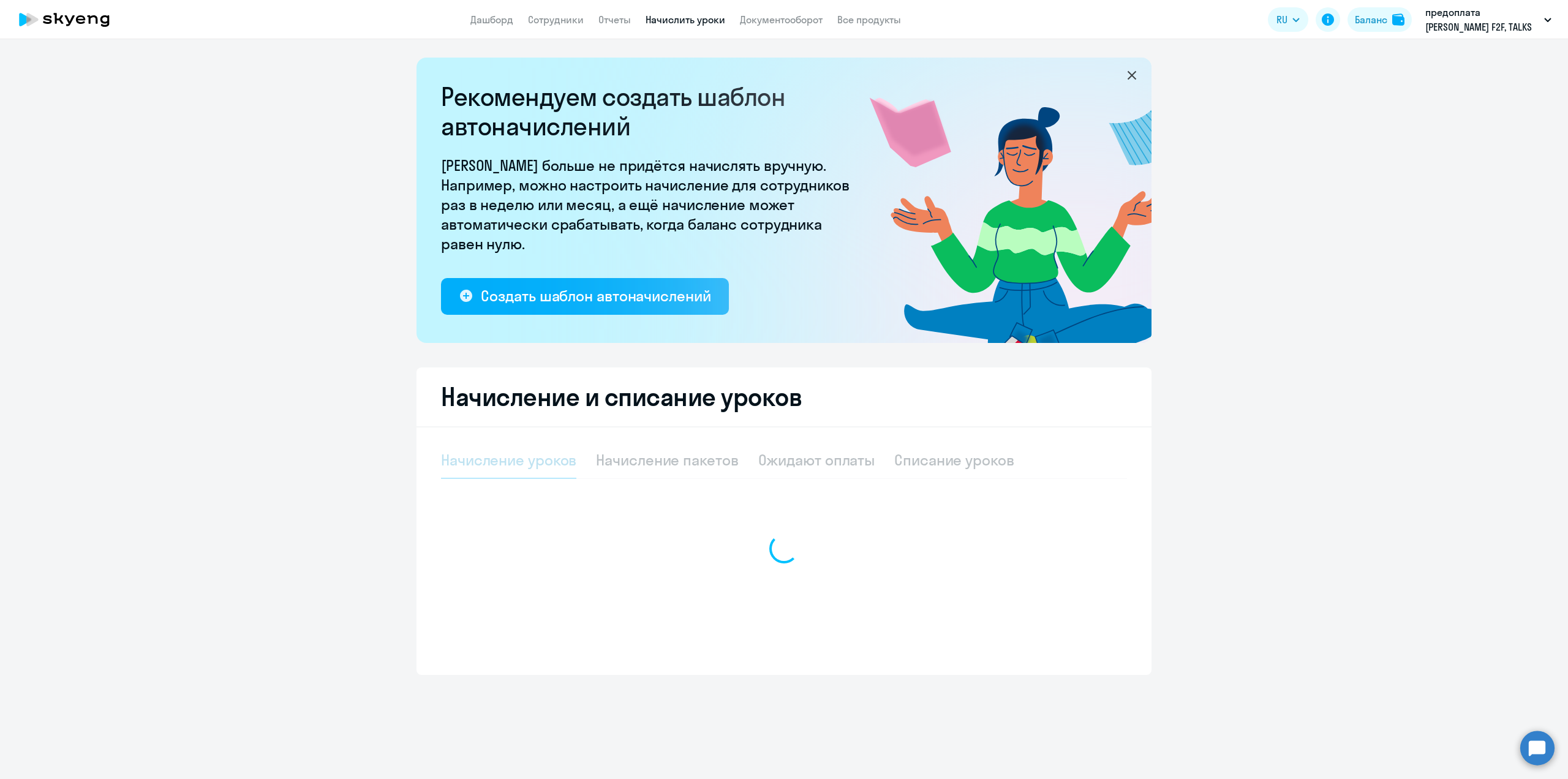
select select "10"
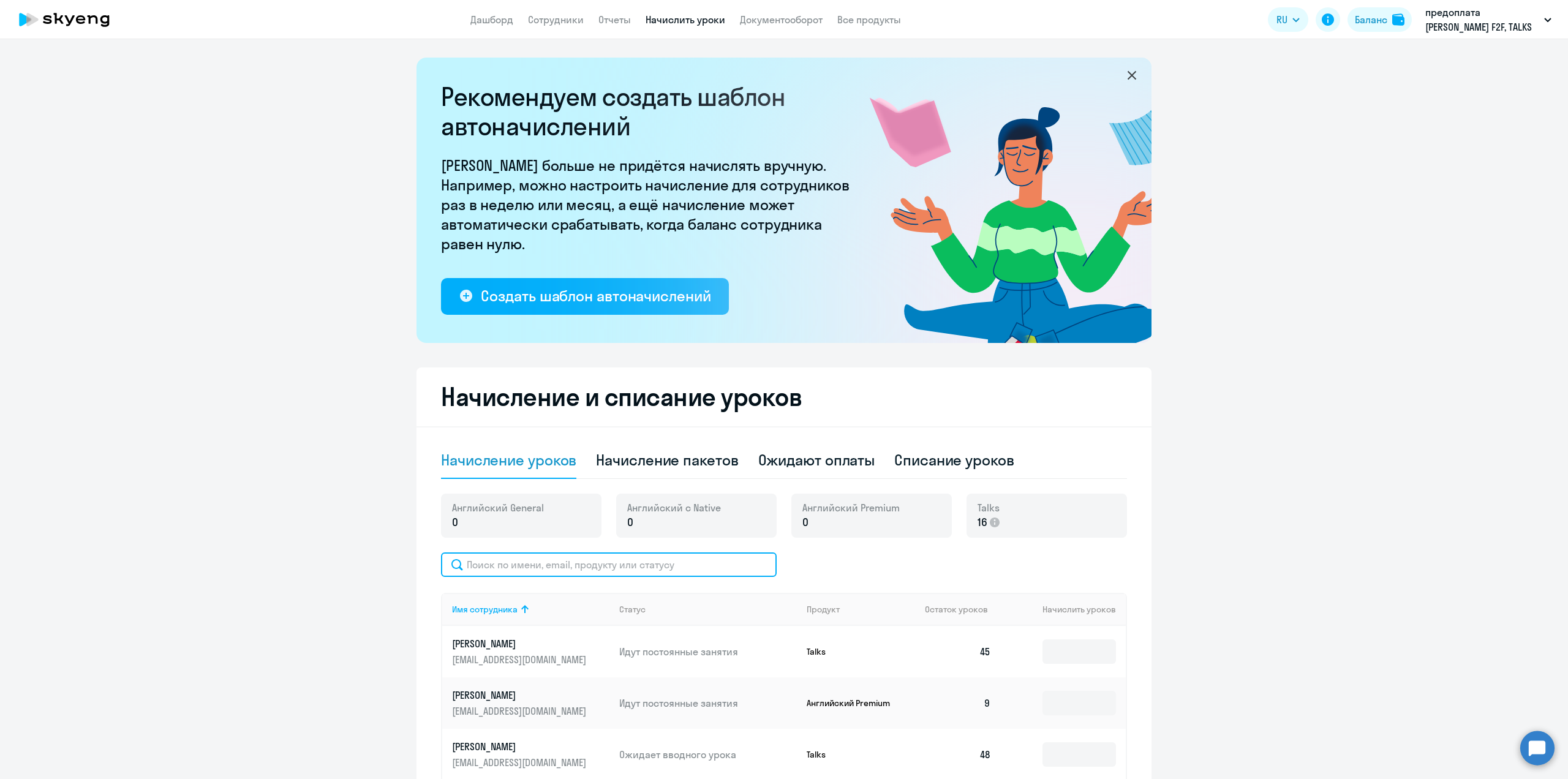
click at [520, 559] on input "text" at bounding box center [609, 565] width 336 height 24
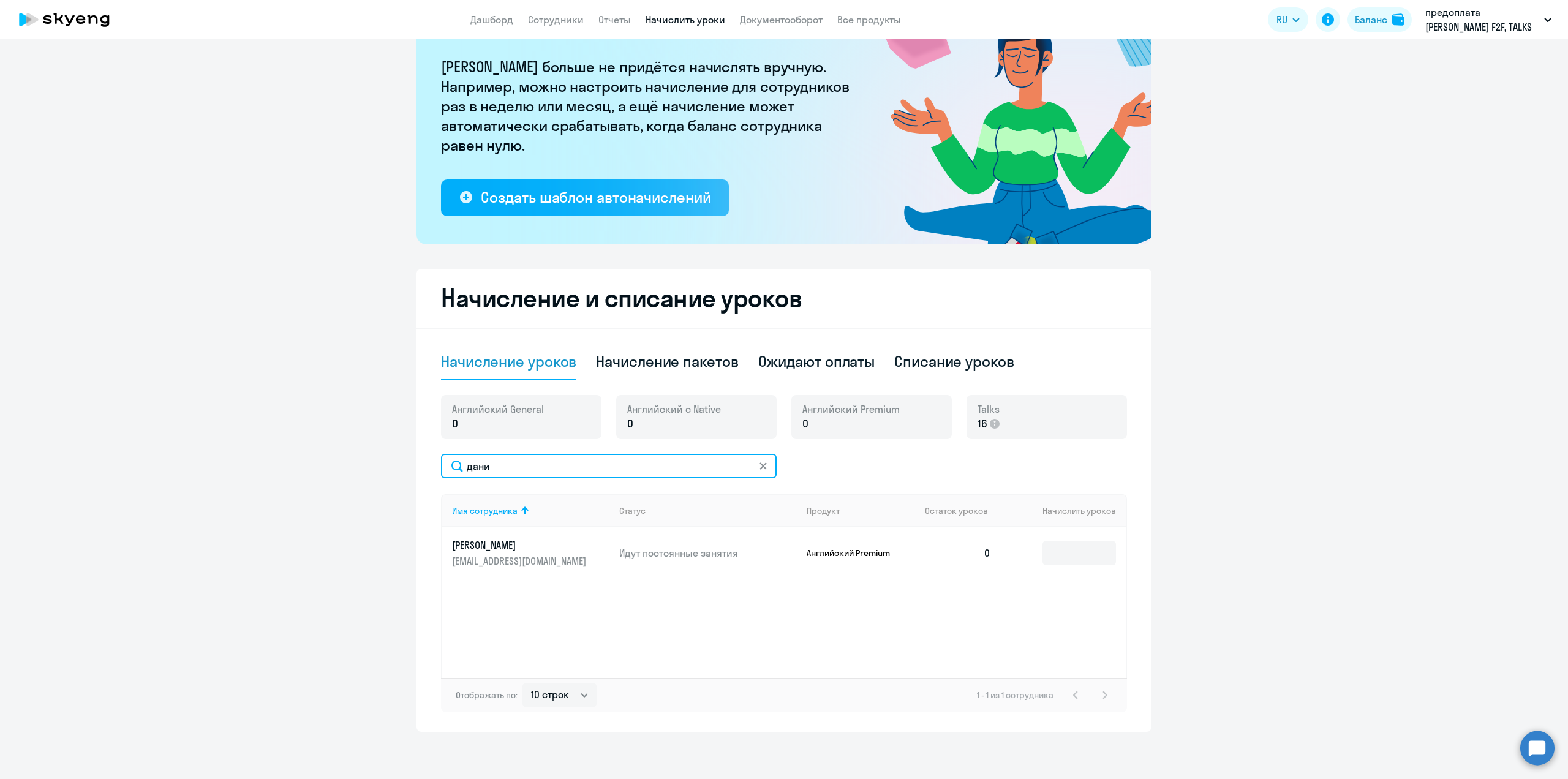
scroll to position [100, 0]
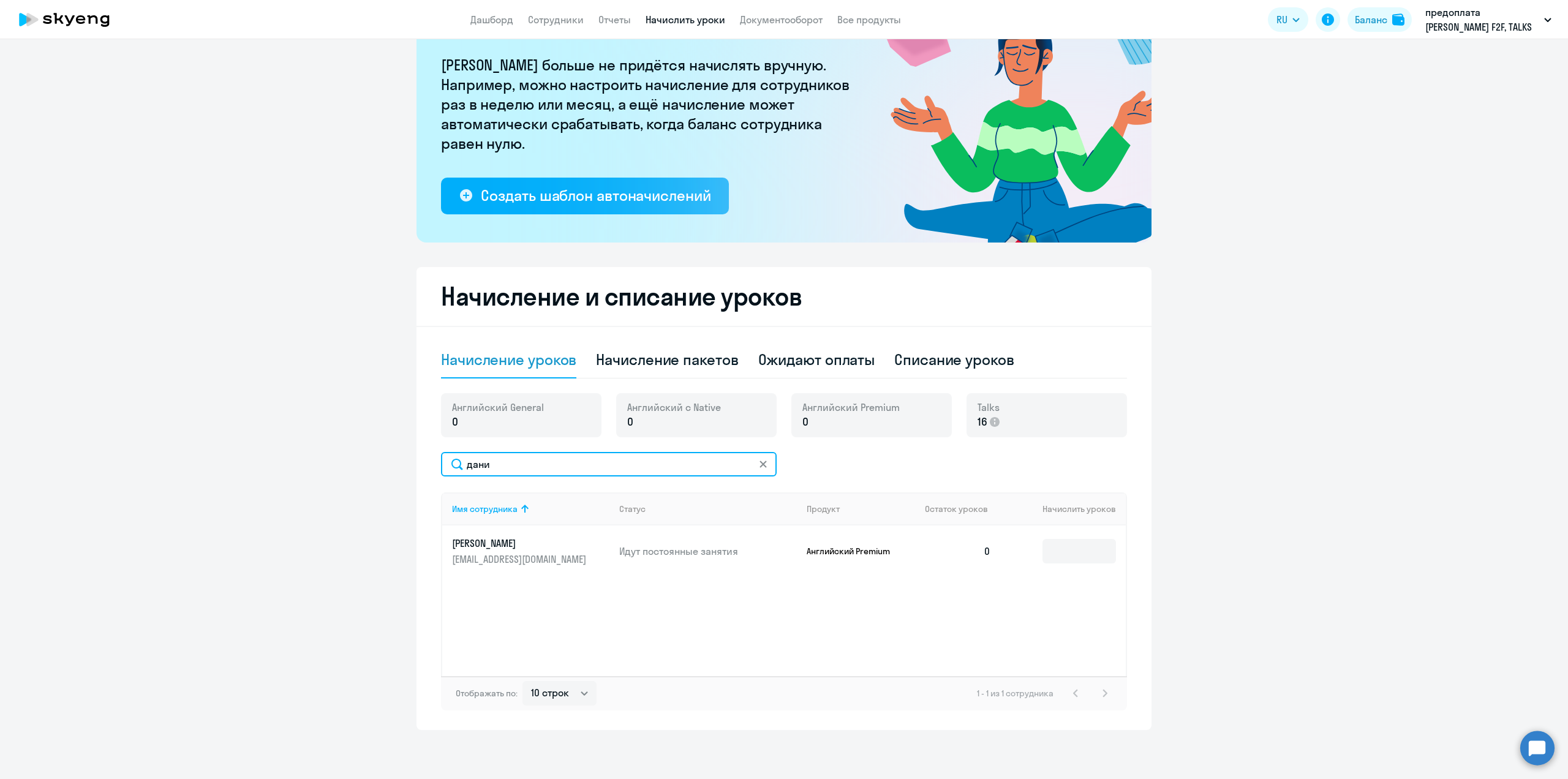
type input "дани"
click at [494, 554] on p "[EMAIL_ADDRESS][DOMAIN_NAME]" at bounding box center [520, 560] width 137 height 14
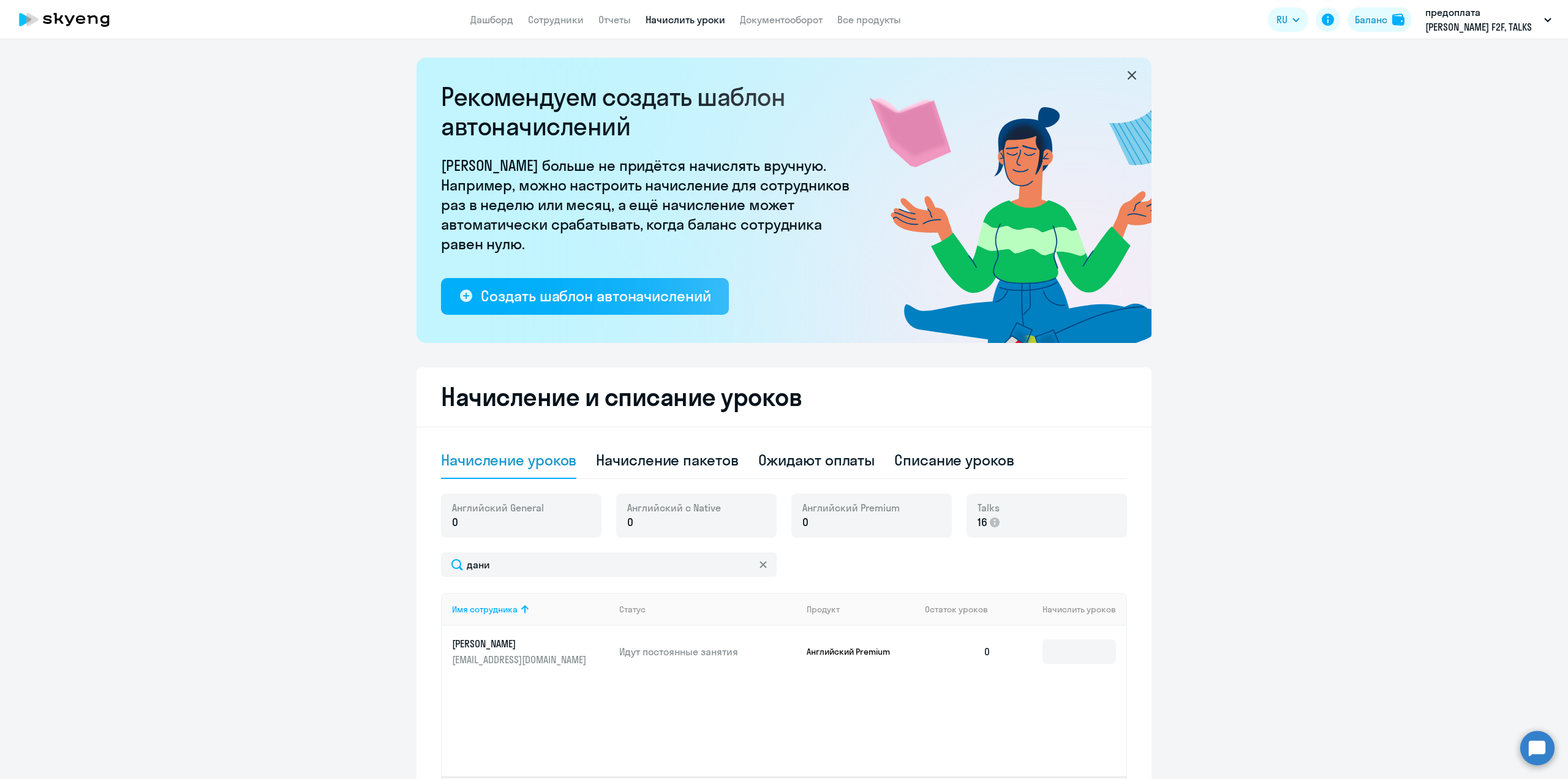
select select "english"
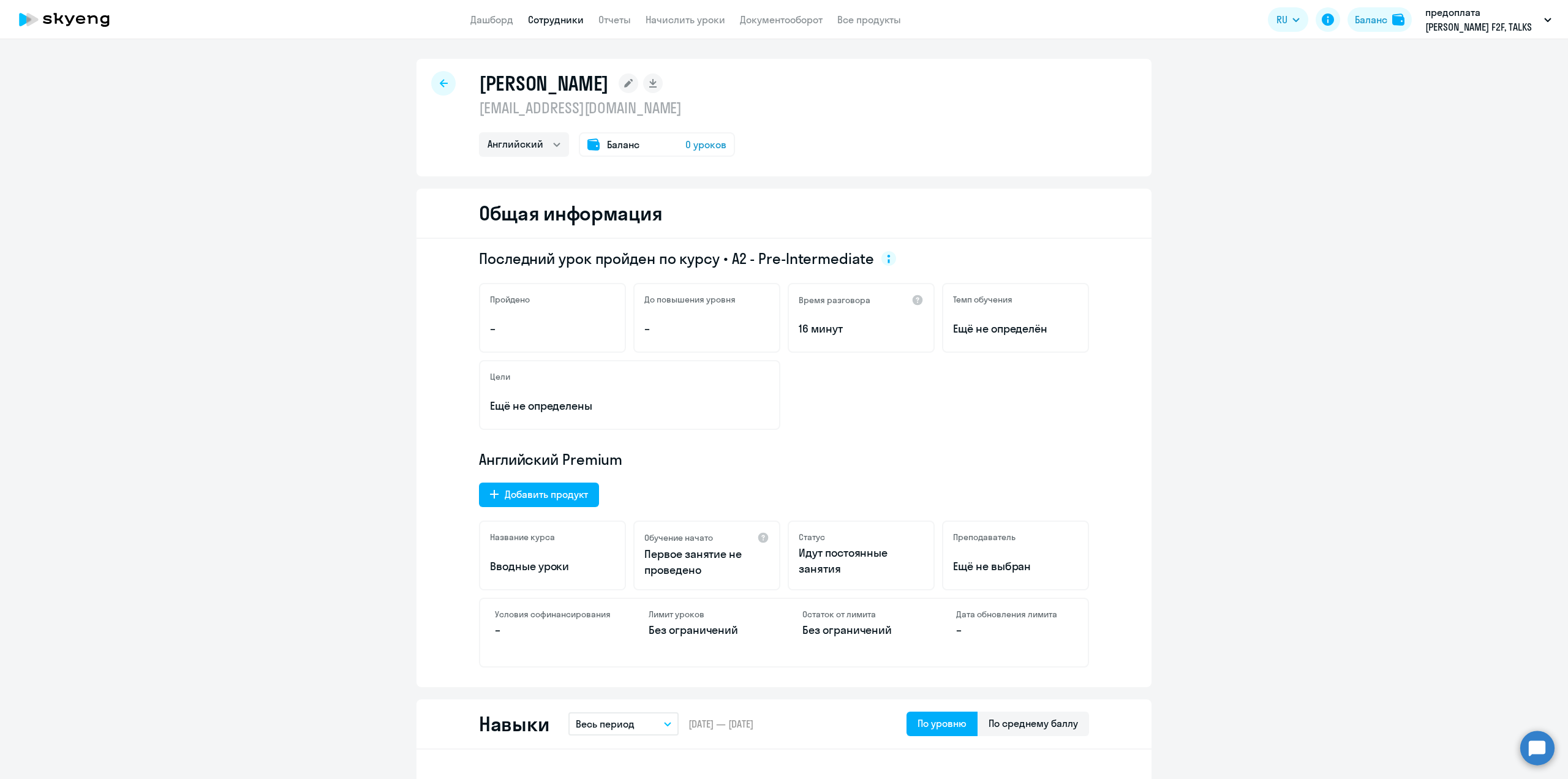
scroll to position [77, 0]
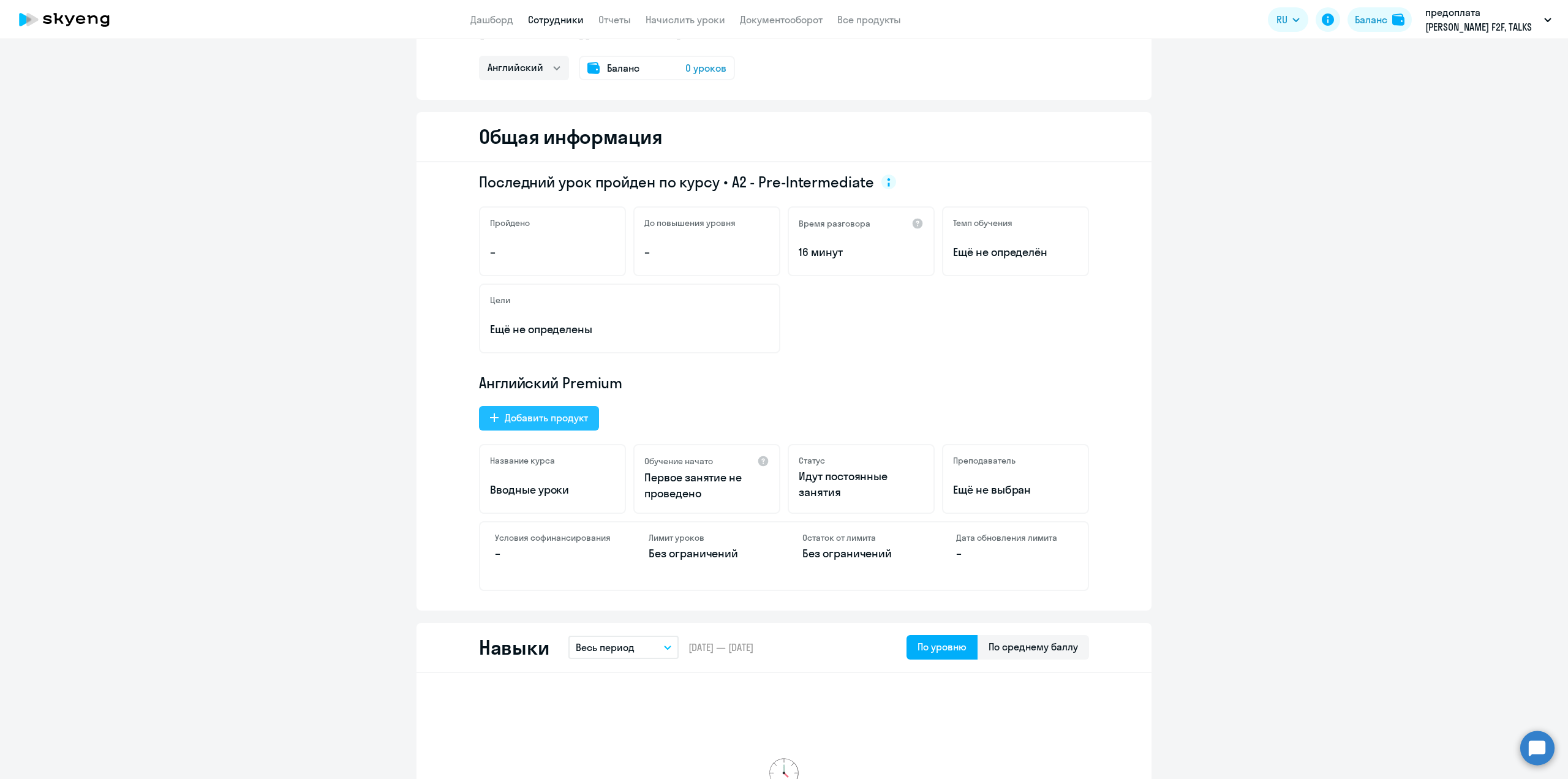
click at [541, 421] on div "Добавить продукт" at bounding box center [547, 417] width 83 height 14
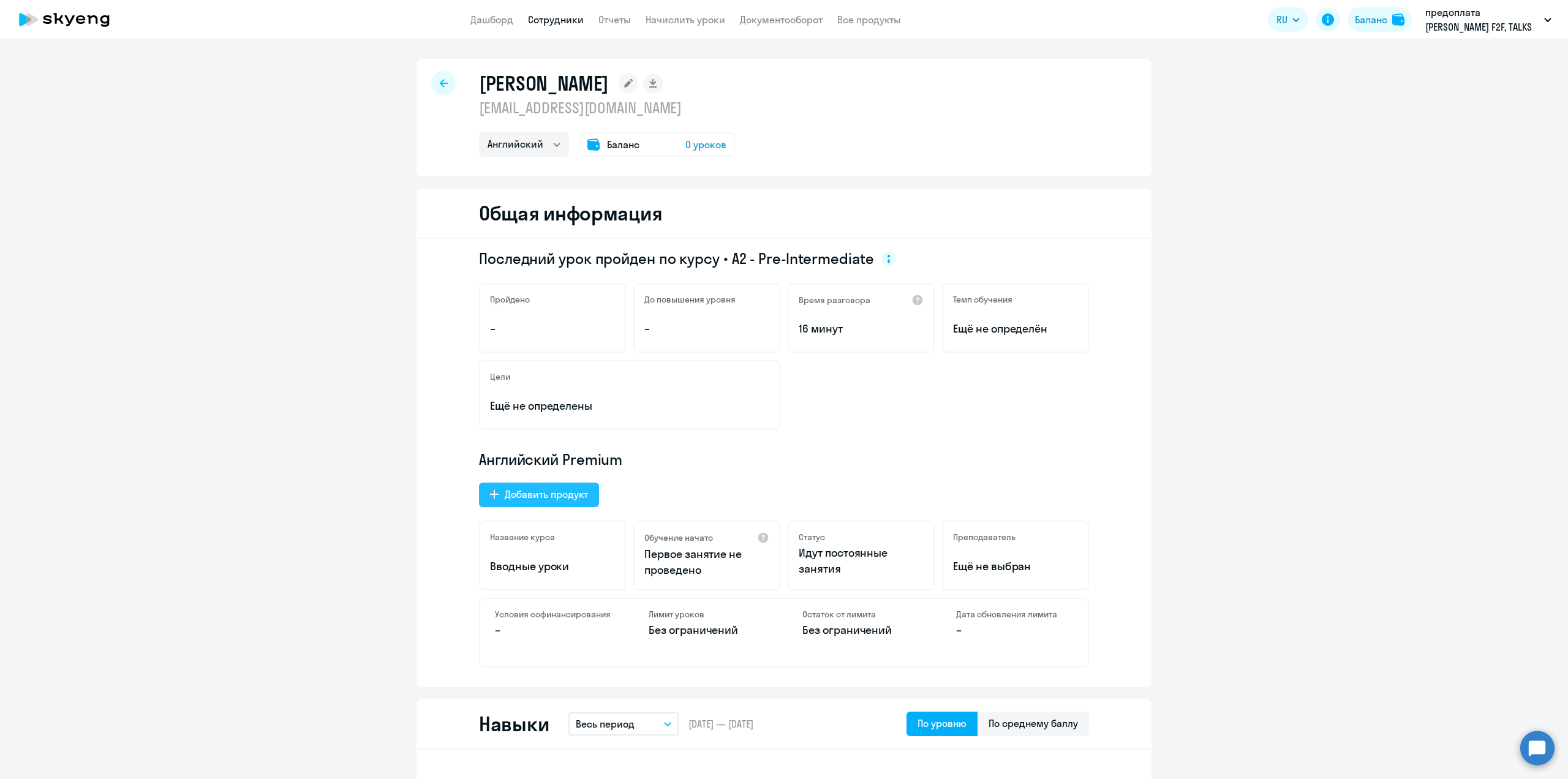
select select "english_adult_not_native_speaker_talks_15min"
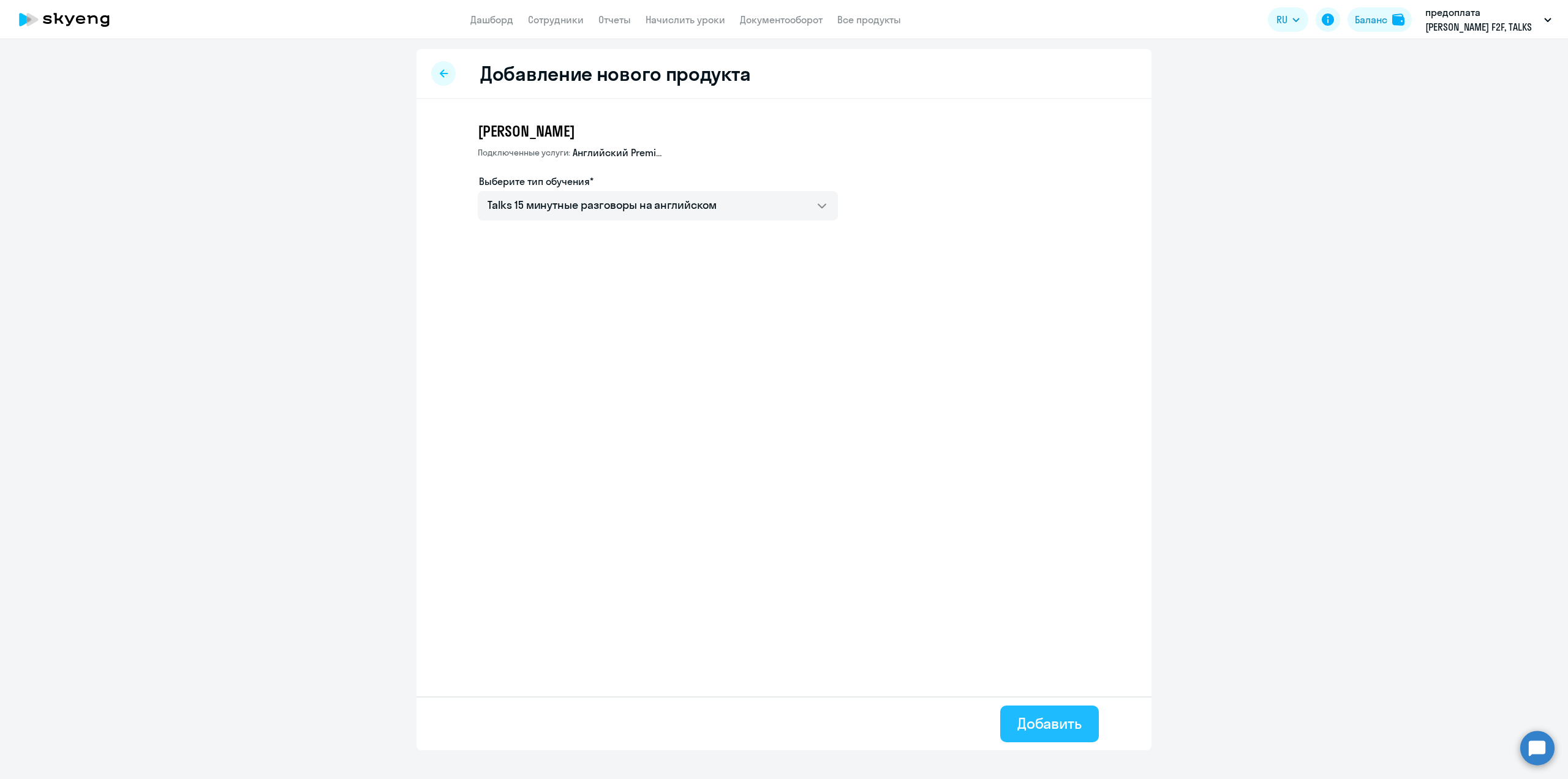
click at [1039, 716] on div "Добавить" at bounding box center [1049, 724] width 64 height 20
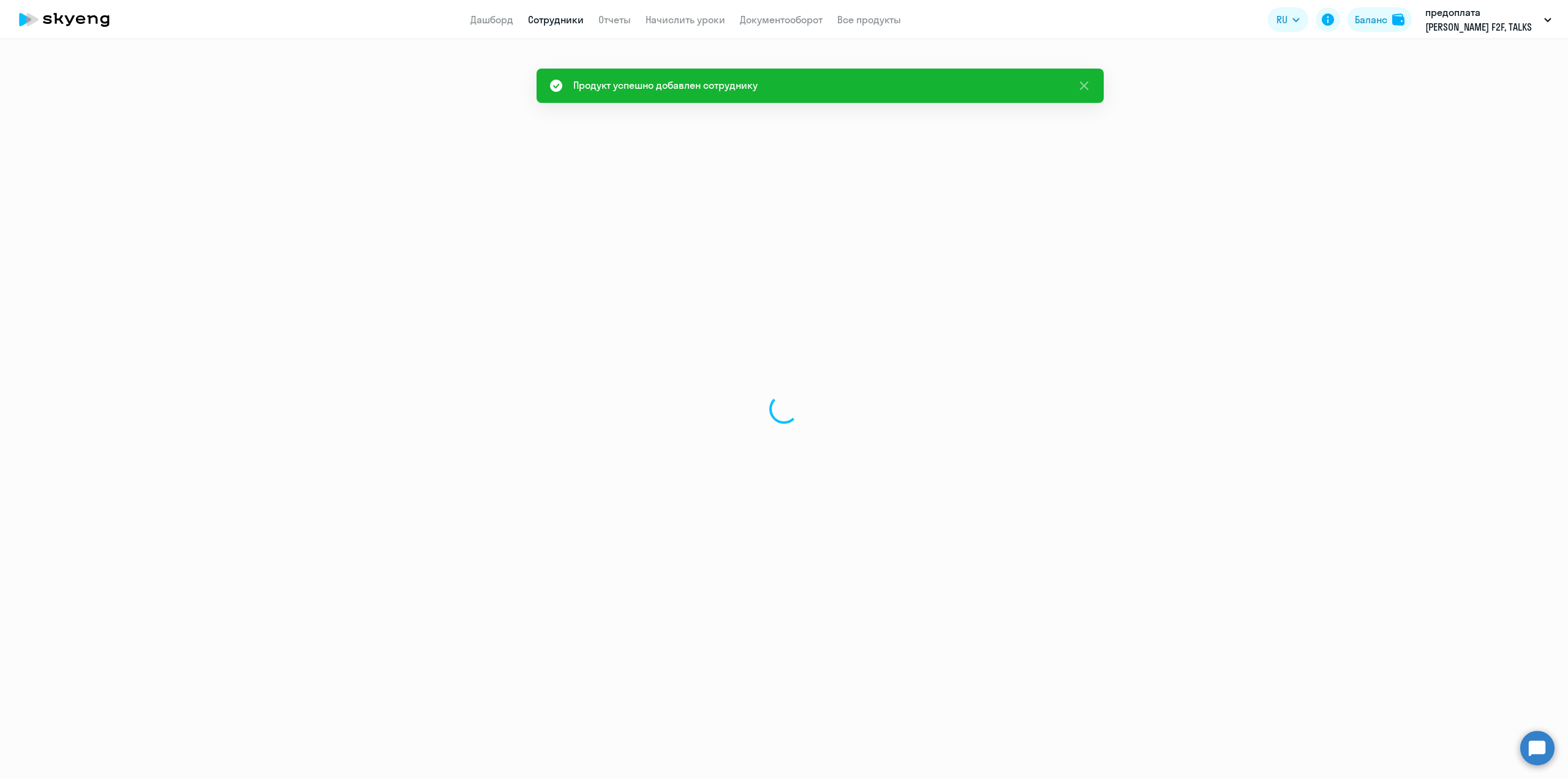
select select "english"
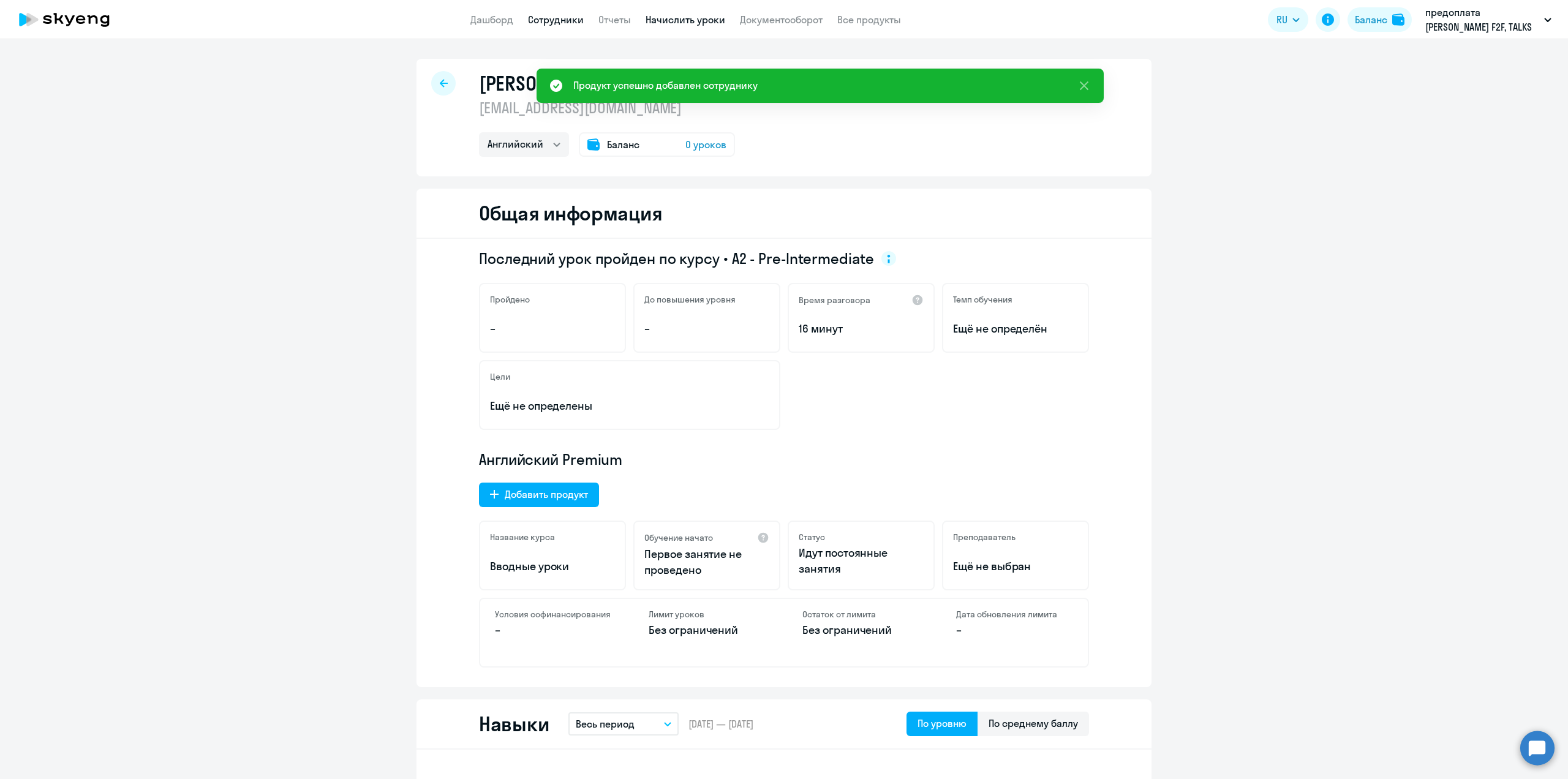
click at [675, 19] on link "Начислить уроки" at bounding box center [685, 20] width 80 height 12
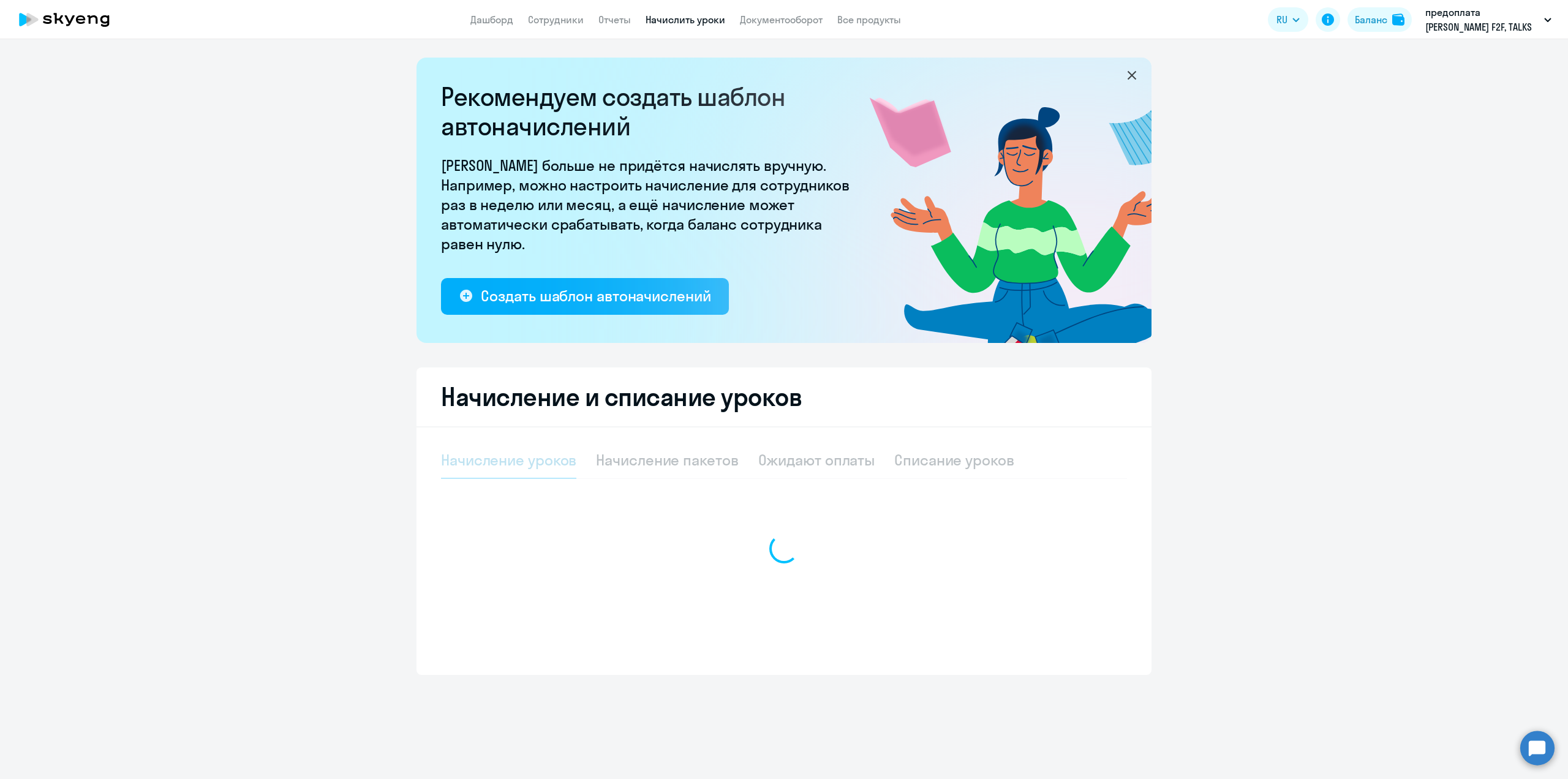
select select "10"
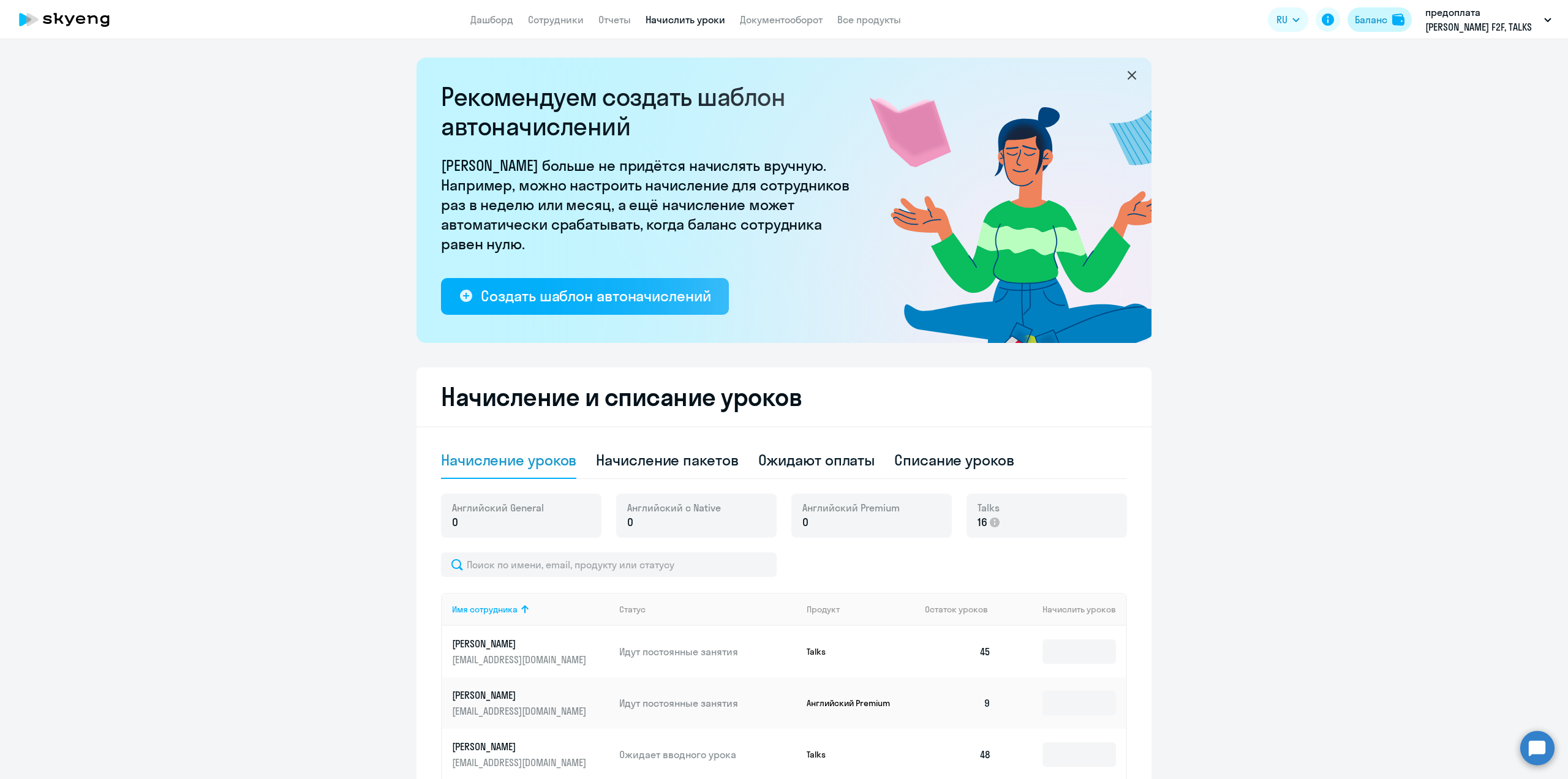
click at [1371, 21] on div "Баланс" at bounding box center [1371, 19] width 33 height 14
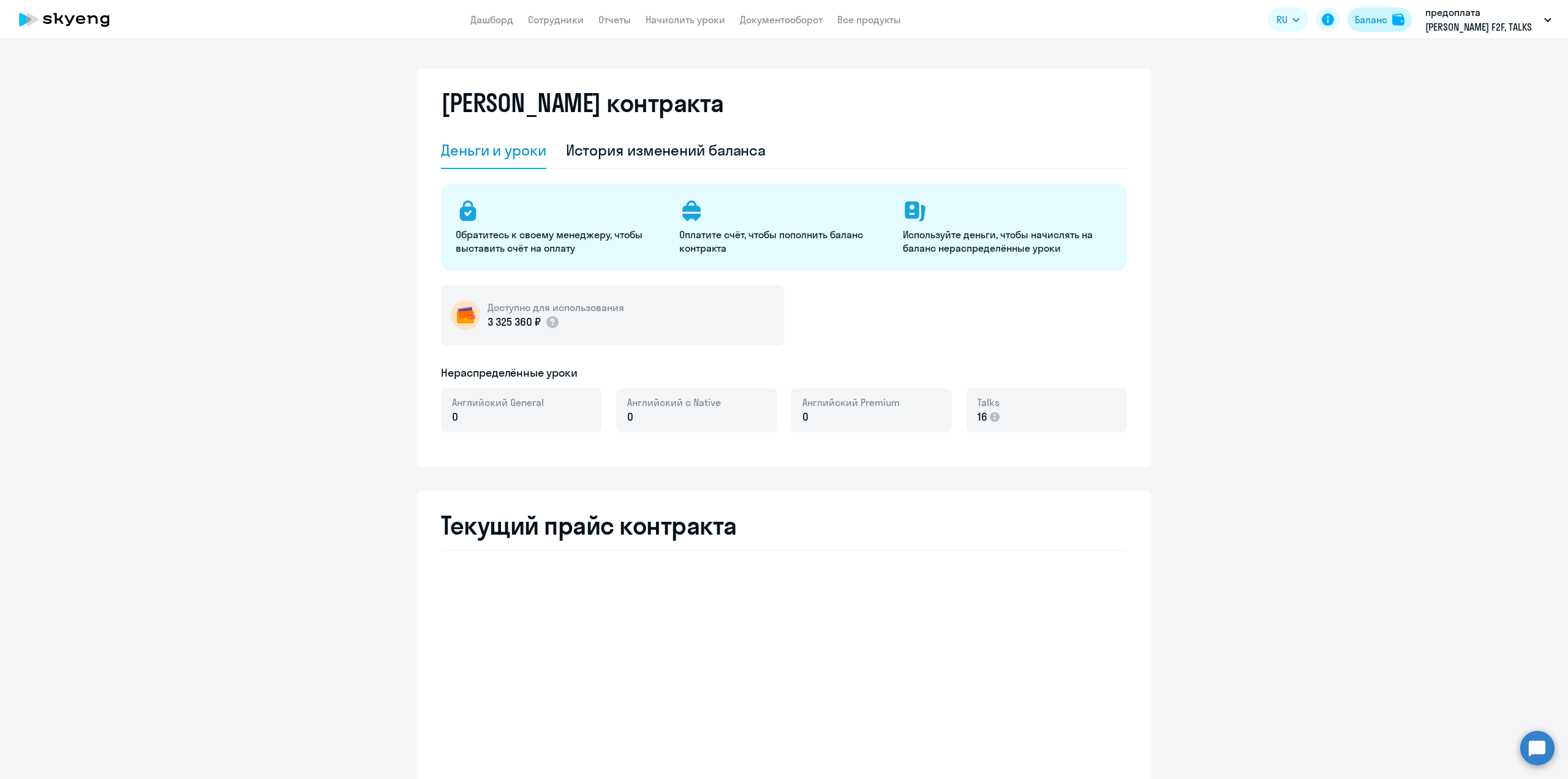
select select "english_adult_native_speaker"
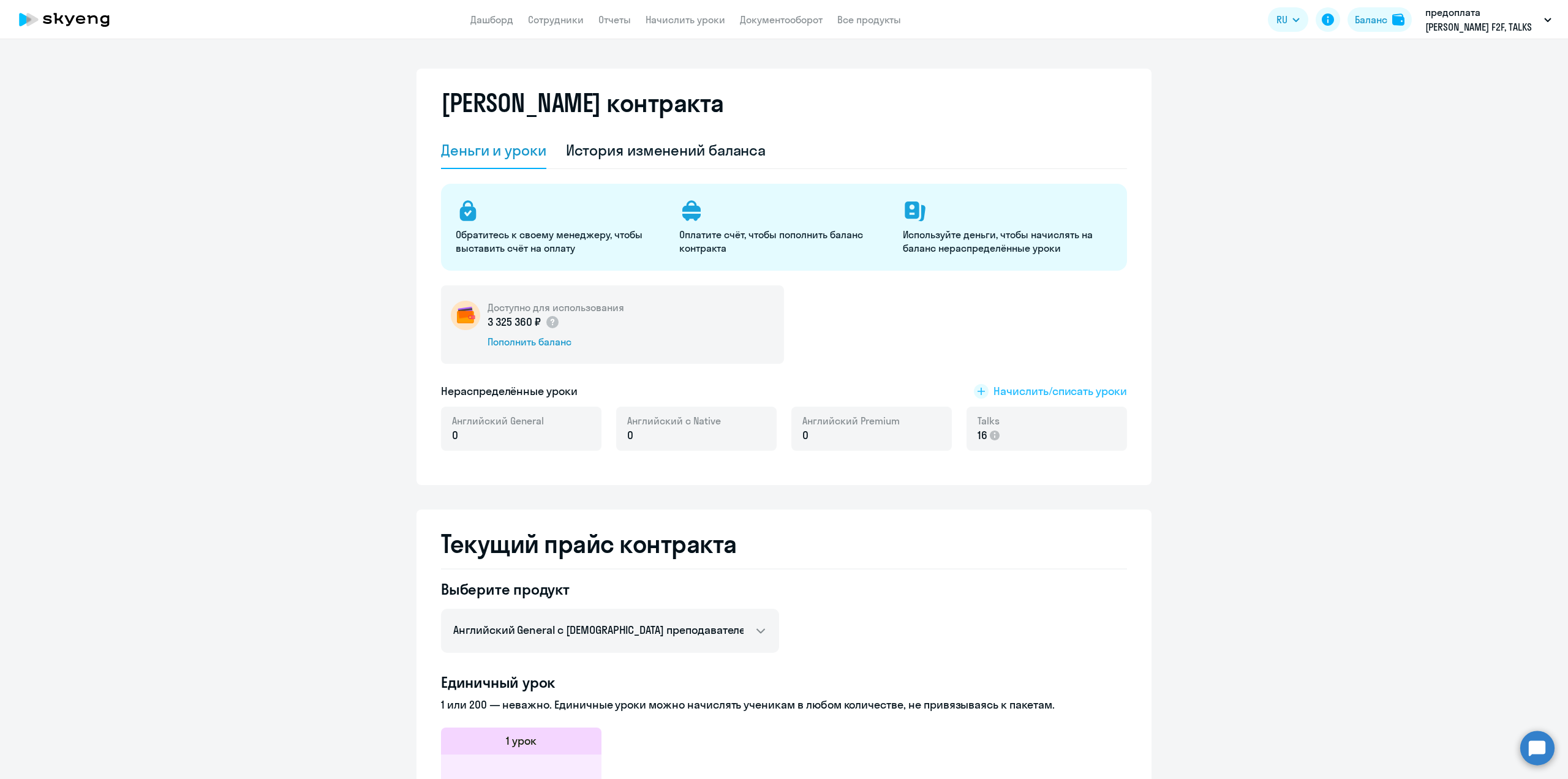
click at [1043, 395] on span "Начислить/списать уроки" at bounding box center [1060, 391] width 133 height 16
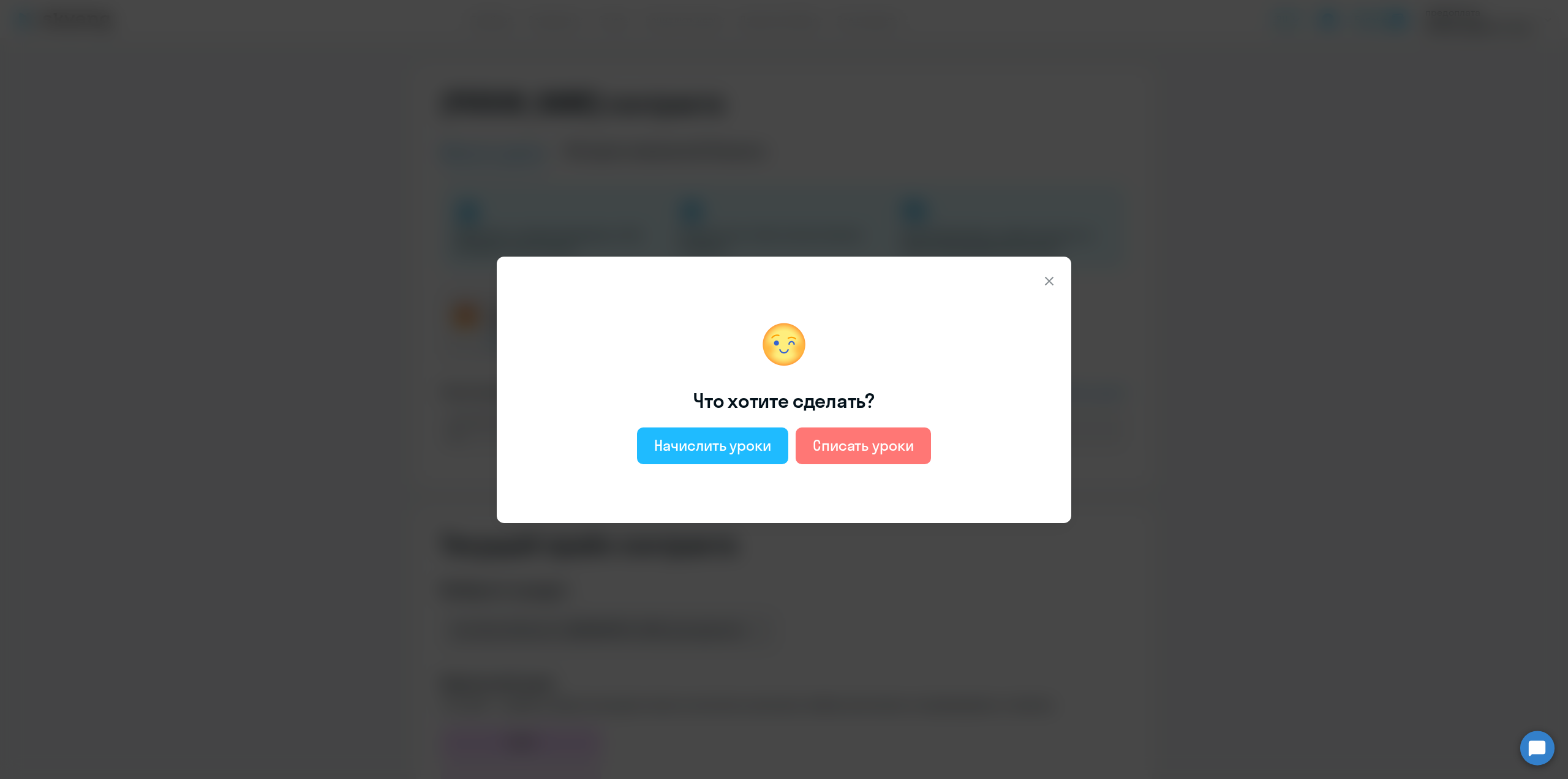
click at [700, 458] on button "Начислить уроки" at bounding box center [713, 446] width 152 height 36
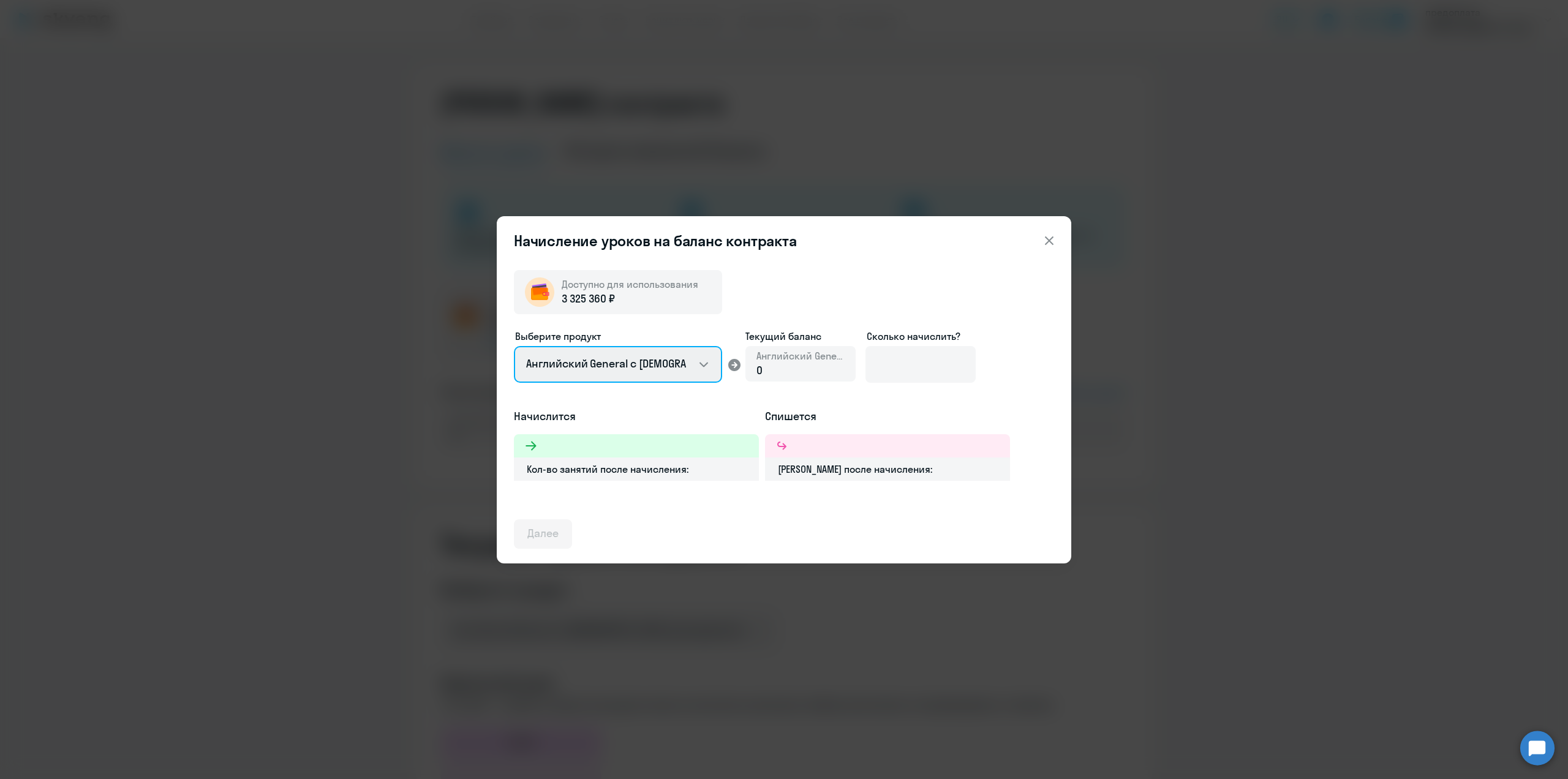
click at [655, 368] on select "Английский General с [DEMOGRAPHIC_DATA] преподавателем Английский General с [DE…" at bounding box center [618, 364] width 209 height 36
select select "english_adult_not_native_speaker_premium"
click at [514, 346] on select "Английский General с [DEMOGRAPHIC_DATA] преподавателем Английский General с [DE…" at bounding box center [618, 364] width 209 height 36
click at [904, 368] on input at bounding box center [920, 364] width 110 height 36
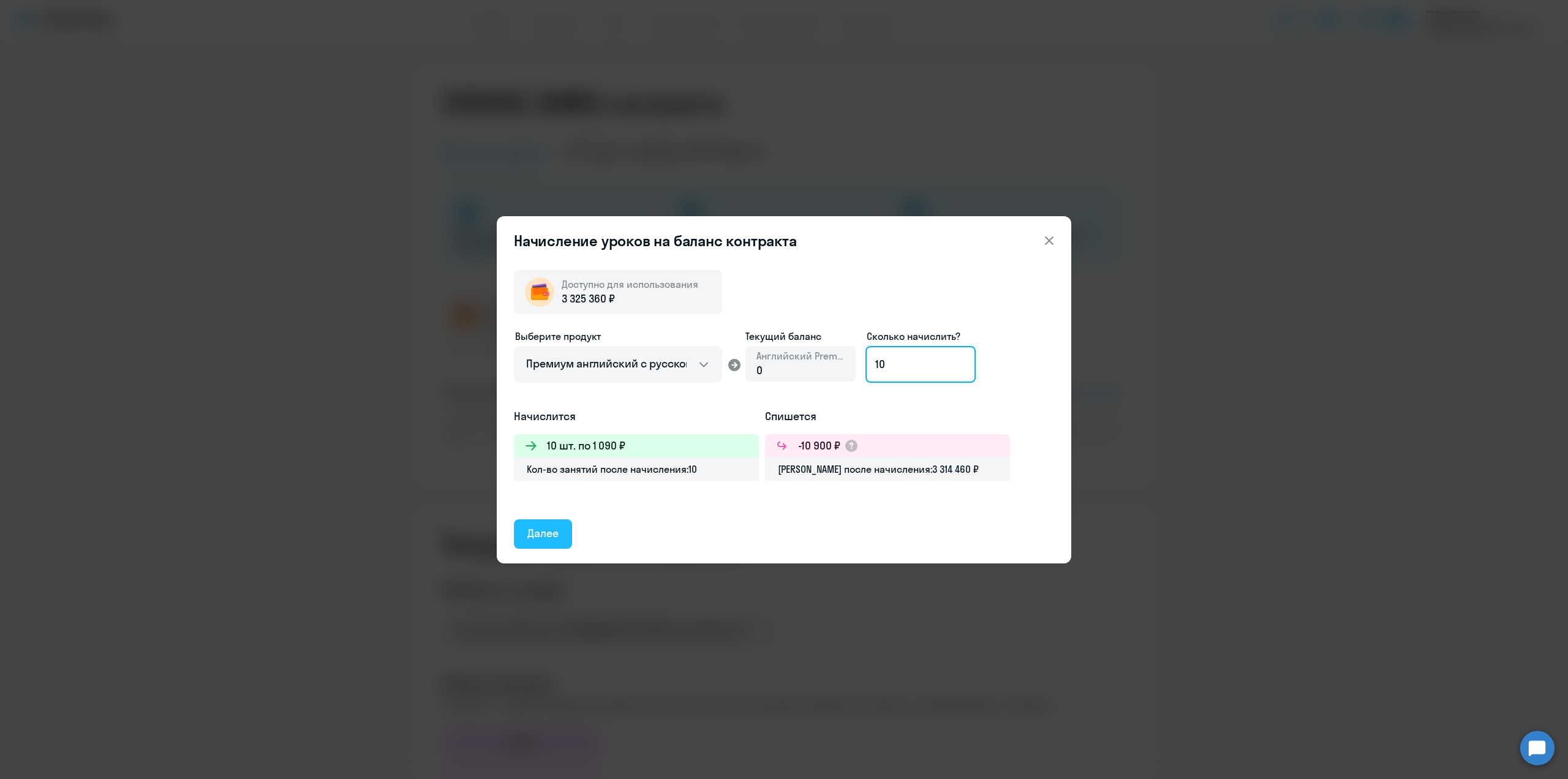
type input "10"
click at [542, 532] on div "Далее" at bounding box center [542, 533] width 31 height 16
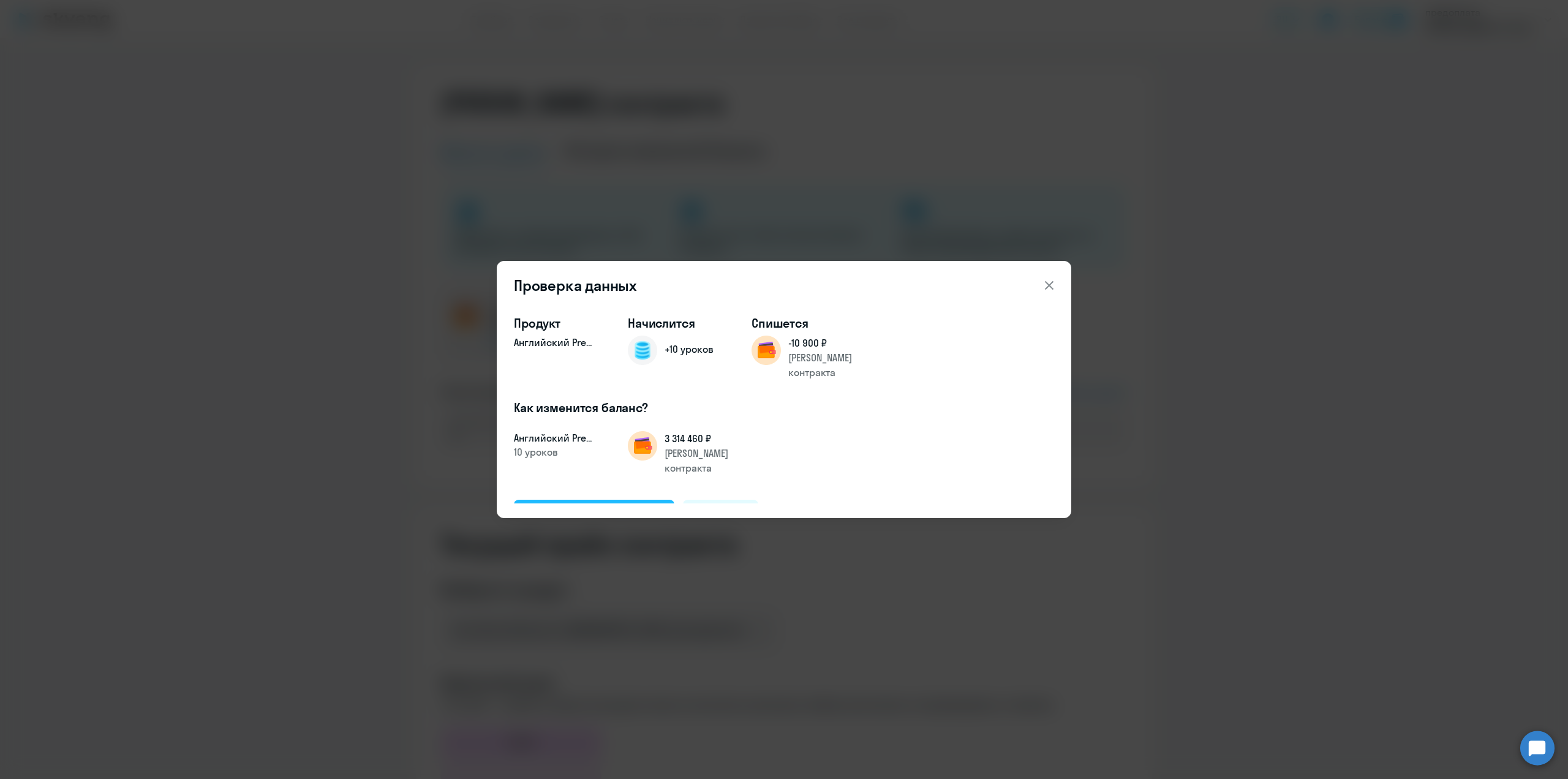
click at [557, 506] on div "Подтвердить и начислить" at bounding box center [594, 514] width 133 height 16
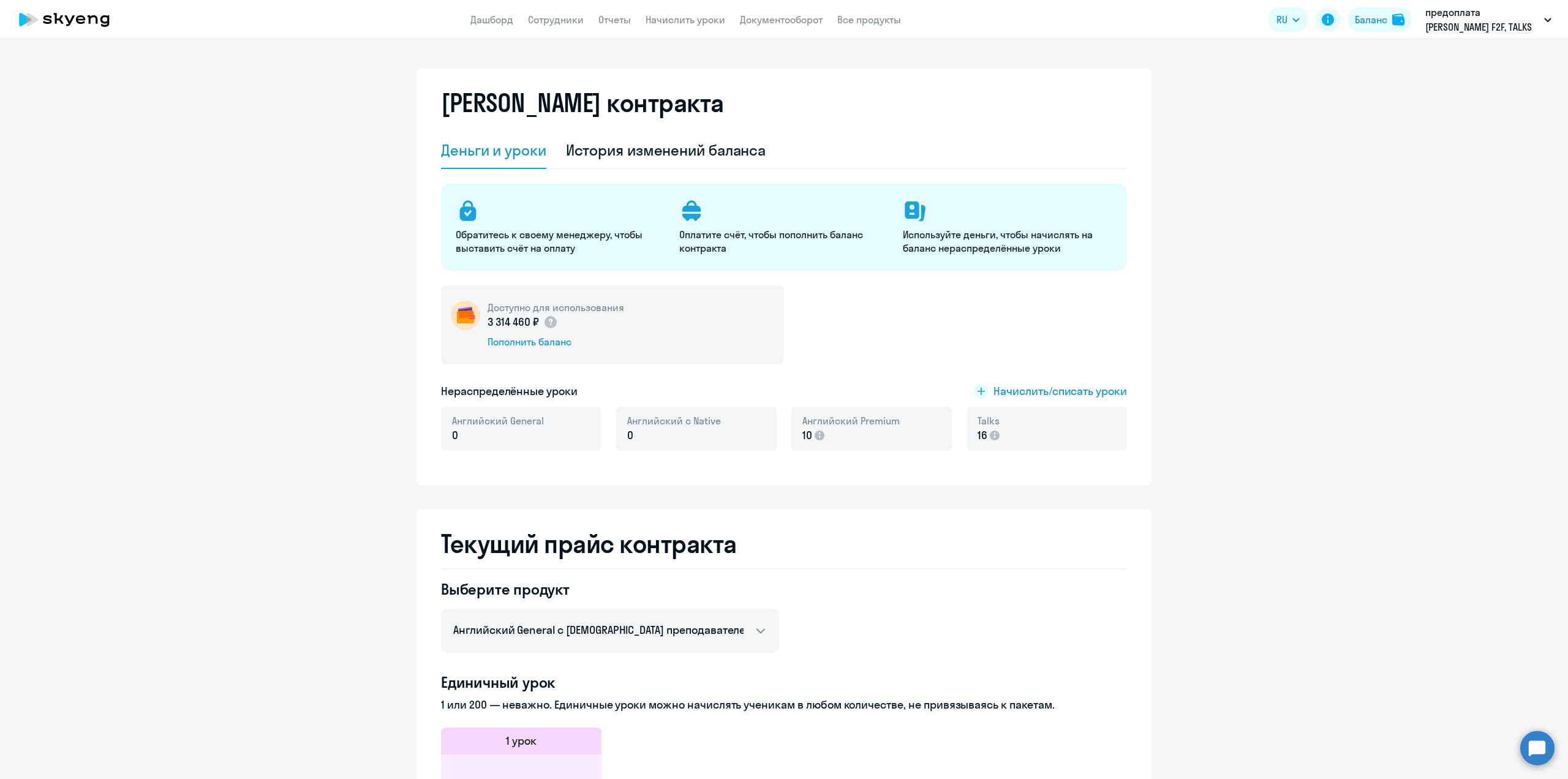
click at [678, 27] on app-header "Дашборд Сотрудники Отчеты Начислить уроки Документооборот Все продукты Дашборд …" at bounding box center [784, 20] width 1568 height 39
click at [680, 18] on link "Начислить уроки" at bounding box center [685, 20] width 80 height 12
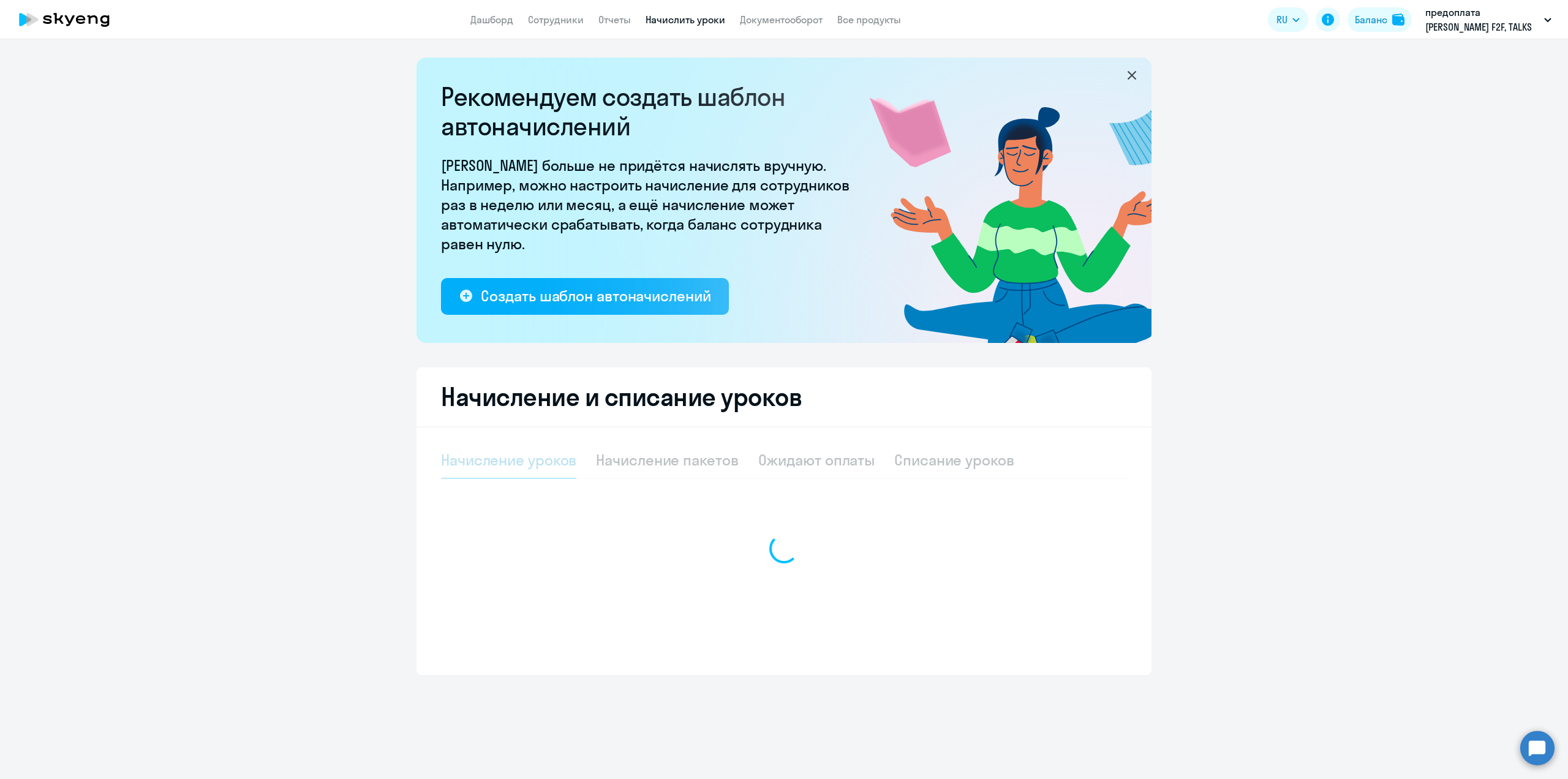
select select "10"
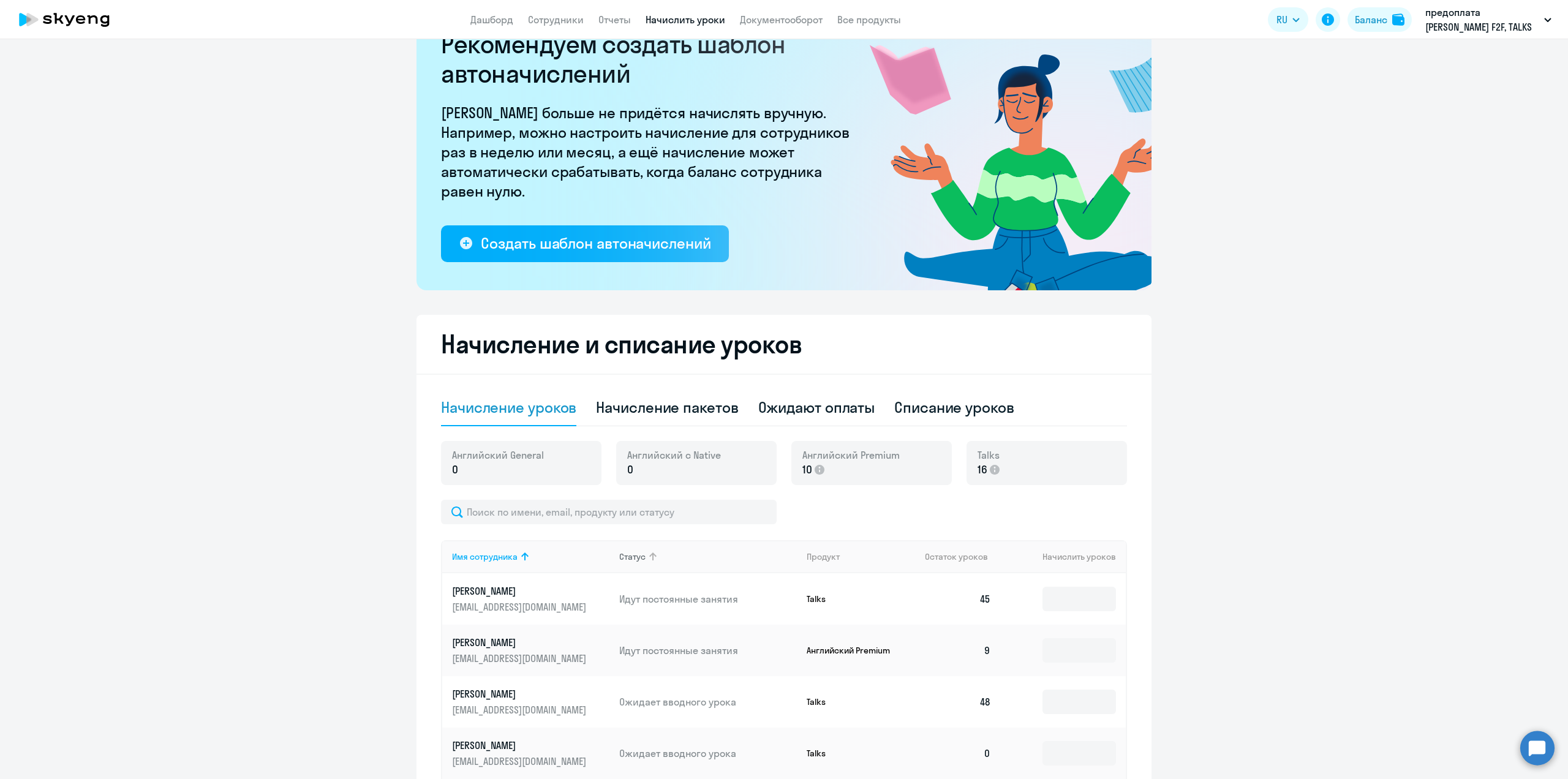
scroll to position [77, 0]
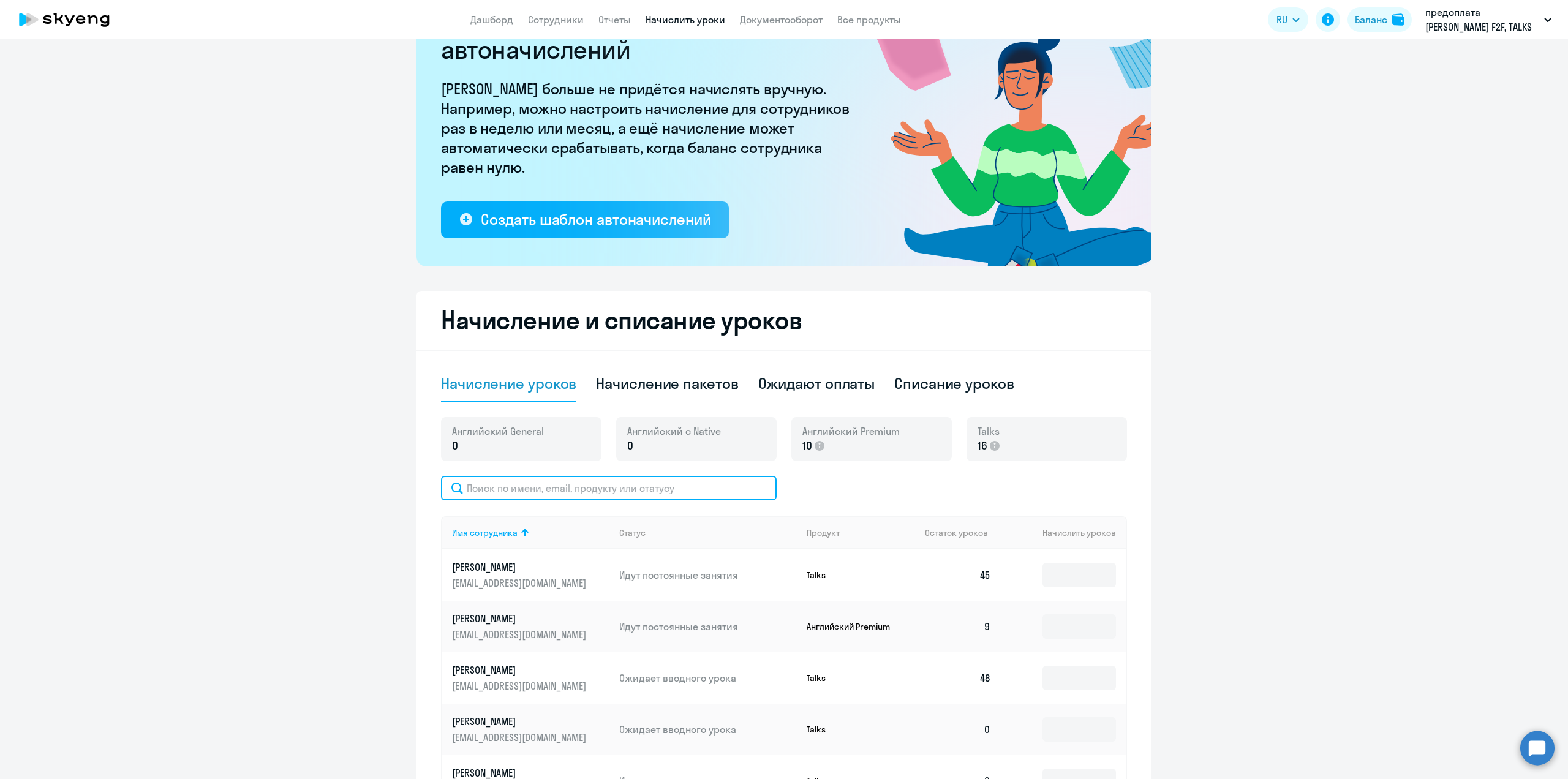
drag, startPoint x: 524, startPoint y: 483, endPoint x: 531, endPoint y: 470, distance: 14.8
click at [524, 483] on input "text" at bounding box center [609, 488] width 336 height 24
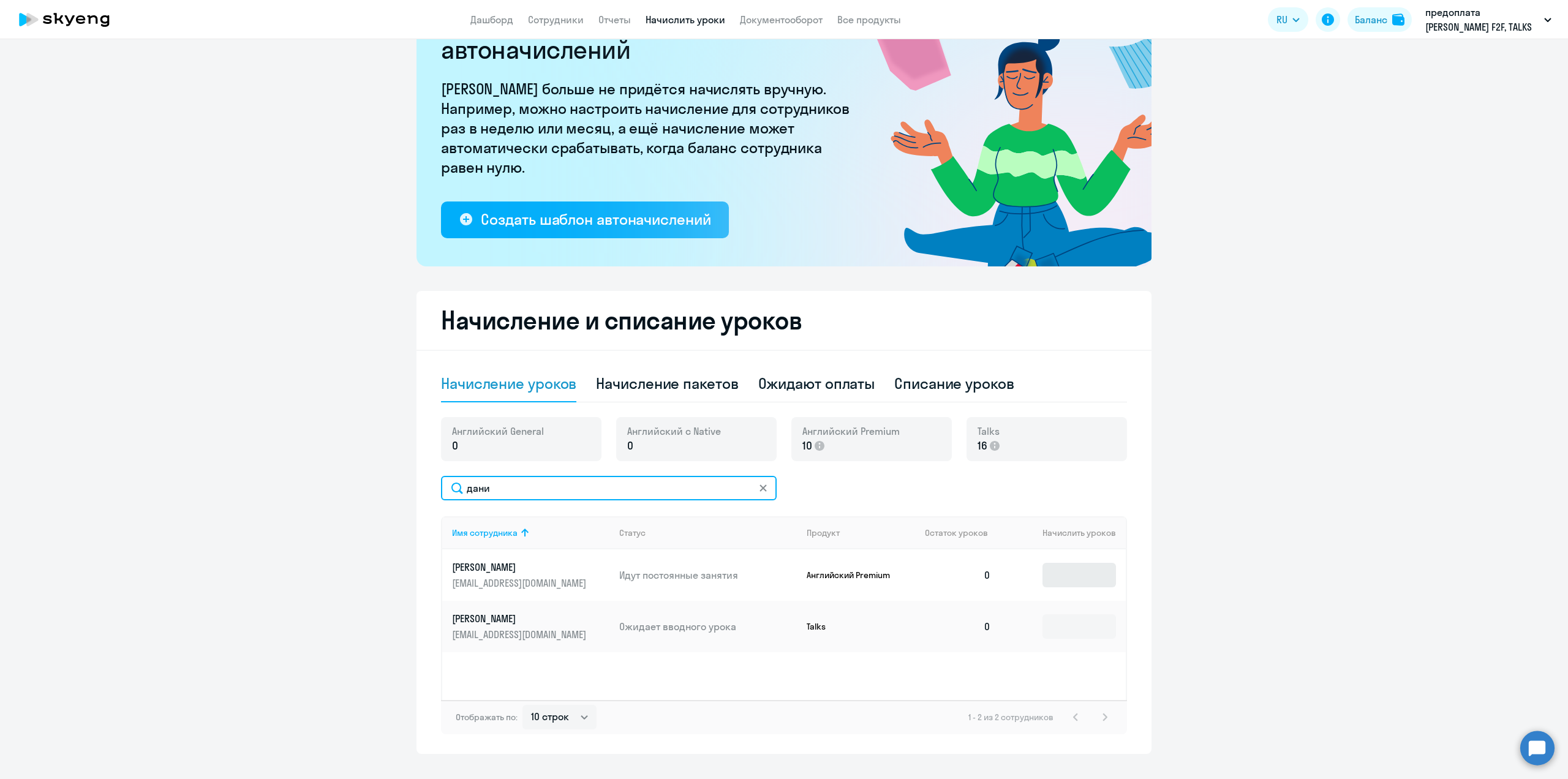
type input "дани"
click at [1057, 583] on input at bounding box center [1079, 575] width 74 height 24
type input "4"
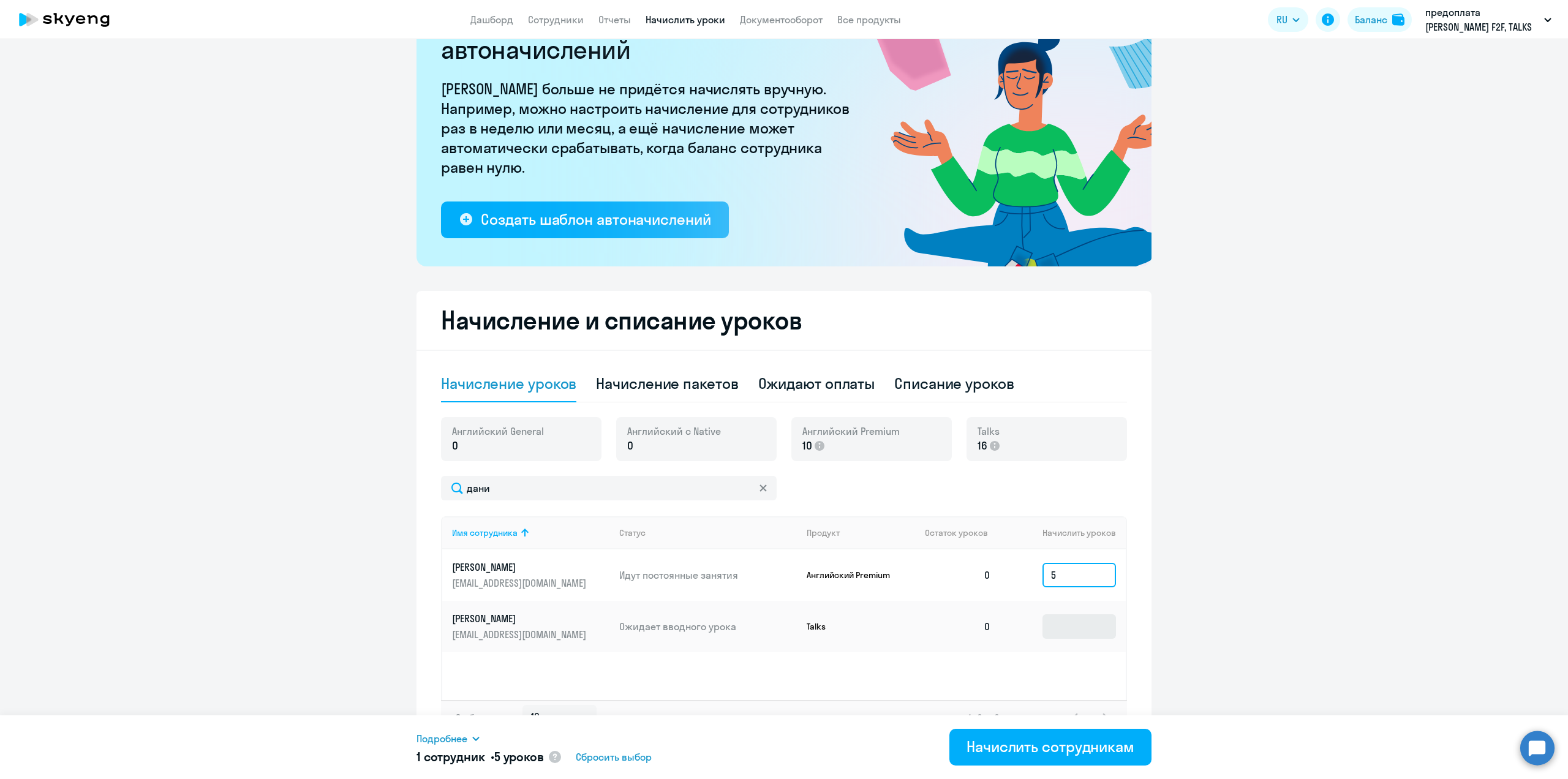
type input "5"
click at [1067, 617] on input at bounding box center [1079, 627] width 74 height 24
type input "4"
click at [1069, 744] on div "Начислить сотрудникам" at bounding box center [1050, 747] width 168 height 20
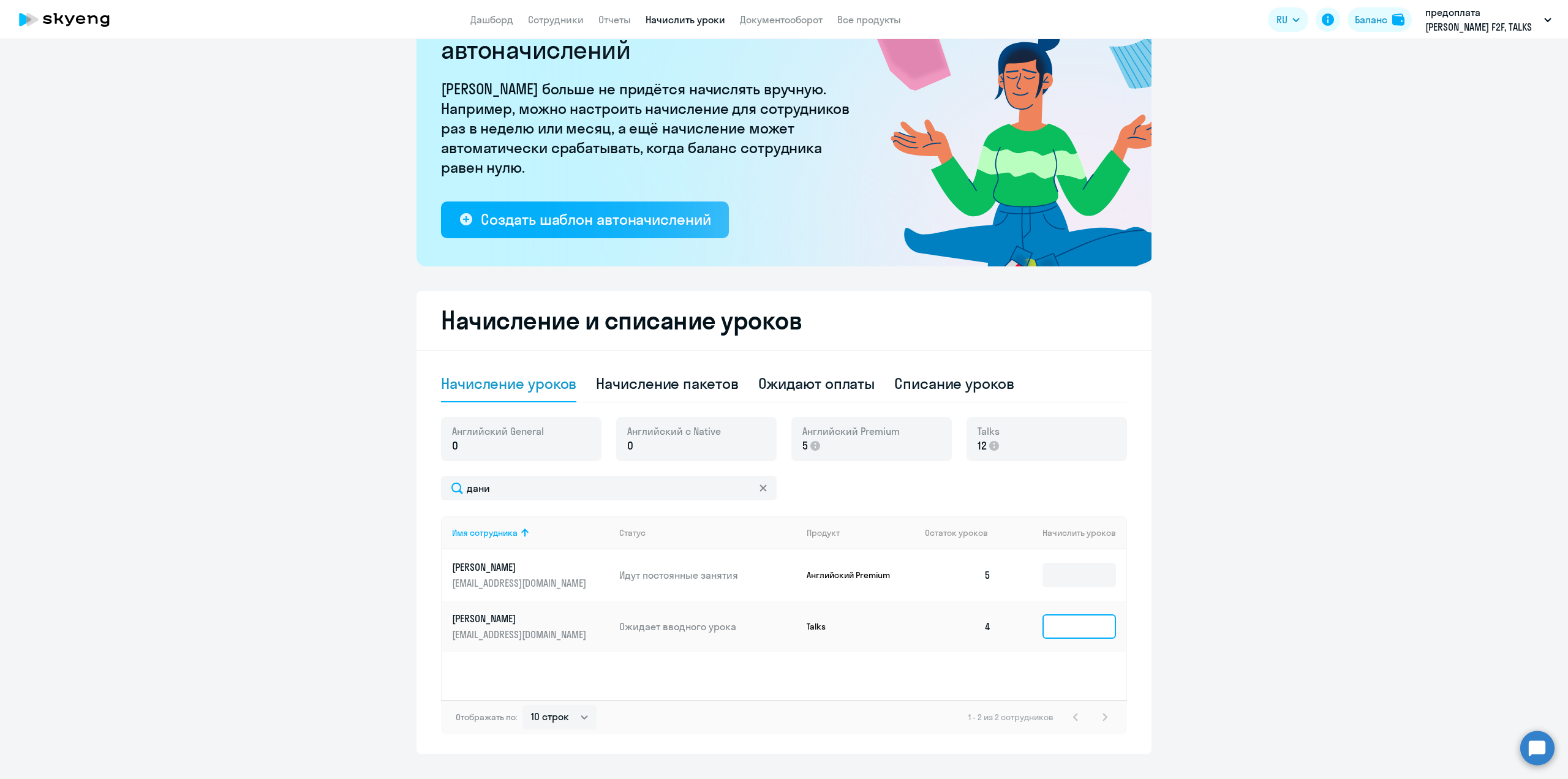
click at [1059, 629] on input at bounding box center [1079, 627] width 74 height 24
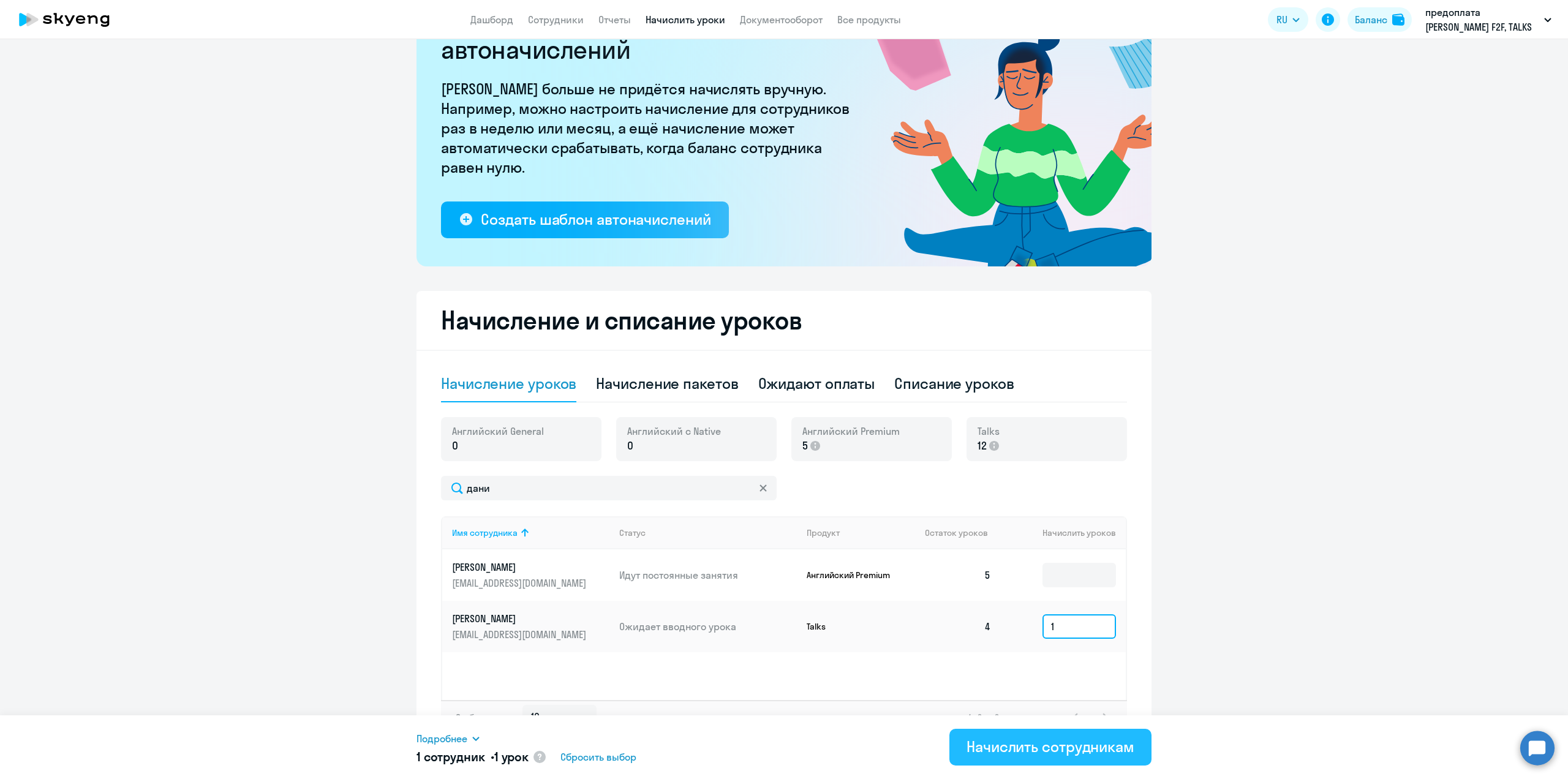
type input "1"
click at [1067, 738] on div "Начислить сотрудникам" at bounding box center [1050, 747] width 168 height 20
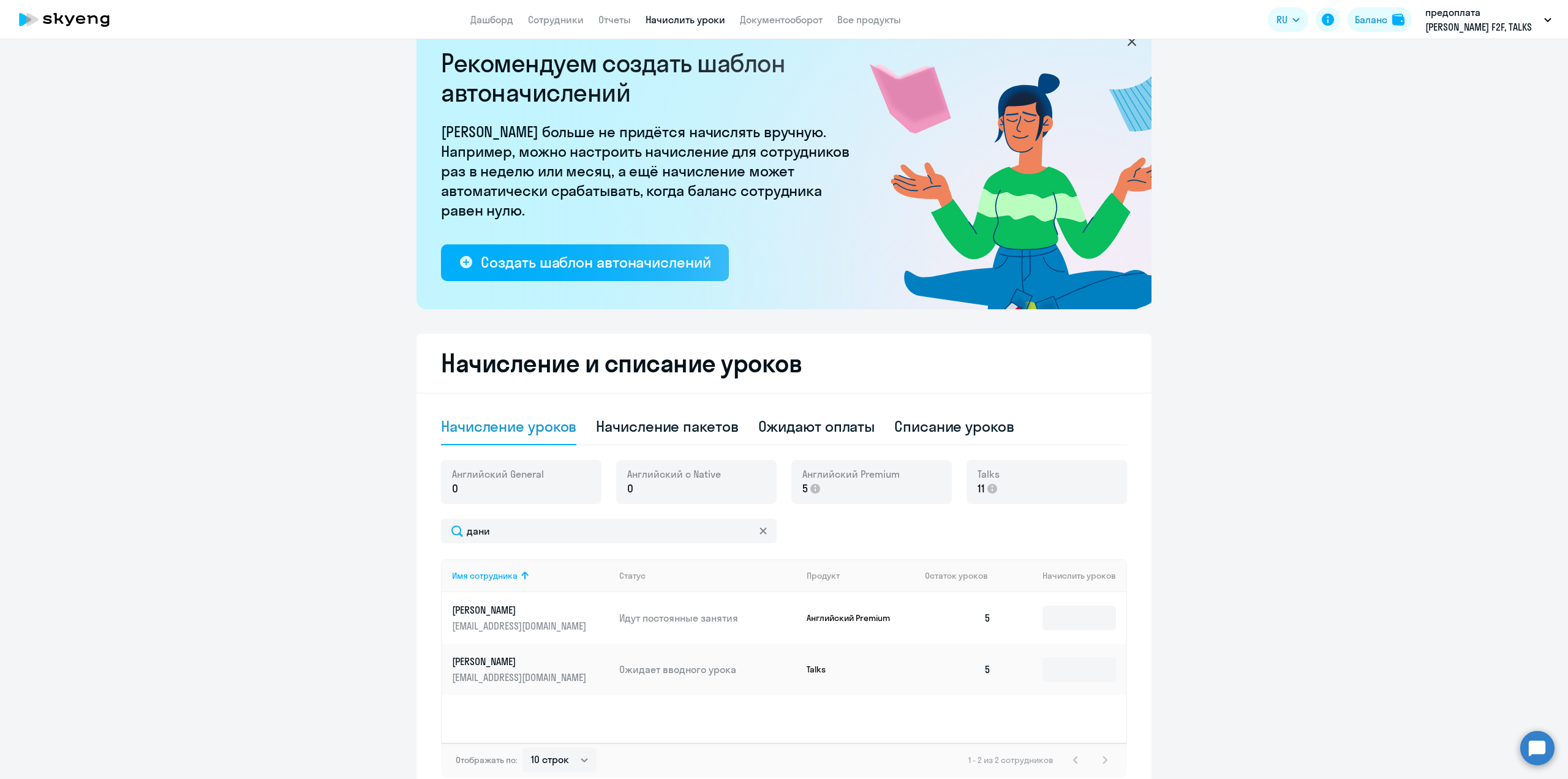
scroll to position [0, 0]
